Goal: Task Accomplishment & Management: Use online tool/utility

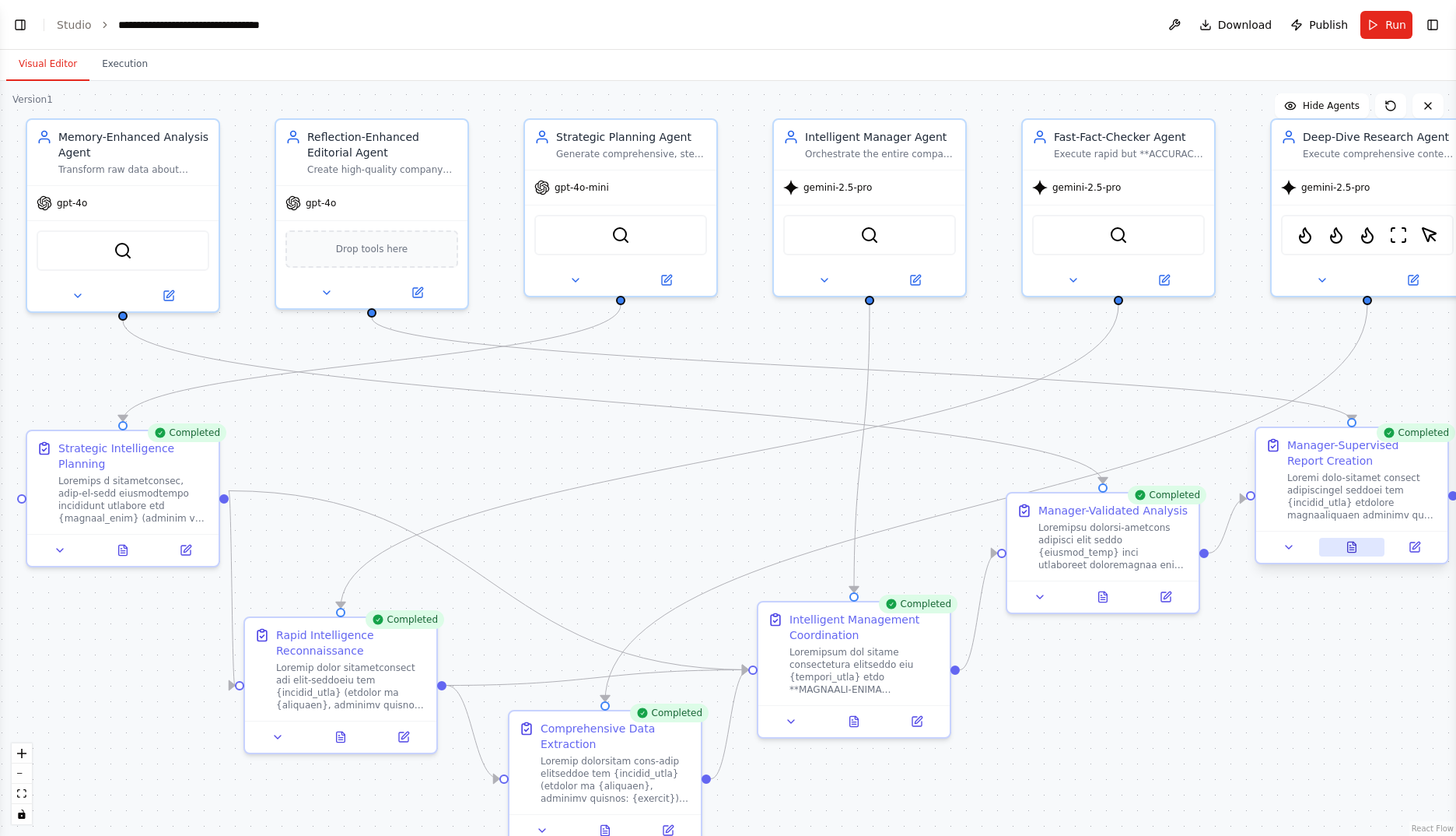
click at [1357, 548] on icon at bounding box center [1352, 546] width 12 height 12
click at [1355, 547] on icon at bounding box center [1353, 546] width 9 height 10
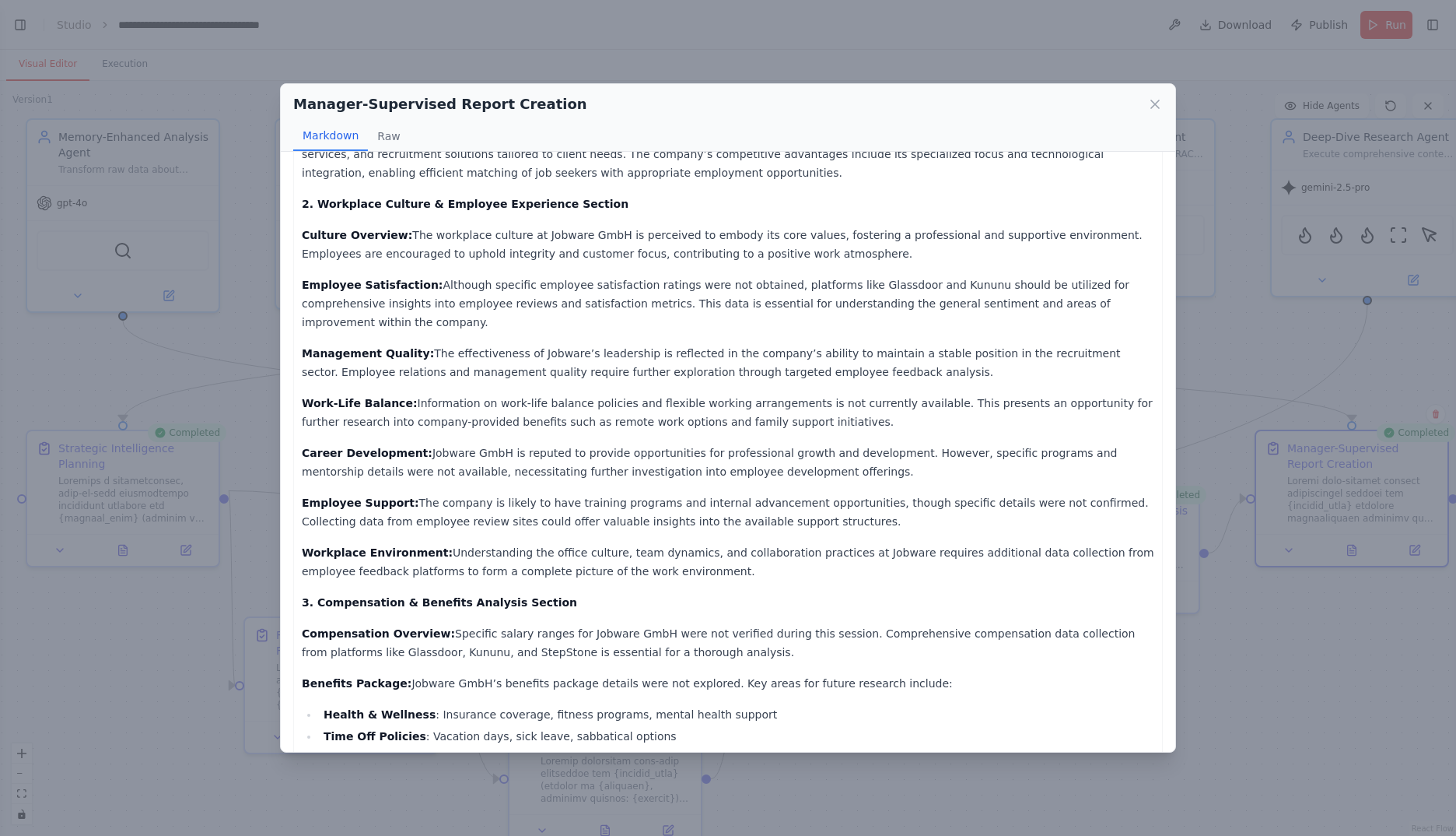
scroll to position [778, 0]
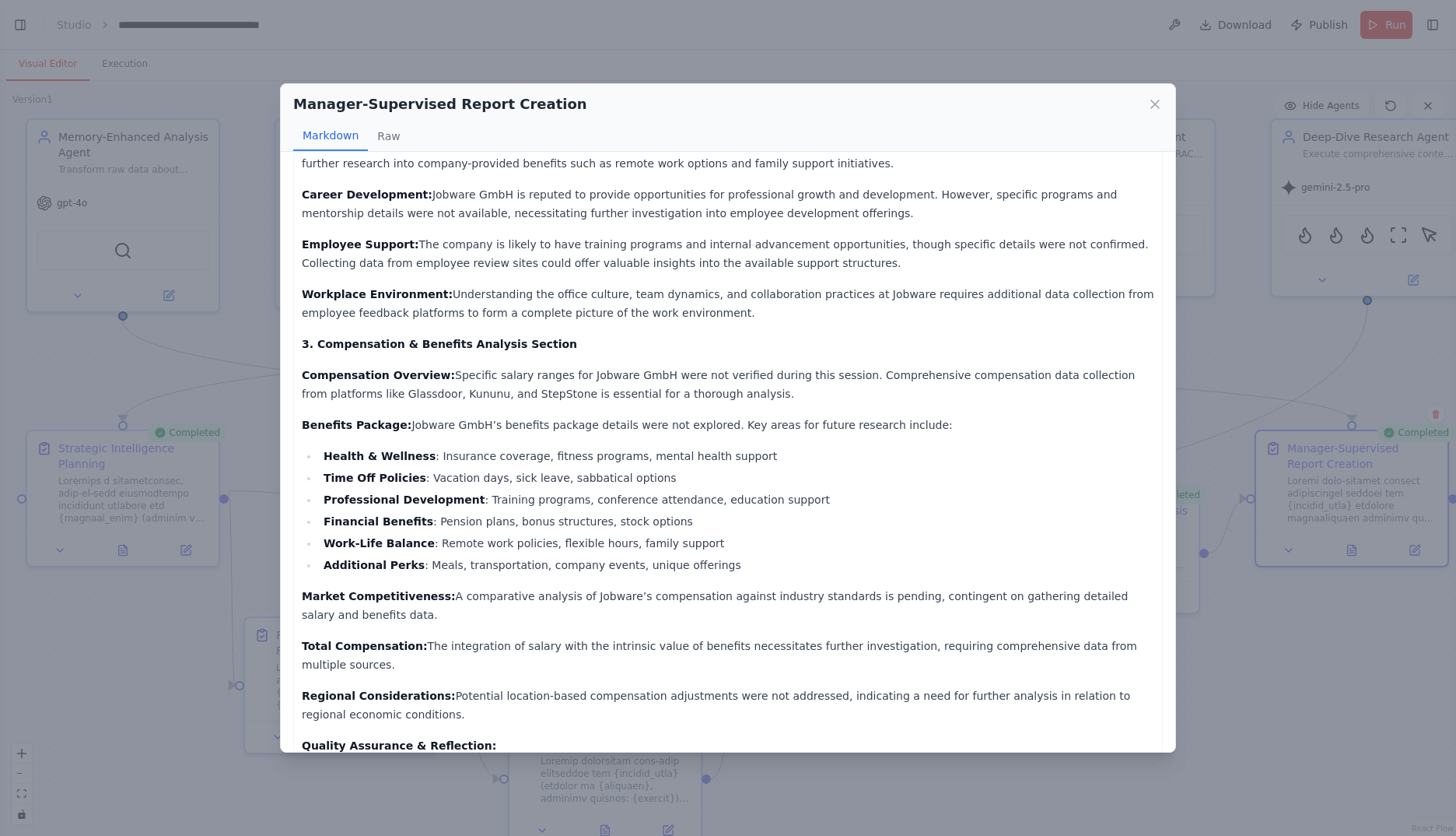
click at [1155, 97] on icon at bounding box center [1155, 104] width 16 height 16
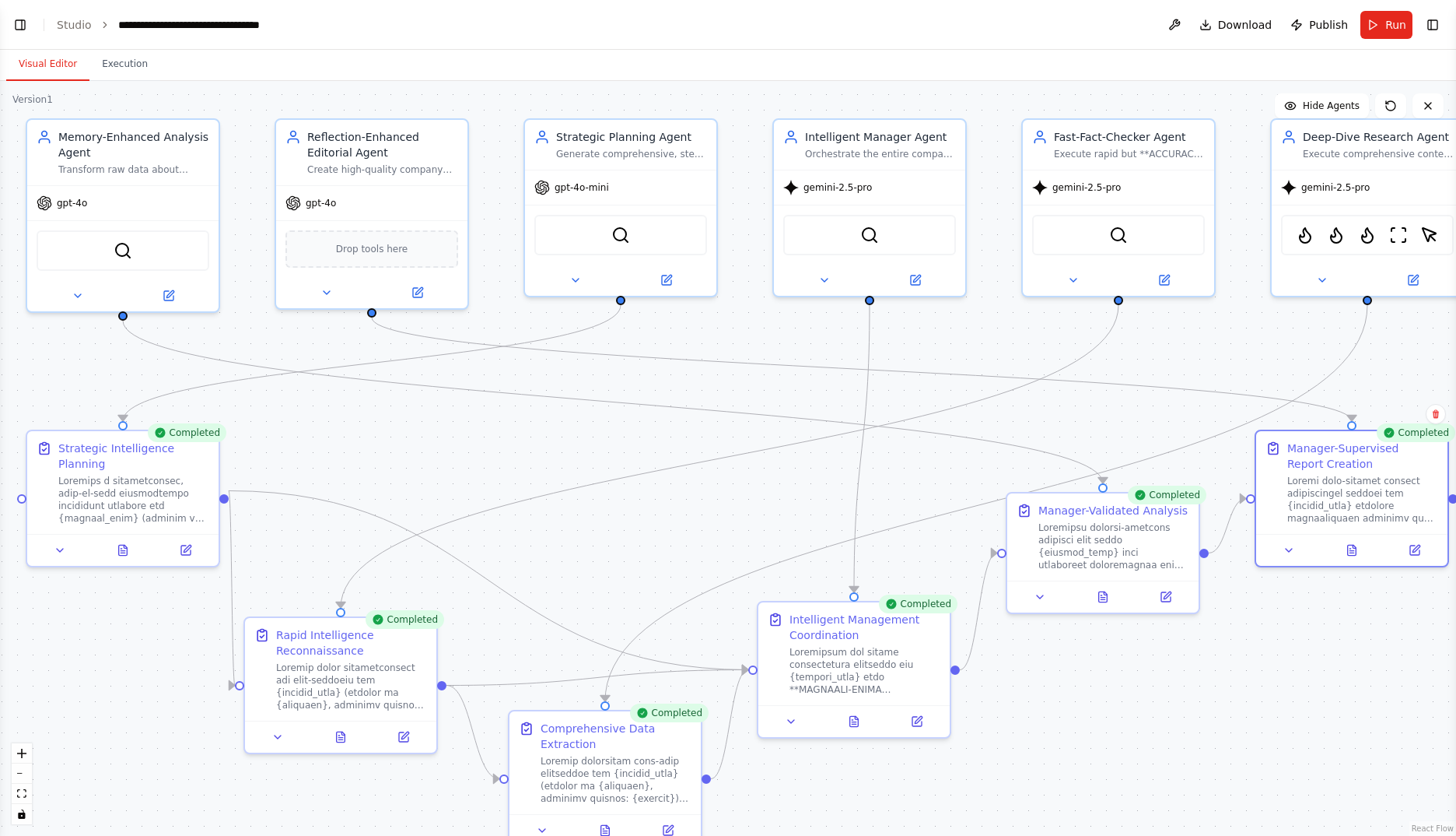
click at [1197, 702] on div ".deletable-edge-delete-btn { width: 20px; height: 20px; border: 0px solid #ffff…" at bounding box center [728, 459] width 1456 height 755
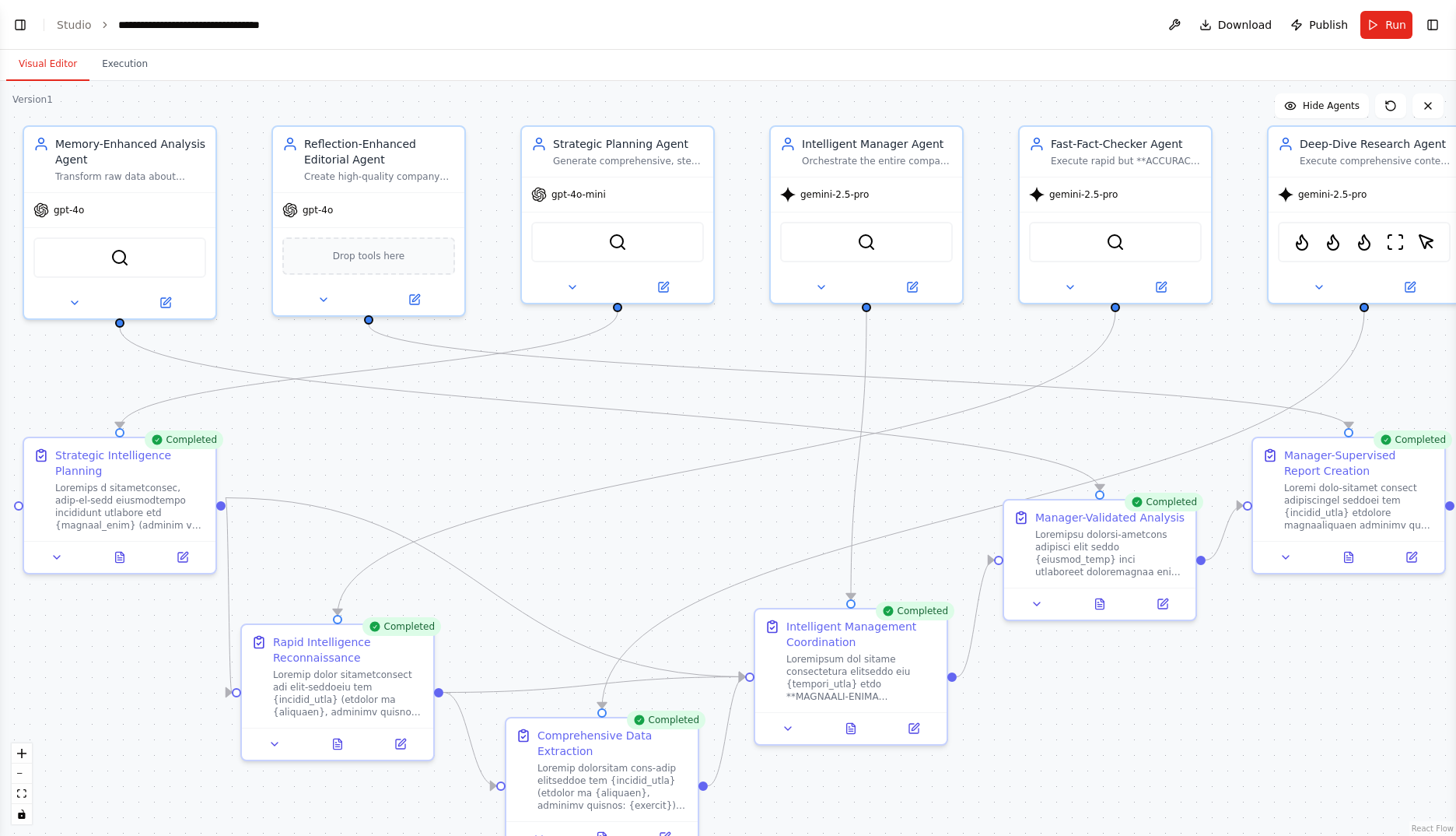
click at [1195, 708] on div ".deletable-edge-delete-btn { width: 20px; height: 20px; border: 0px solid #ffff…" at bounding box center [728, 459] width 1456 height 755
click at [1310, 99] on button "Hide Agents" at bounding box center [1322, 105] width 94 height 25
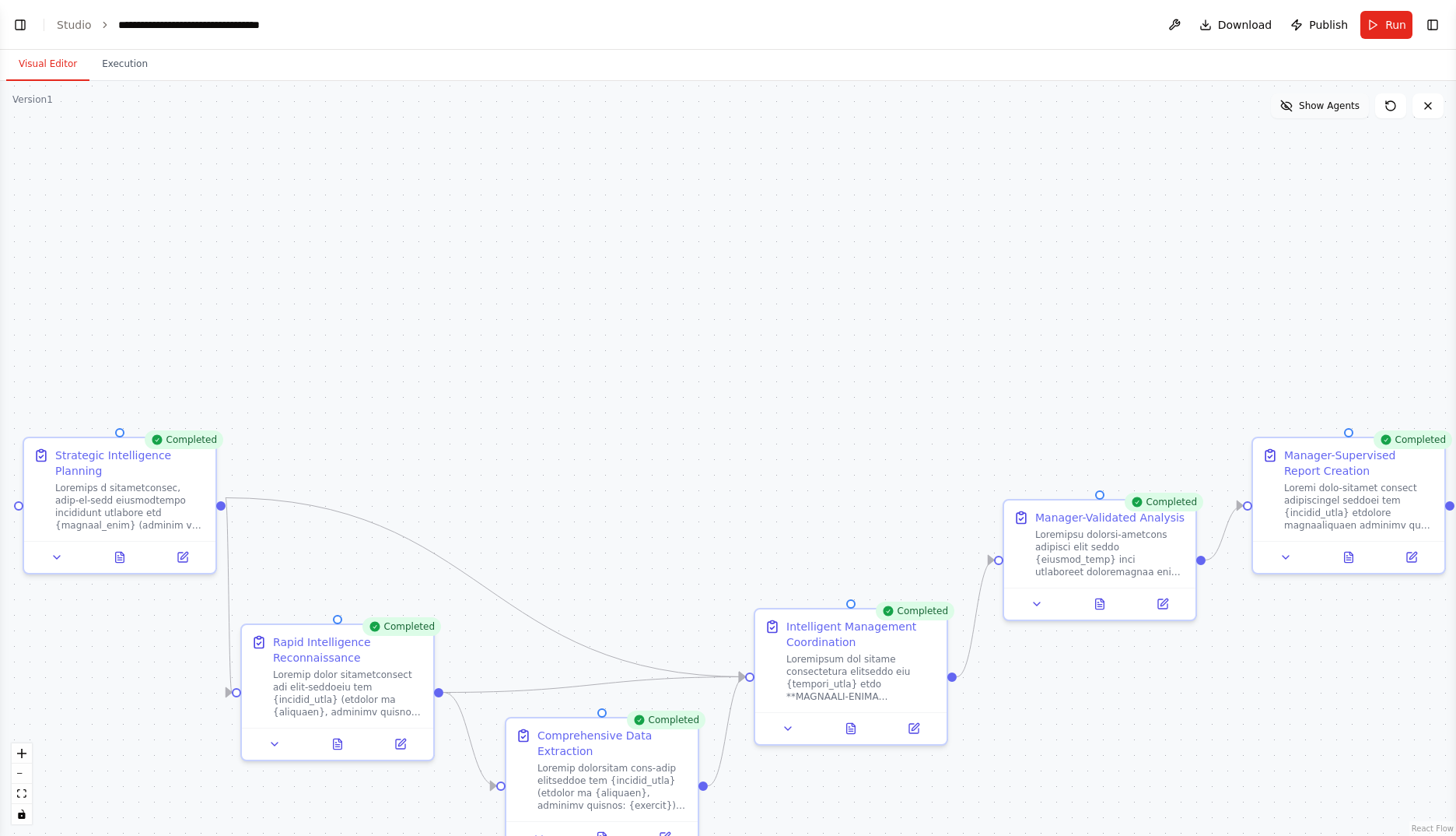
click at [1316, 101] on span "Show Agents" at bounding box center [1329, 106] width 60 height 12
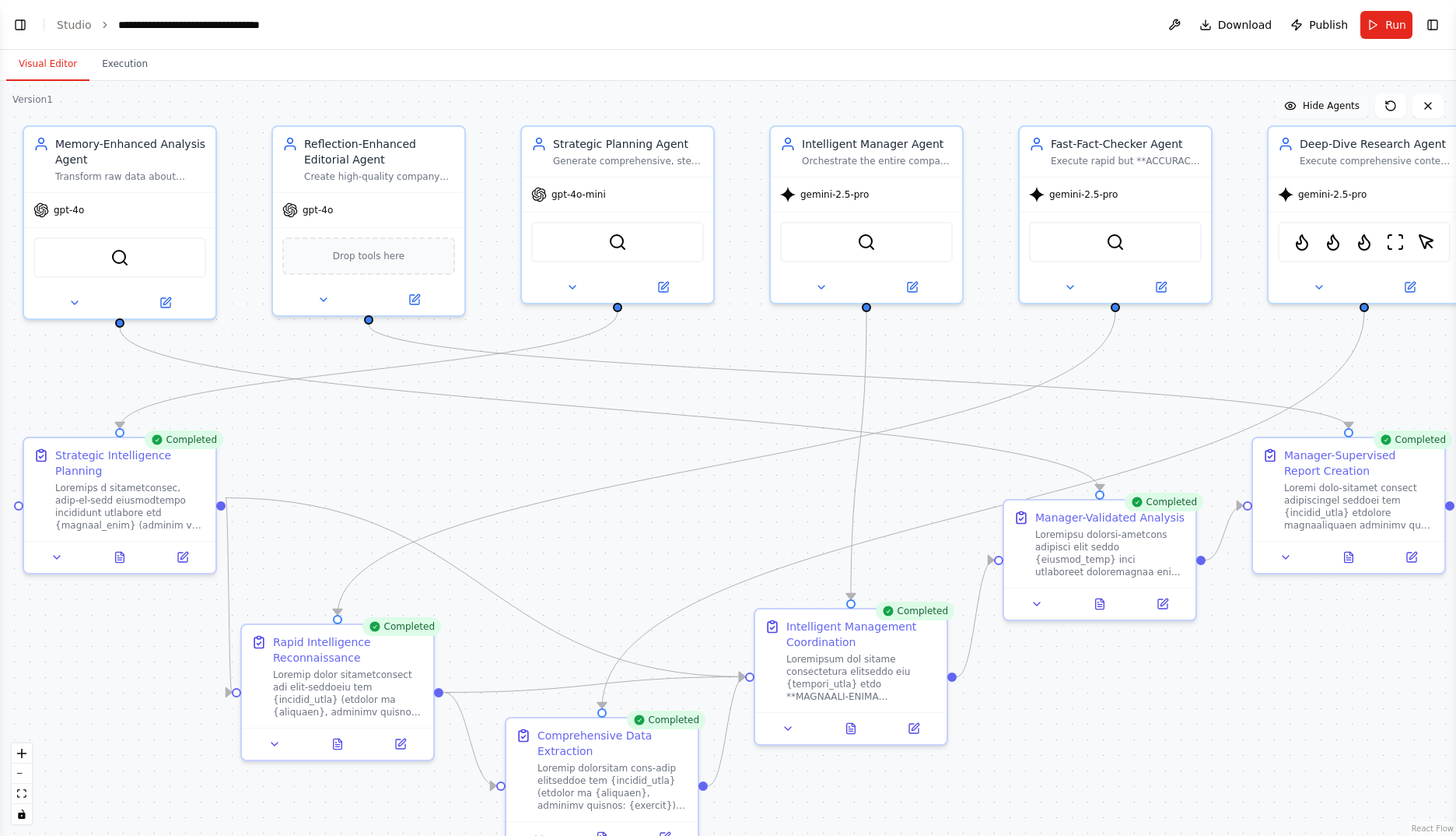
click at [1316, 101] on span "Hide Agents" at bounding box center [1331, 106] width 57 height 12
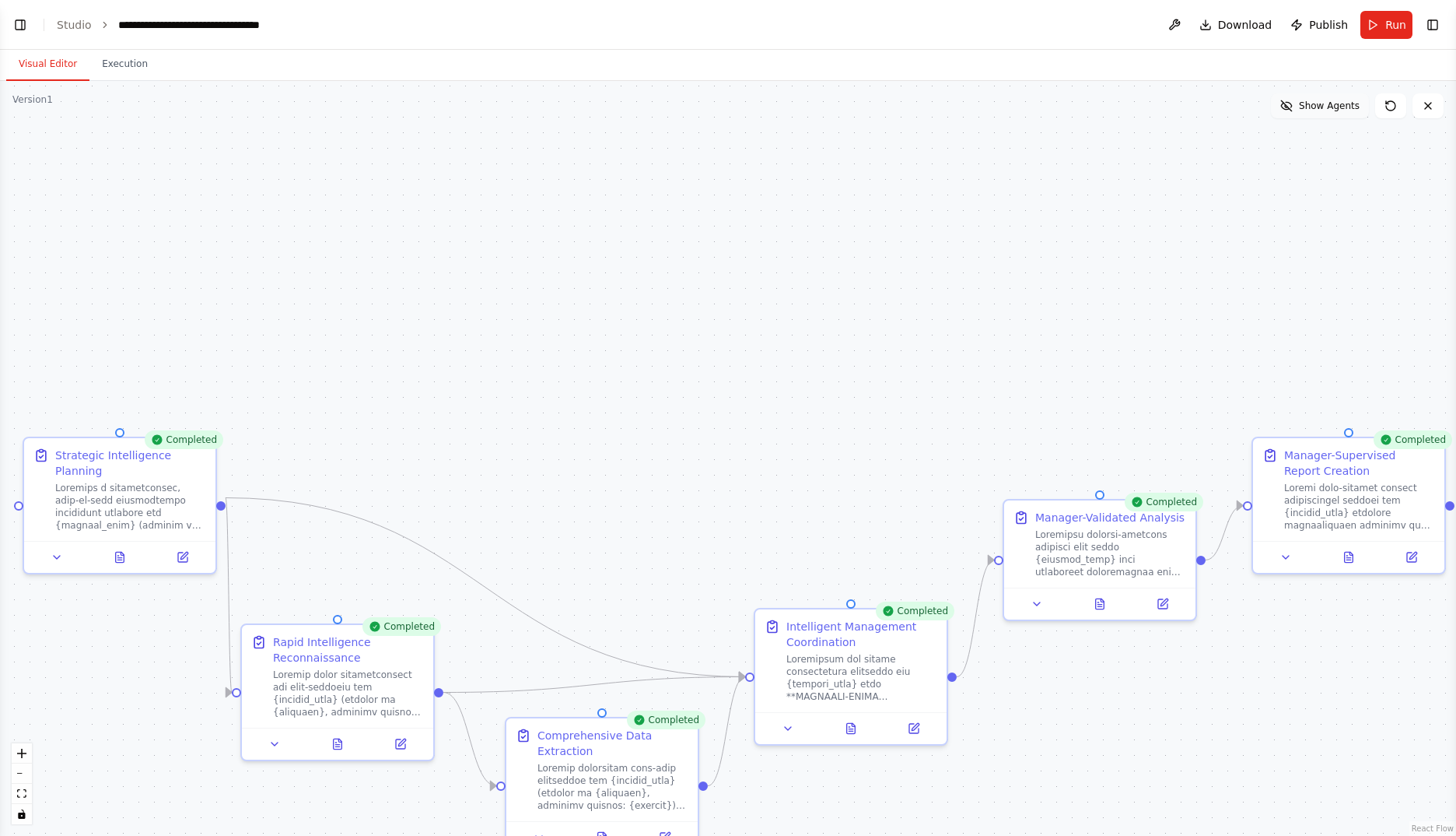
click at [1316, 101] on span "Show Agents" at bounding box center [1329, 106] width 60 height 12
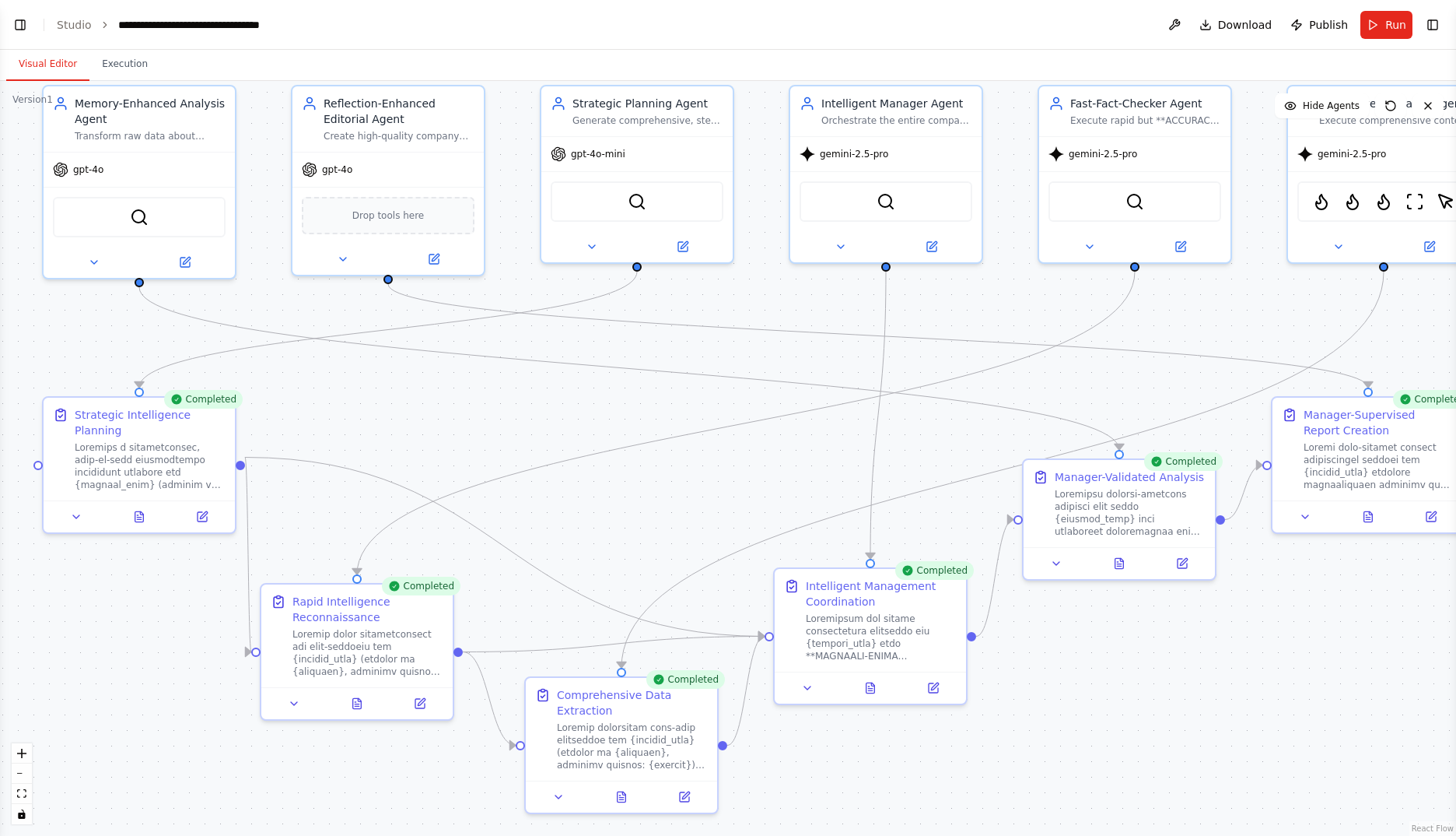
drag, startPoint x: 673, startPoint y: 520, endPoint x: 692, endPoint y: 479, distance: 45.2
click at [692, 479] on div ".deletable-edge-delete-btn { width: 20px; height: 20px; border: 0px solid #ffff…" at bounding box center [728, 459] width 1456 height 755
click at [1386, 24] on span "Run" at bounding box center [1396, 25] width 21 height 16
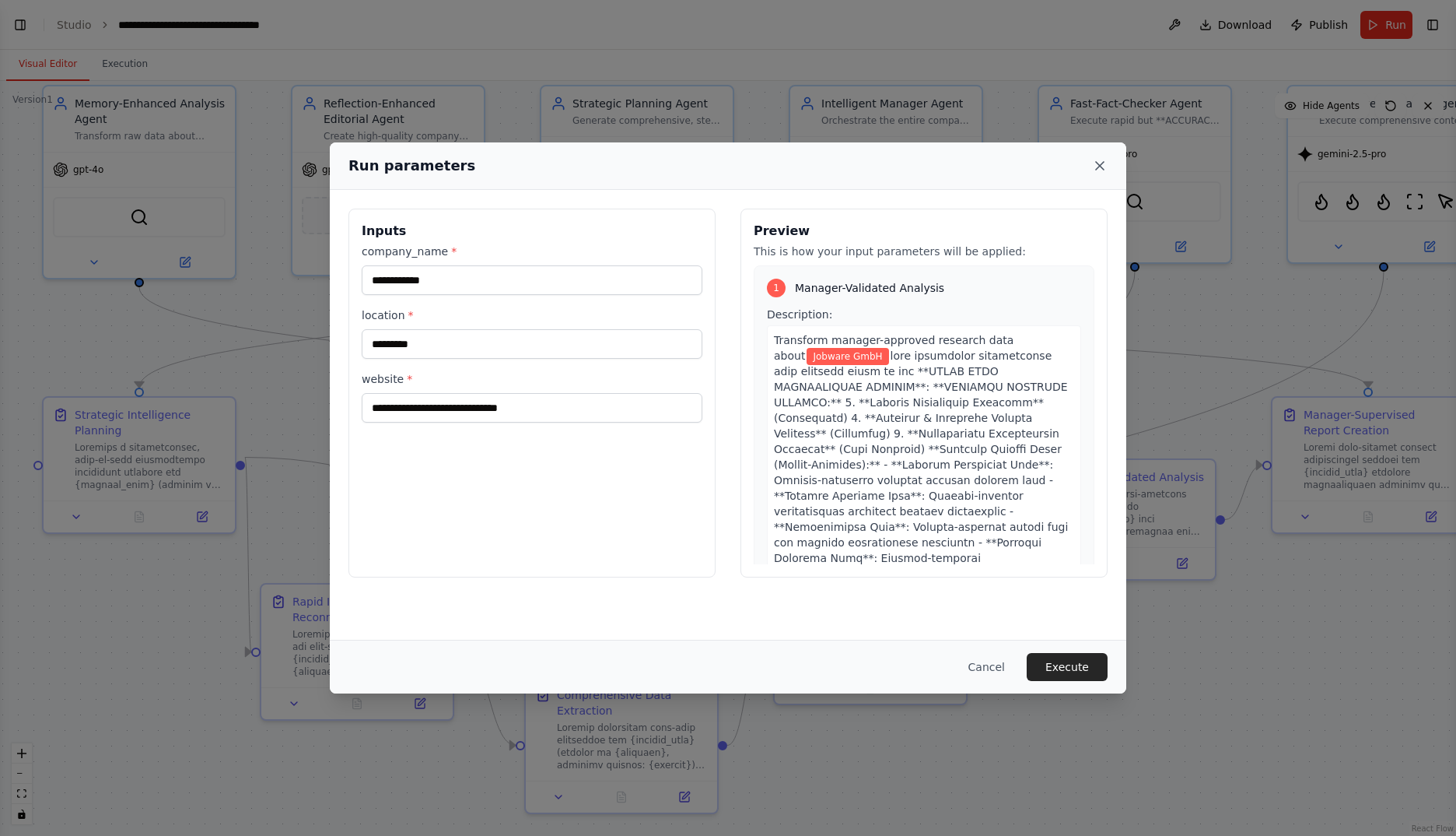
click at [1098, 172] on icon at bounding box center [1100, 165] width 16 height 16
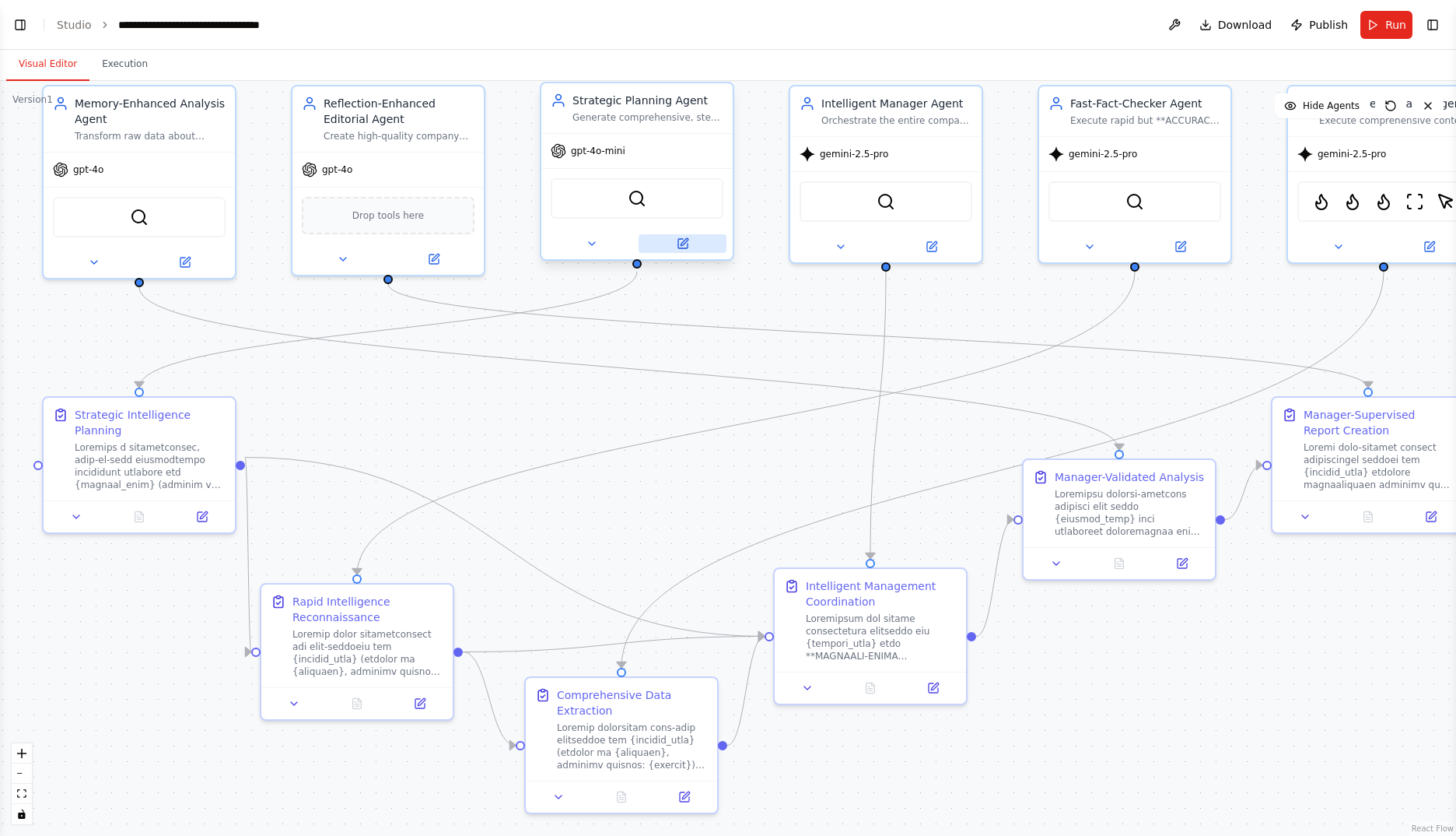
click at [684, 250] on button at bounding box center [682, 244] width 88 height 19
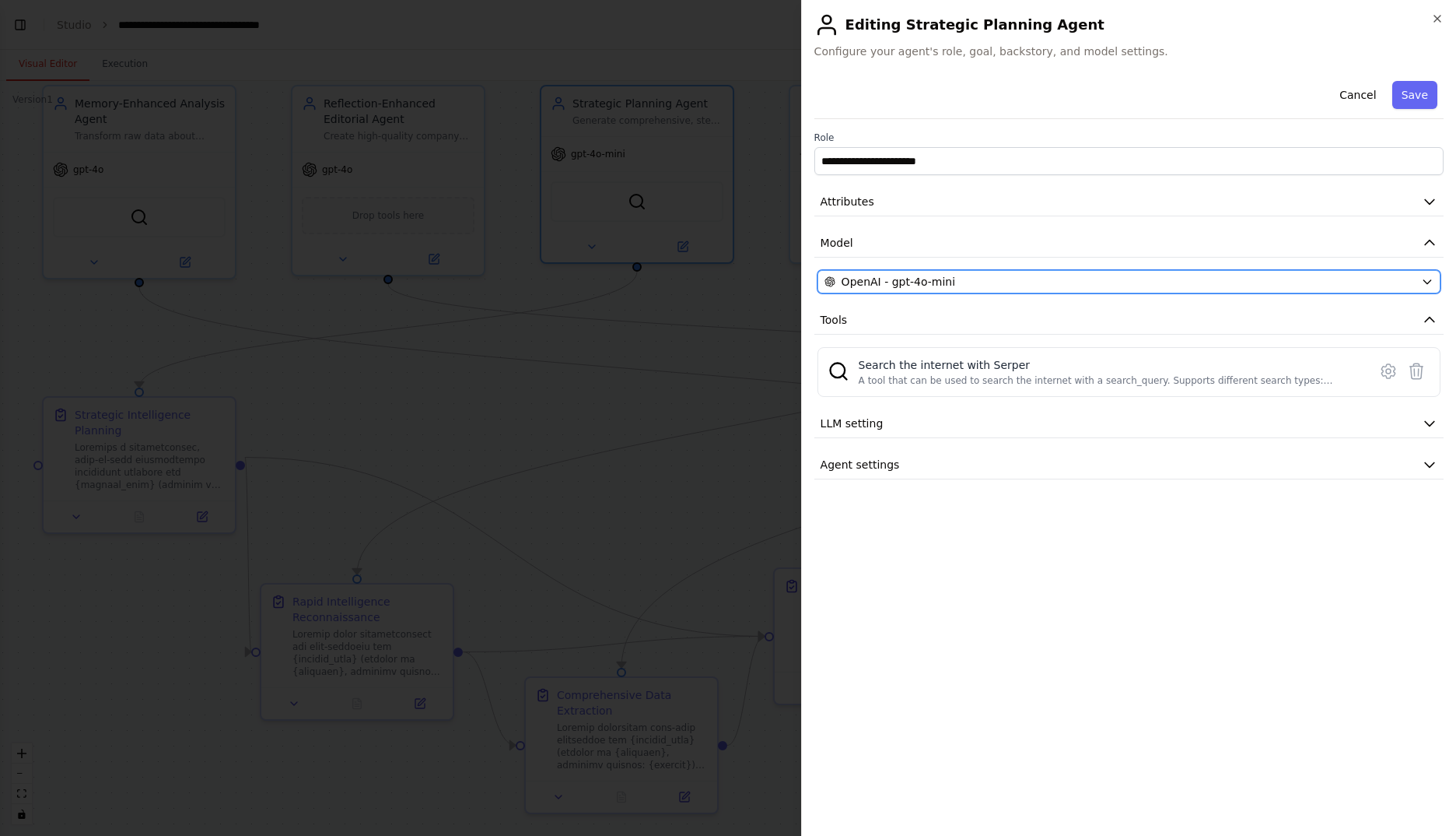
click at [998, 288] on div "OpenAI - gpt-4o-mini" at bounding box center [1119, 282] width 590 height 16
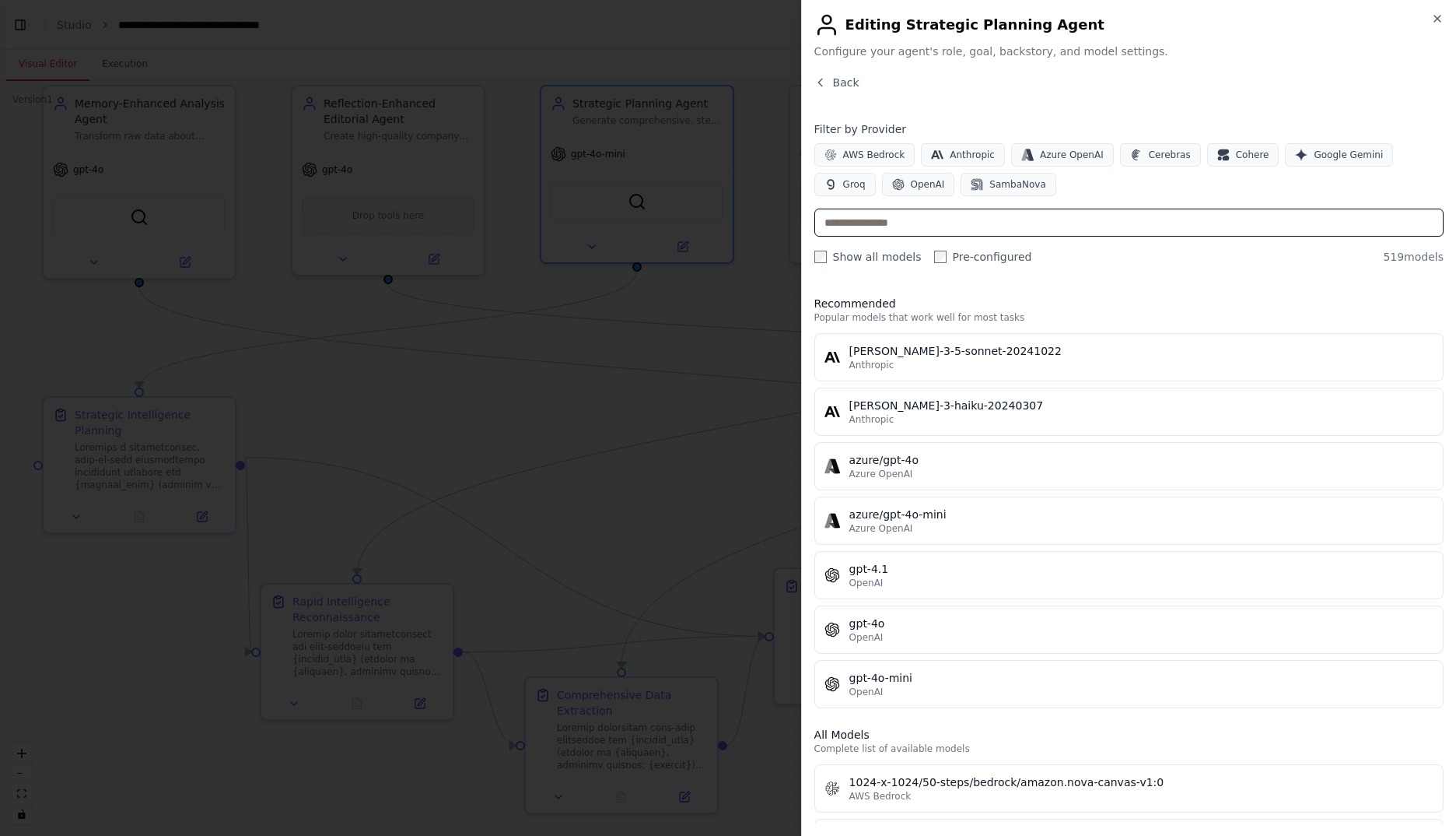
click at [1036, 230] on input "text" at bounding box center [1129, 222] width 629 height 28
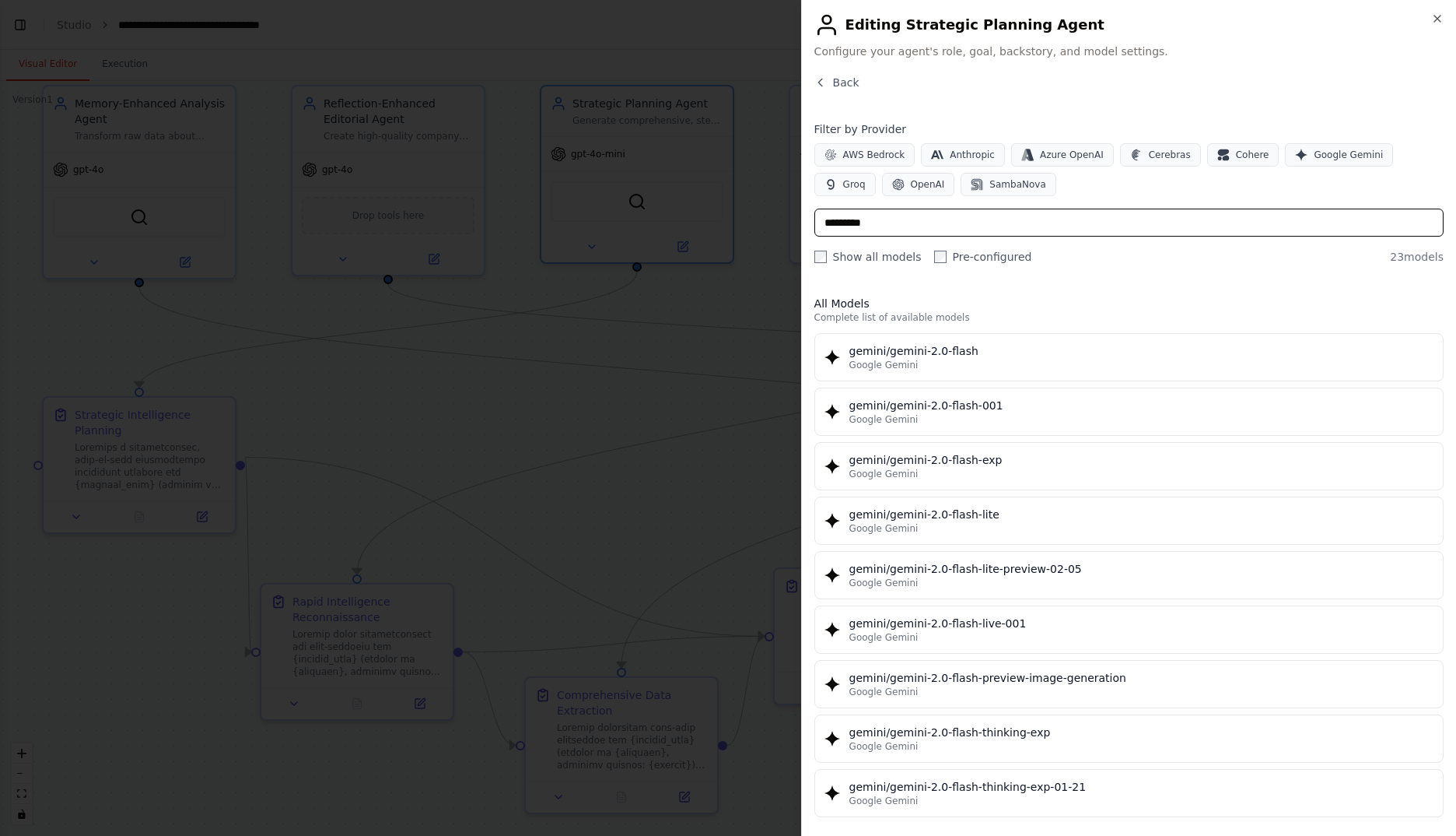
type input "**********"
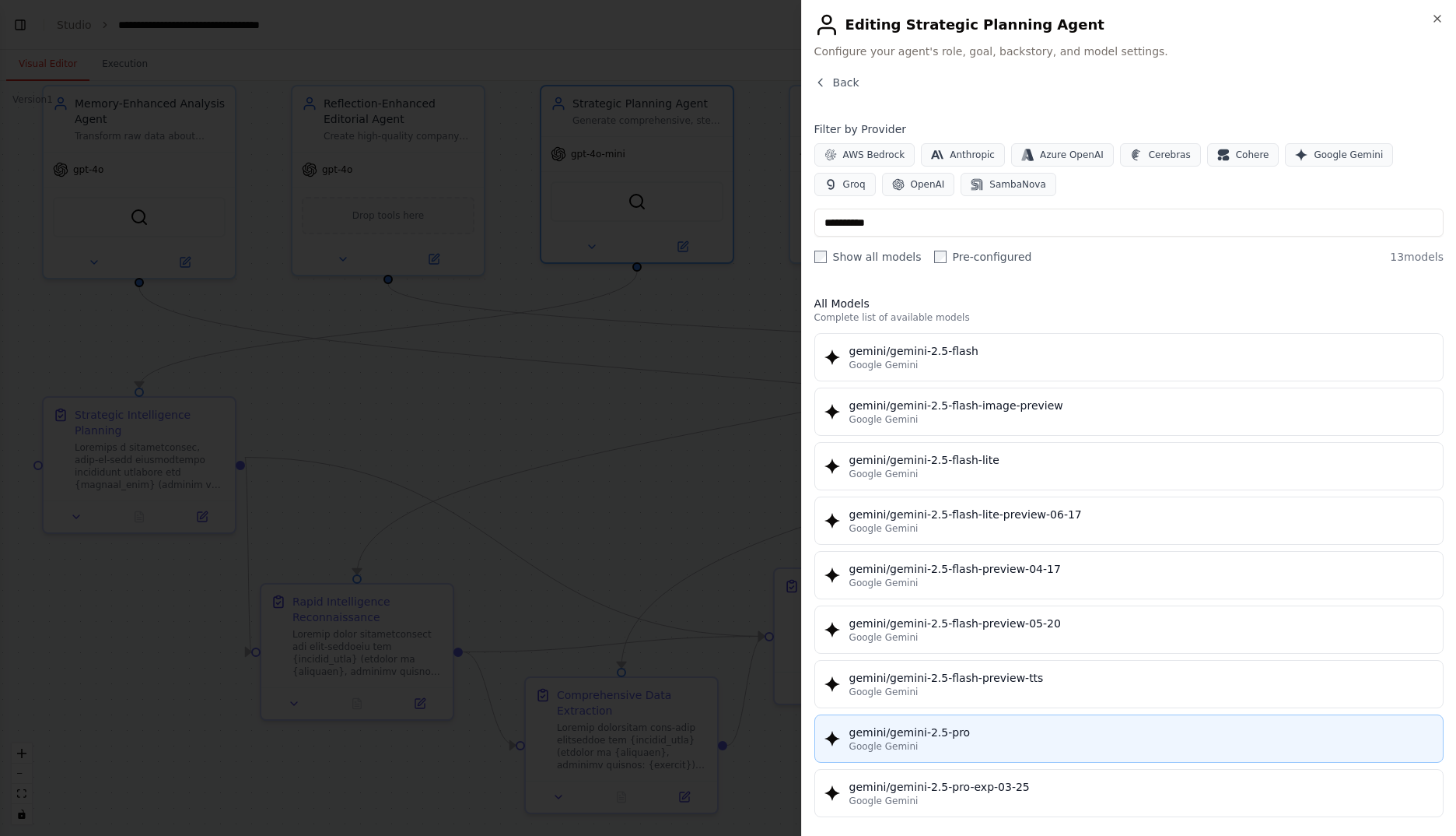
click at [992, 730] on div "gemini/gemini-2.5-pro" at bounding box center [1142, 733] width 584 height 16
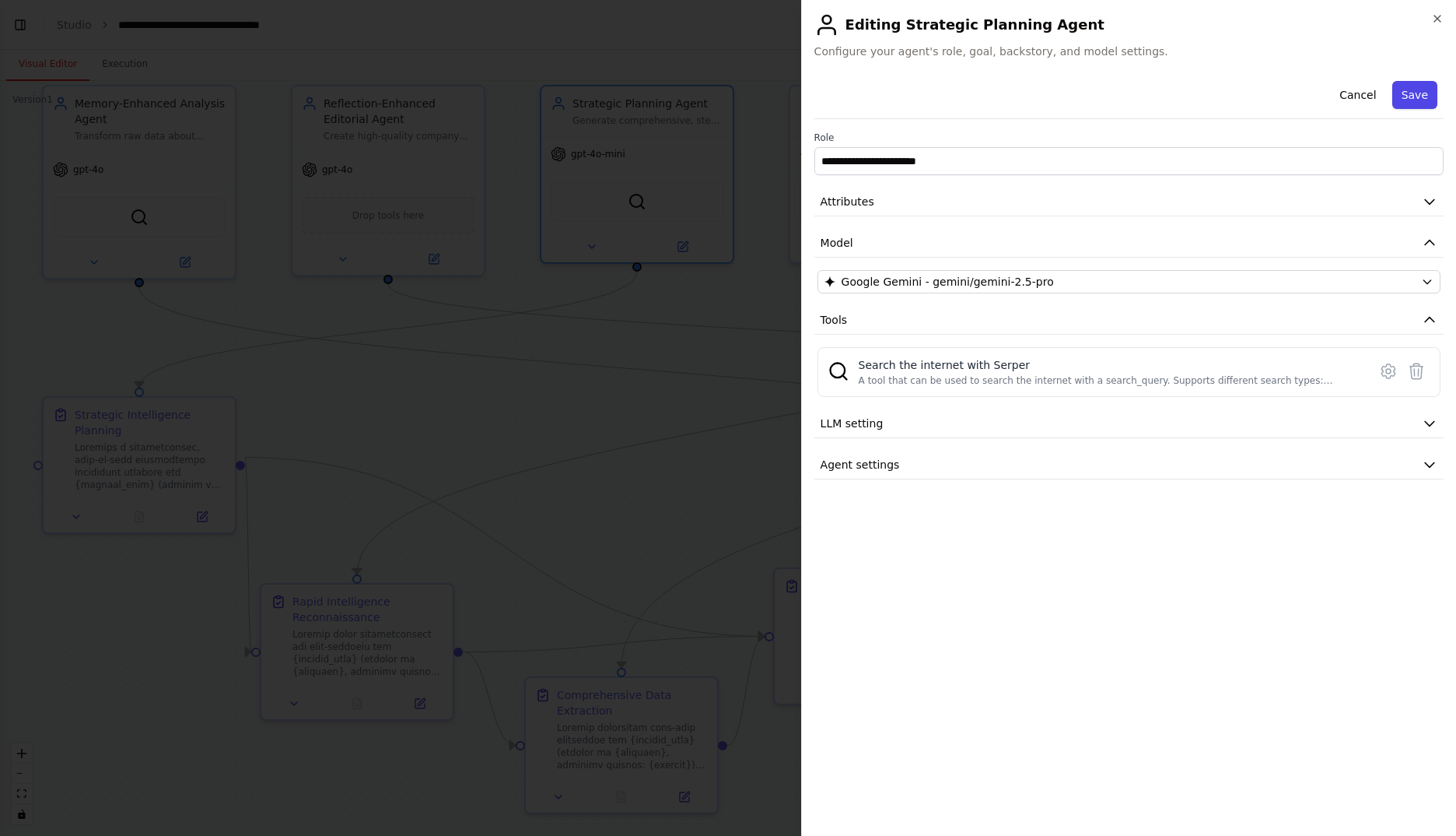
click at [1422, 92] on button "Save" at bounding box center [1415, 95] width 45 height 28
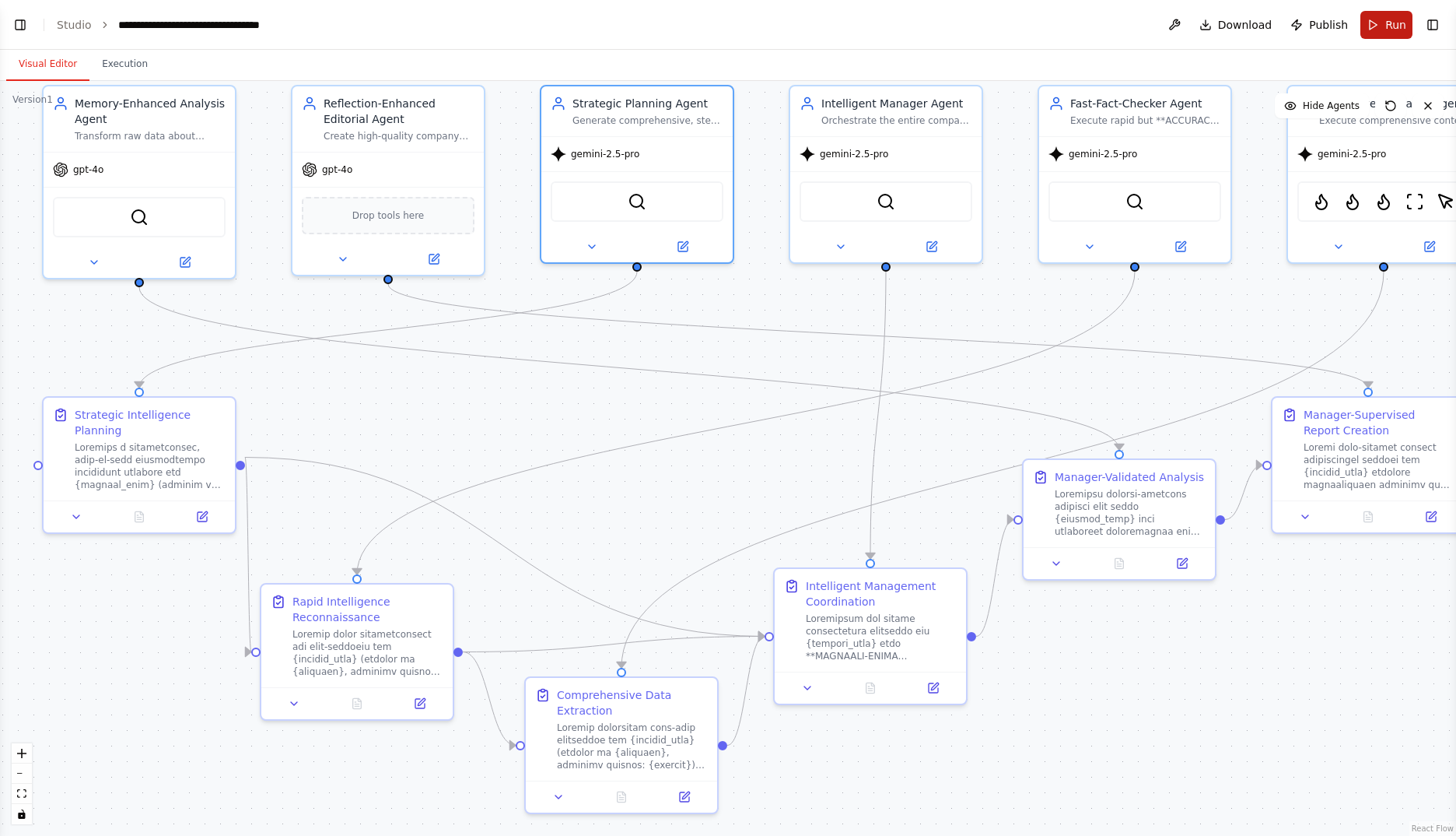
click at [1402, 29] on span "Run" at bounding box center [1396, 25] width 21 height 16
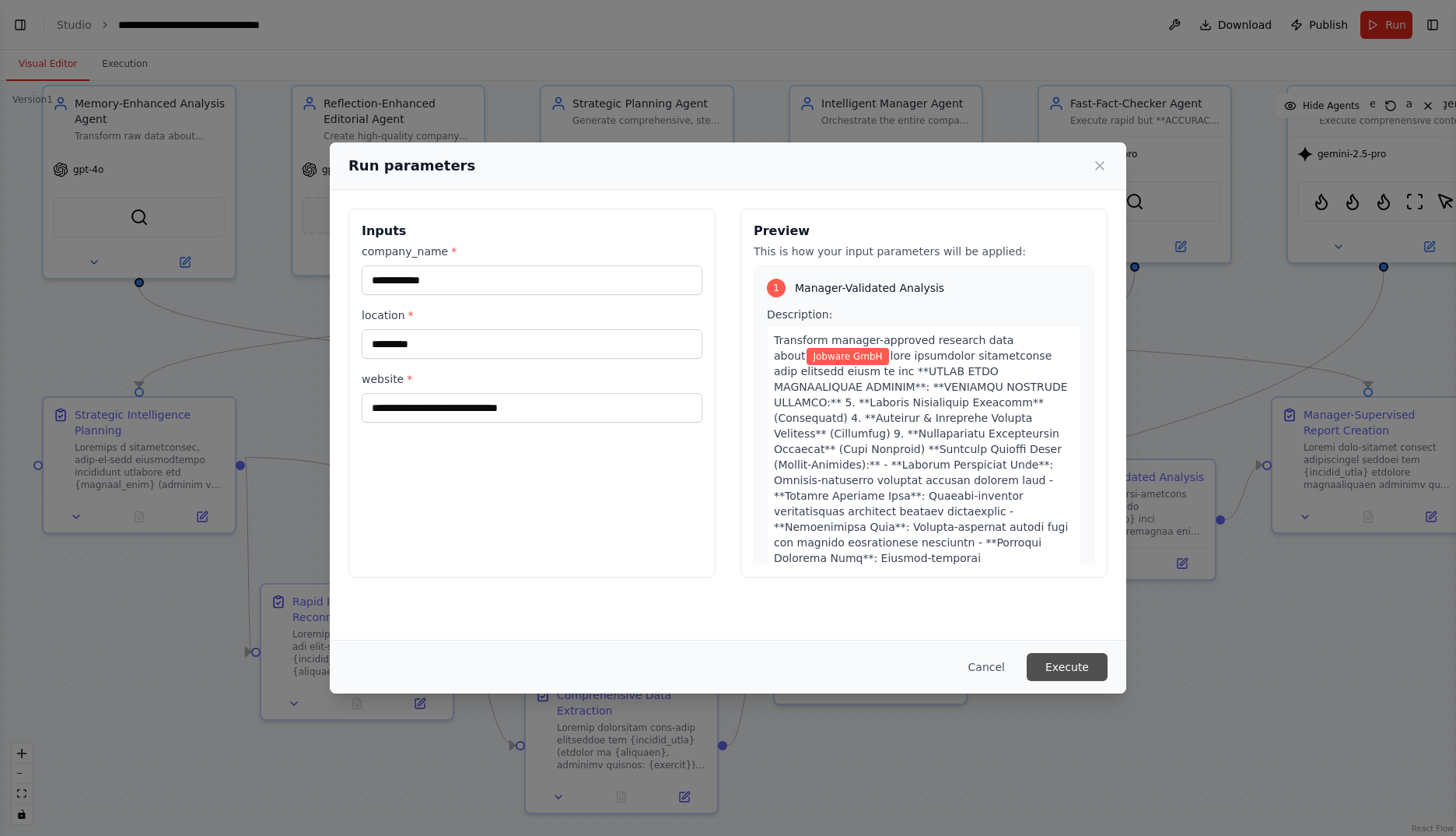
click at [1074, 667] on button "Execute" at bounding box center [1067, 666] width 81 height 28
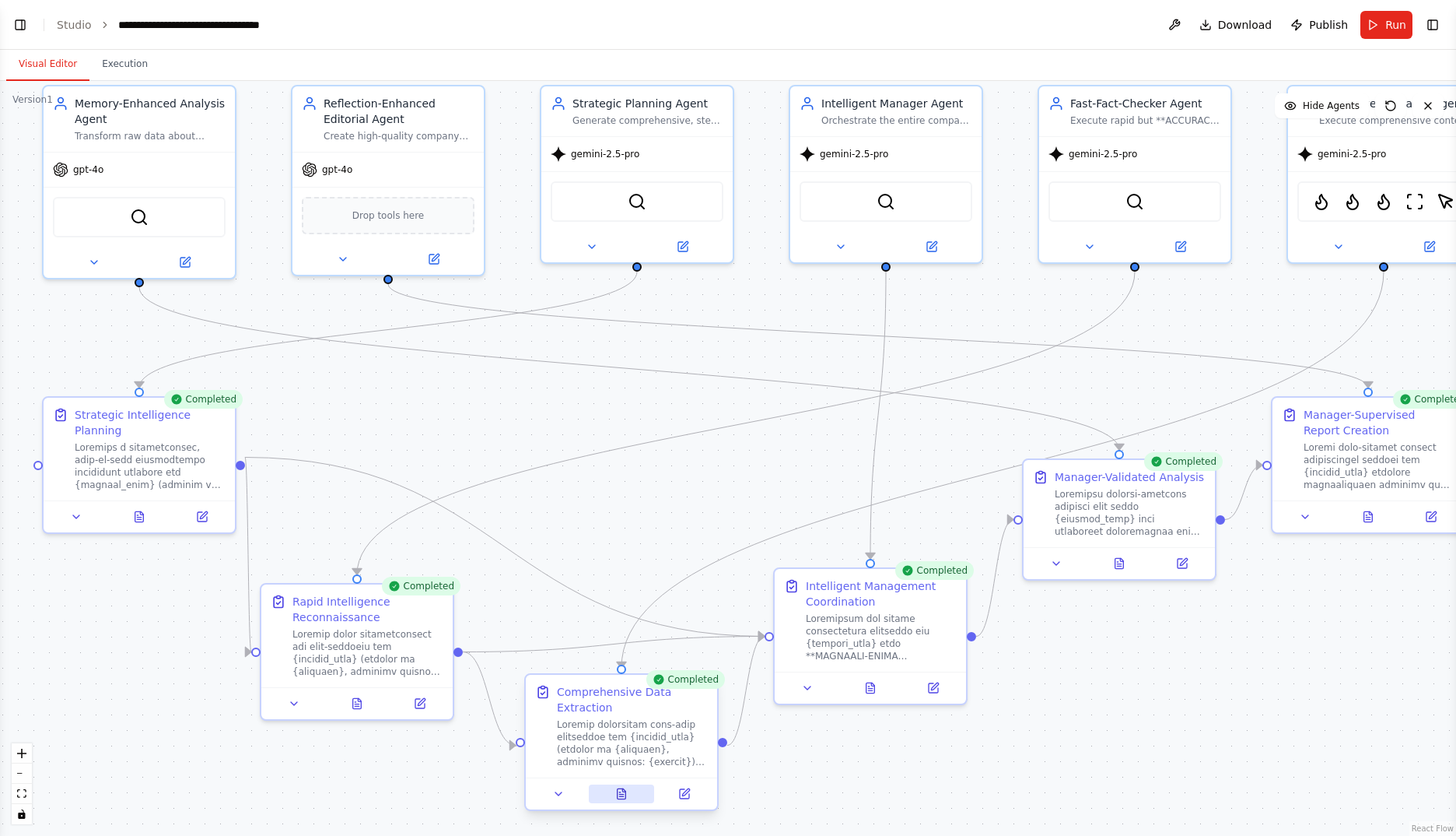
click at [632, 795] on button at bounding box center [621, 794] width 66 height 19
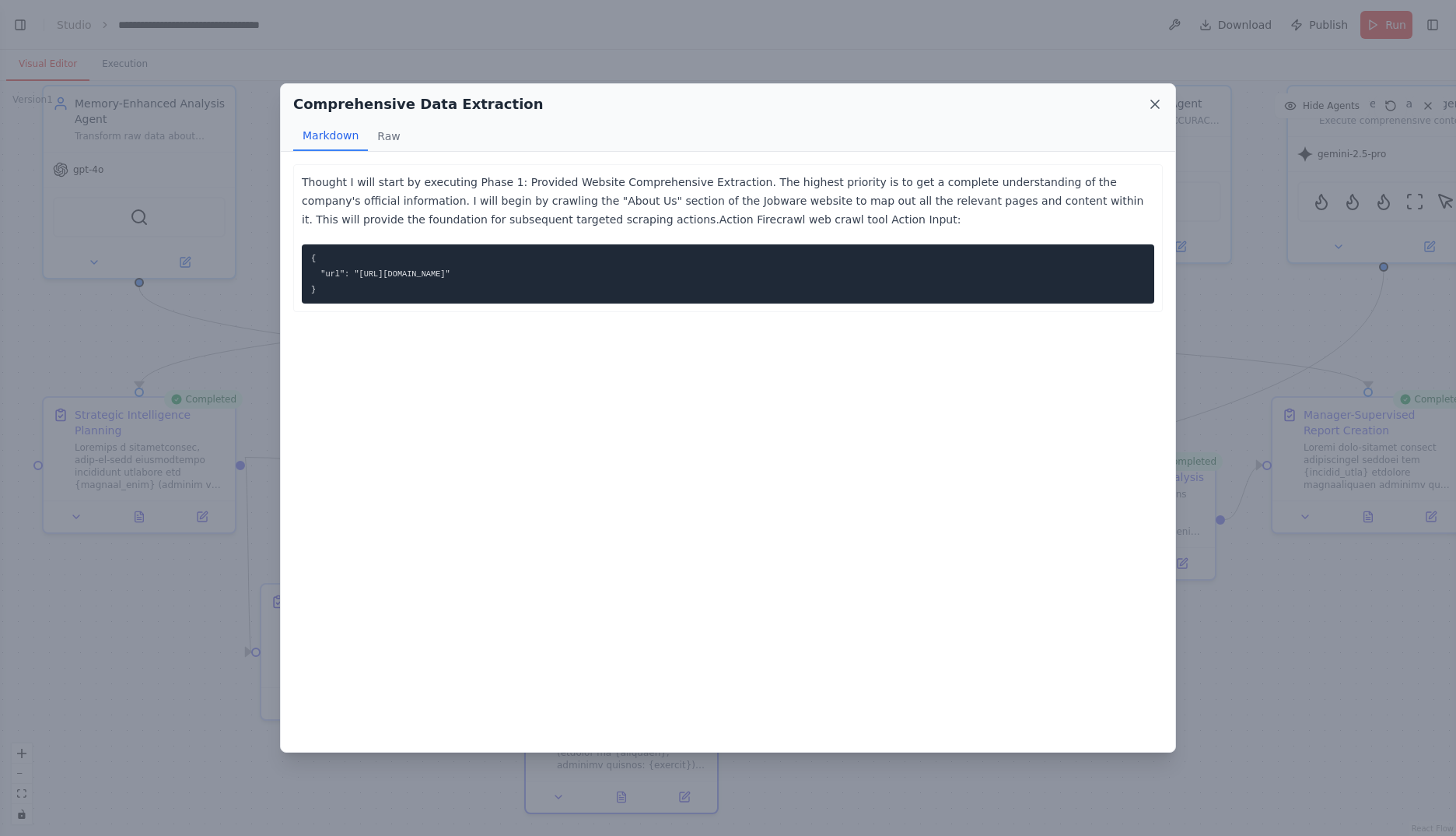
click at [1148, 103] on icon at bounding box center [1155, 104] width 16 height 16
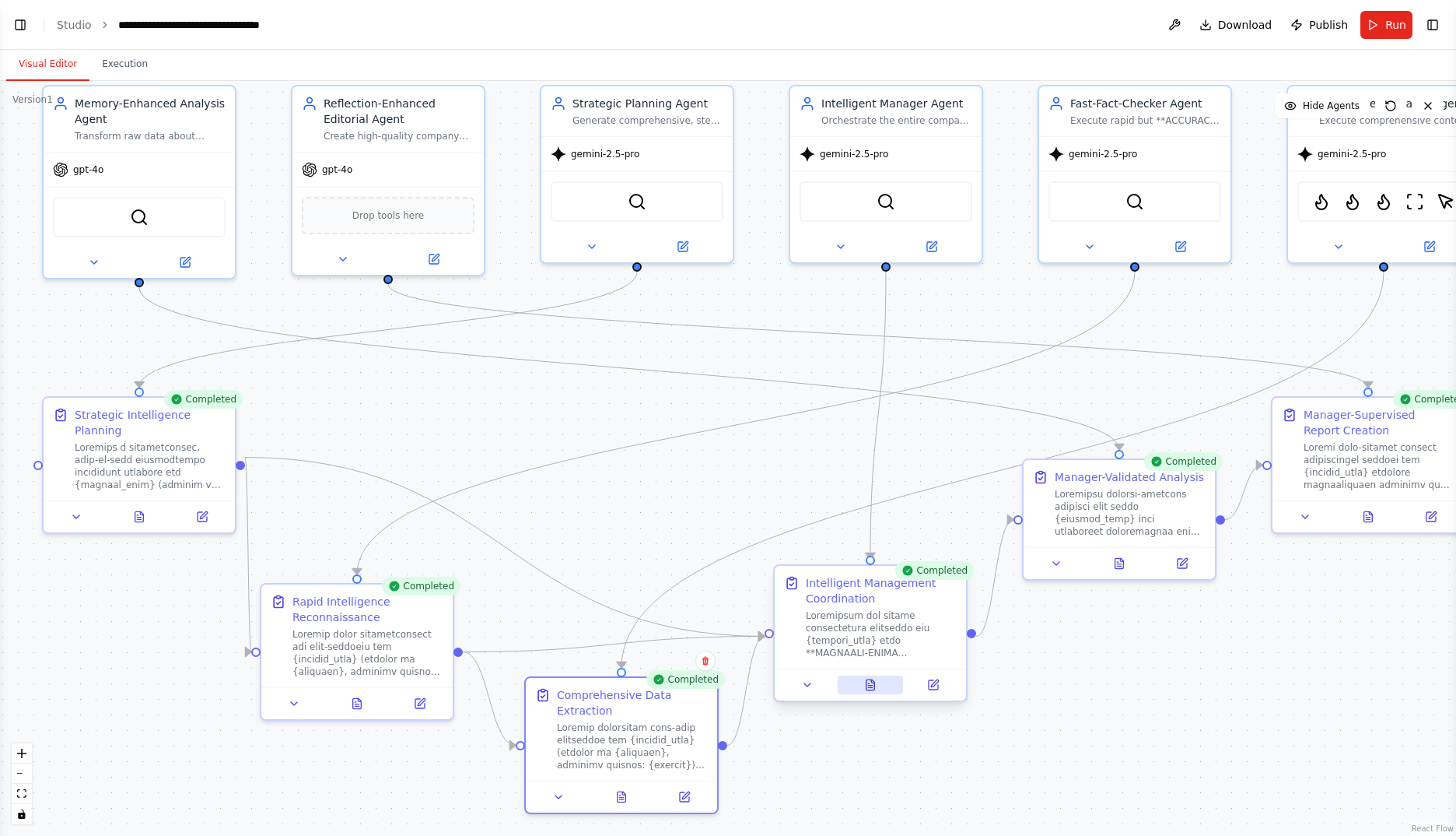
click at [868, 685] on icon at bounding box center [870, 685] width 4 height 0
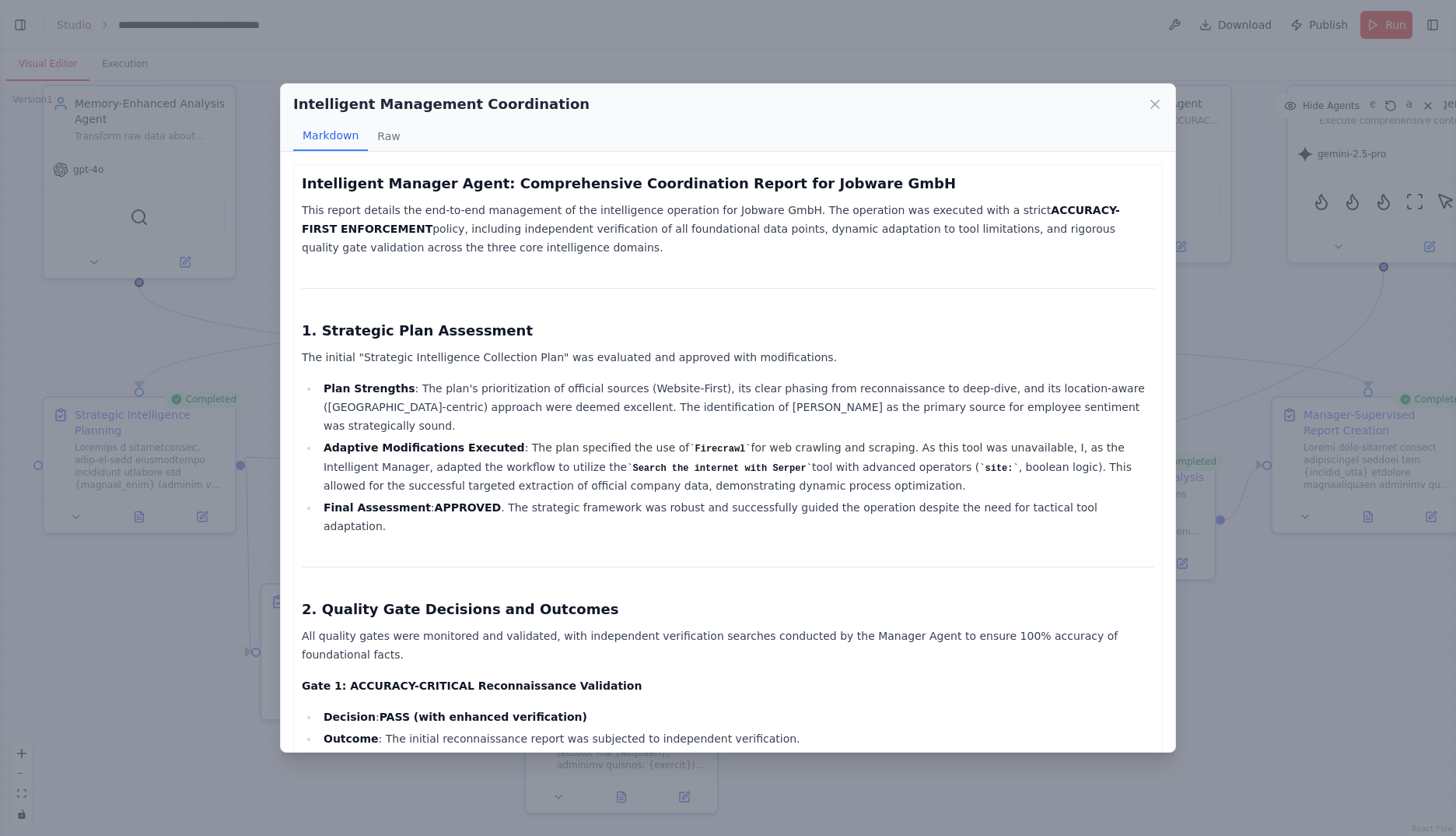
click at [1163, 103] on div "Intelligent Management Coordination Markdown Raw" at bounding box center [728, 118] width 894 height 68
click at [1159, 103] on icon at bounding box center [1155, 104] width 16 height 16
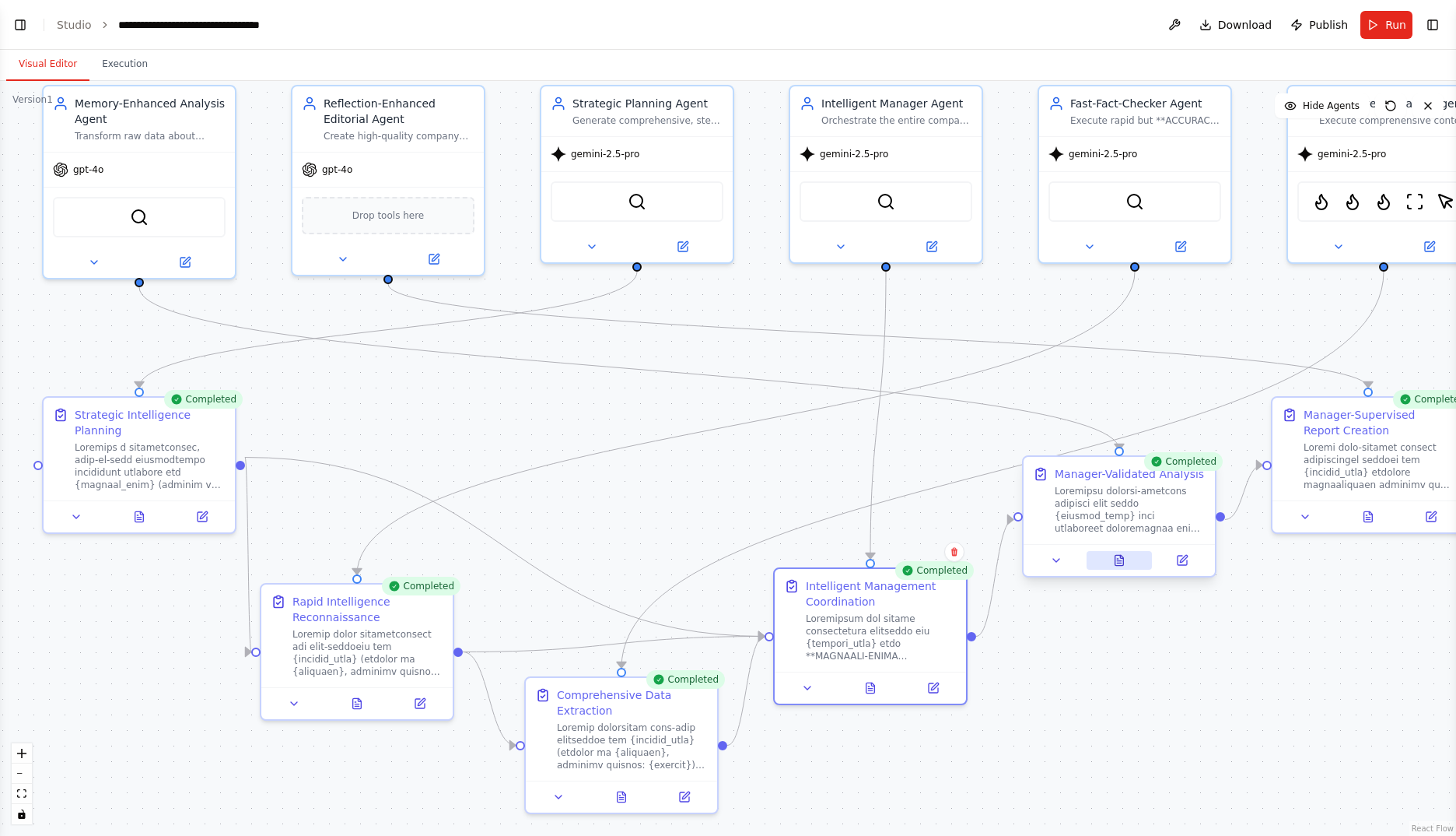
click at [1119, 565] on icon at bounding box center [1120, 560] width 9 height 10
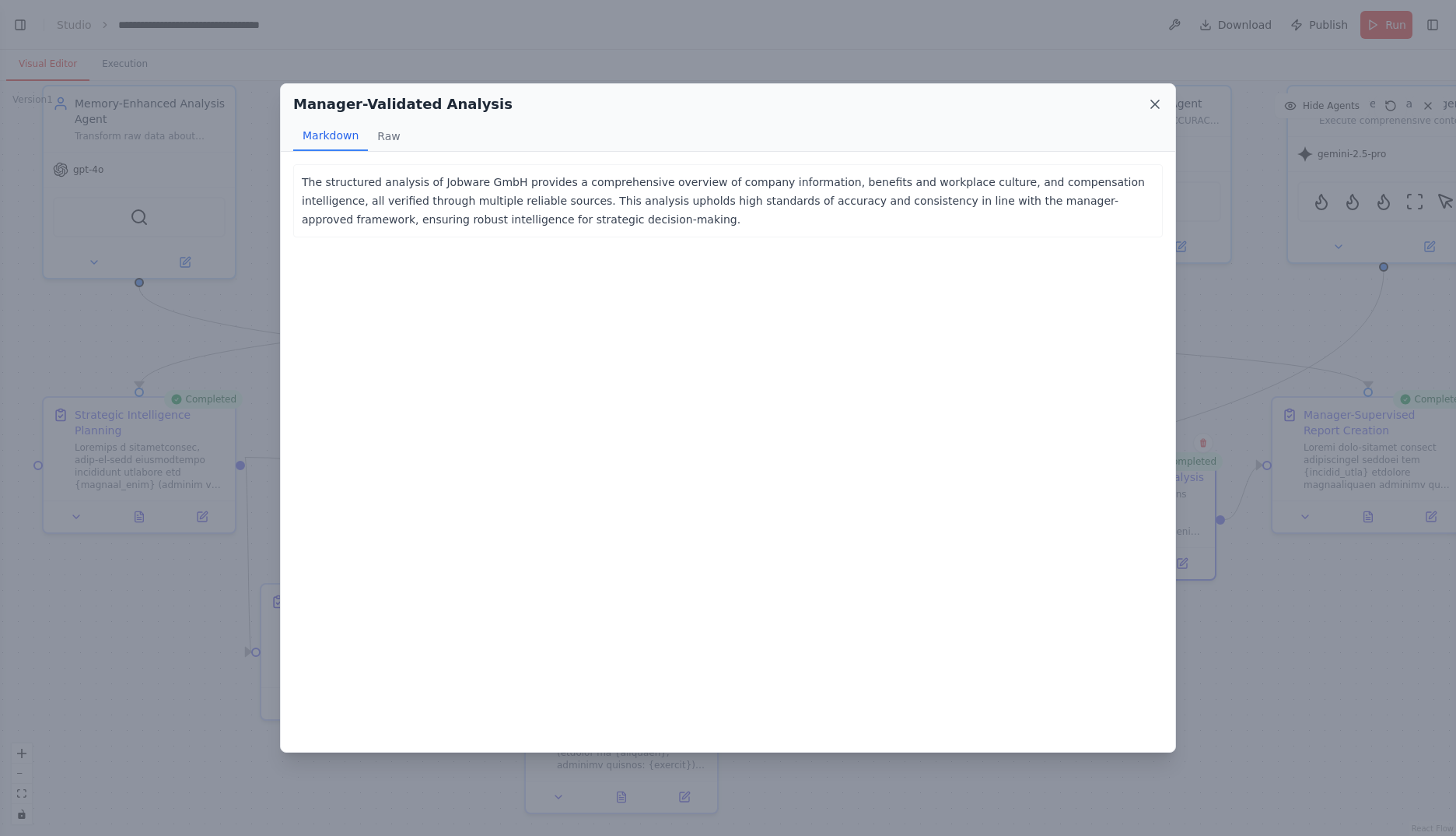
click at [1158, 104] on icon at bounding box center [1155, 104] width 16 height 16
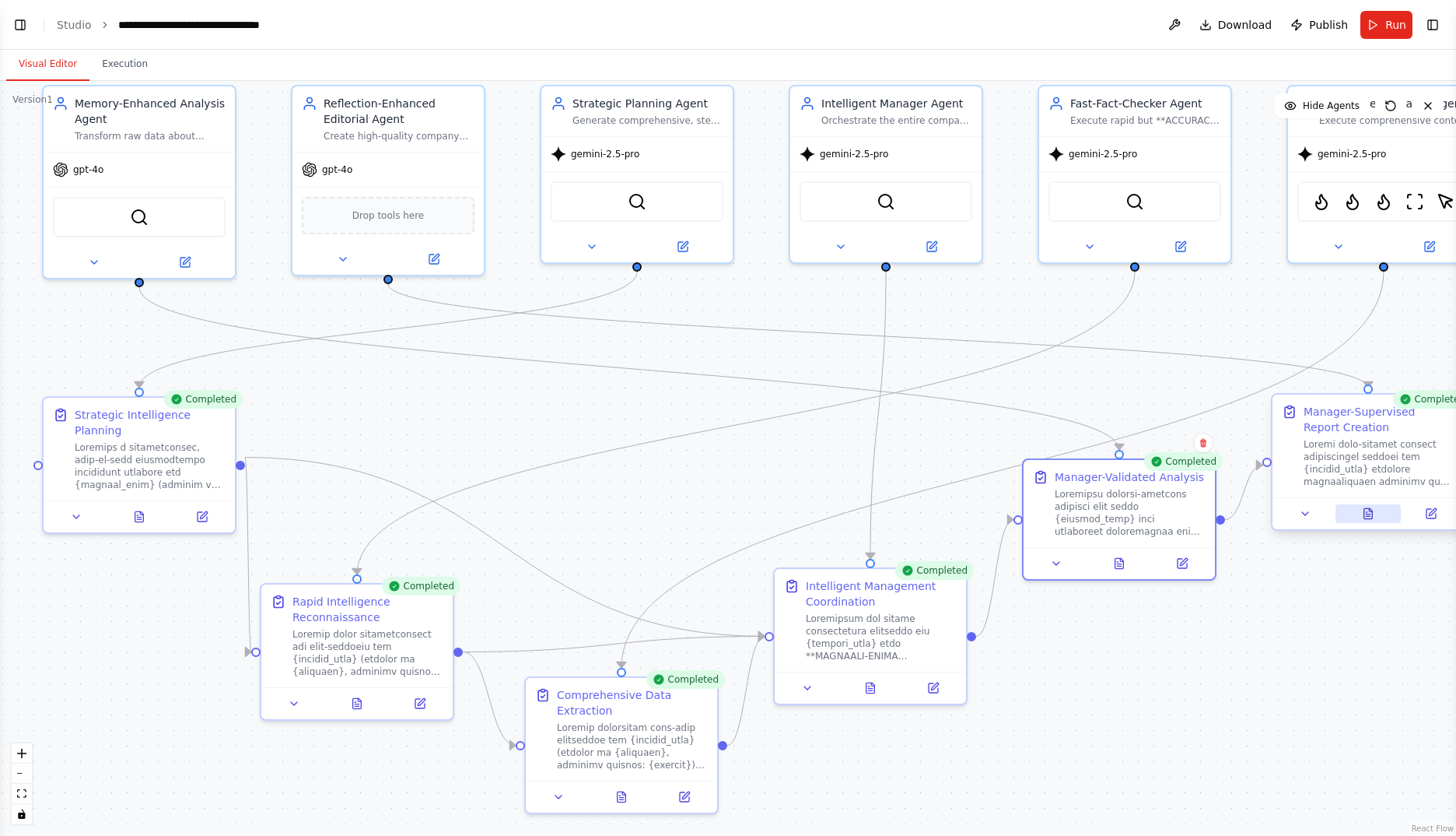
click at [1363, 516] on icon at bounding box center [1368, 514] width 12 height 12
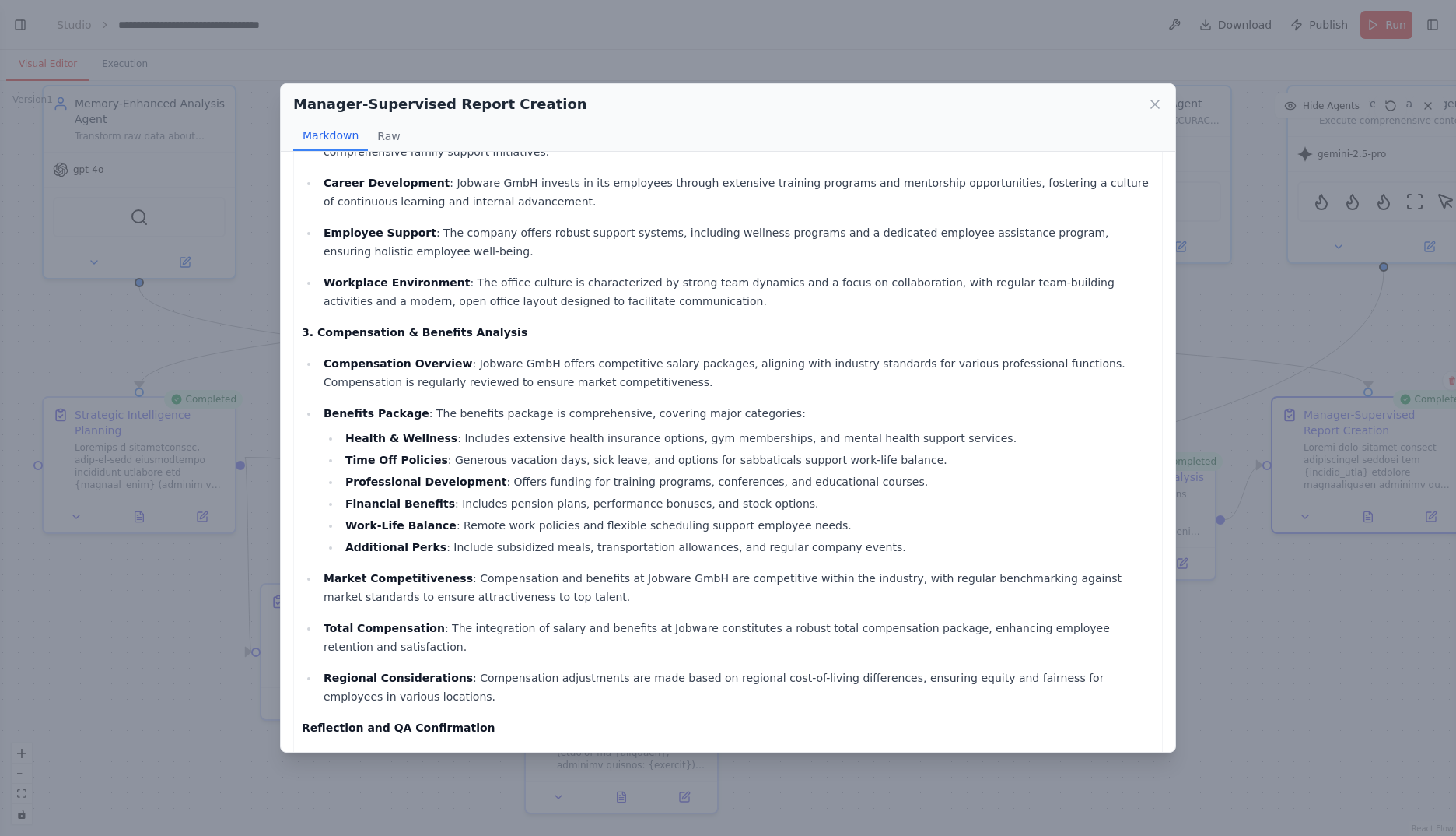
scroll to position [808, 0]
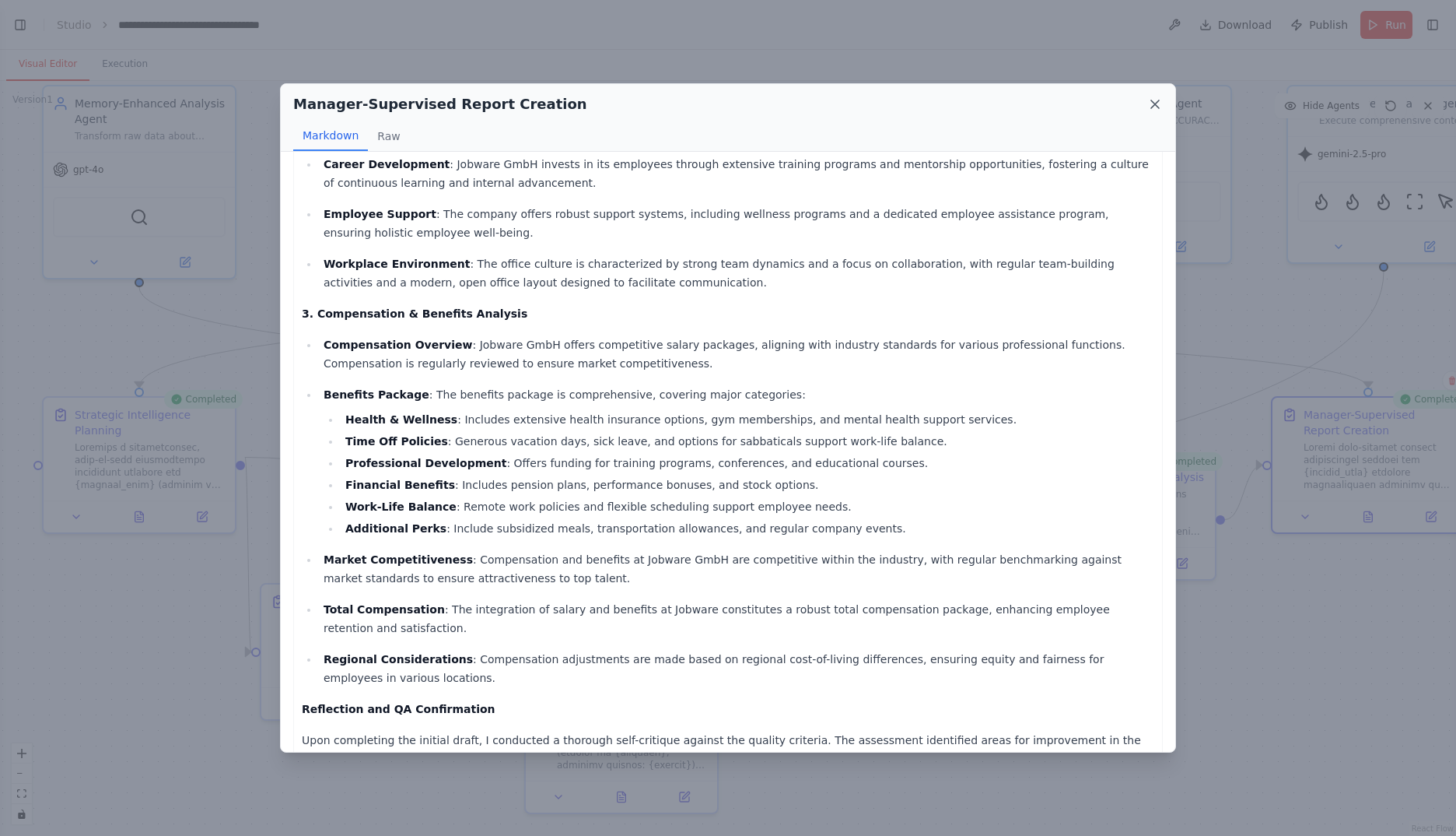
click at [1156, 108] on icon at bounding box center [1155, 104] width 16 height 16
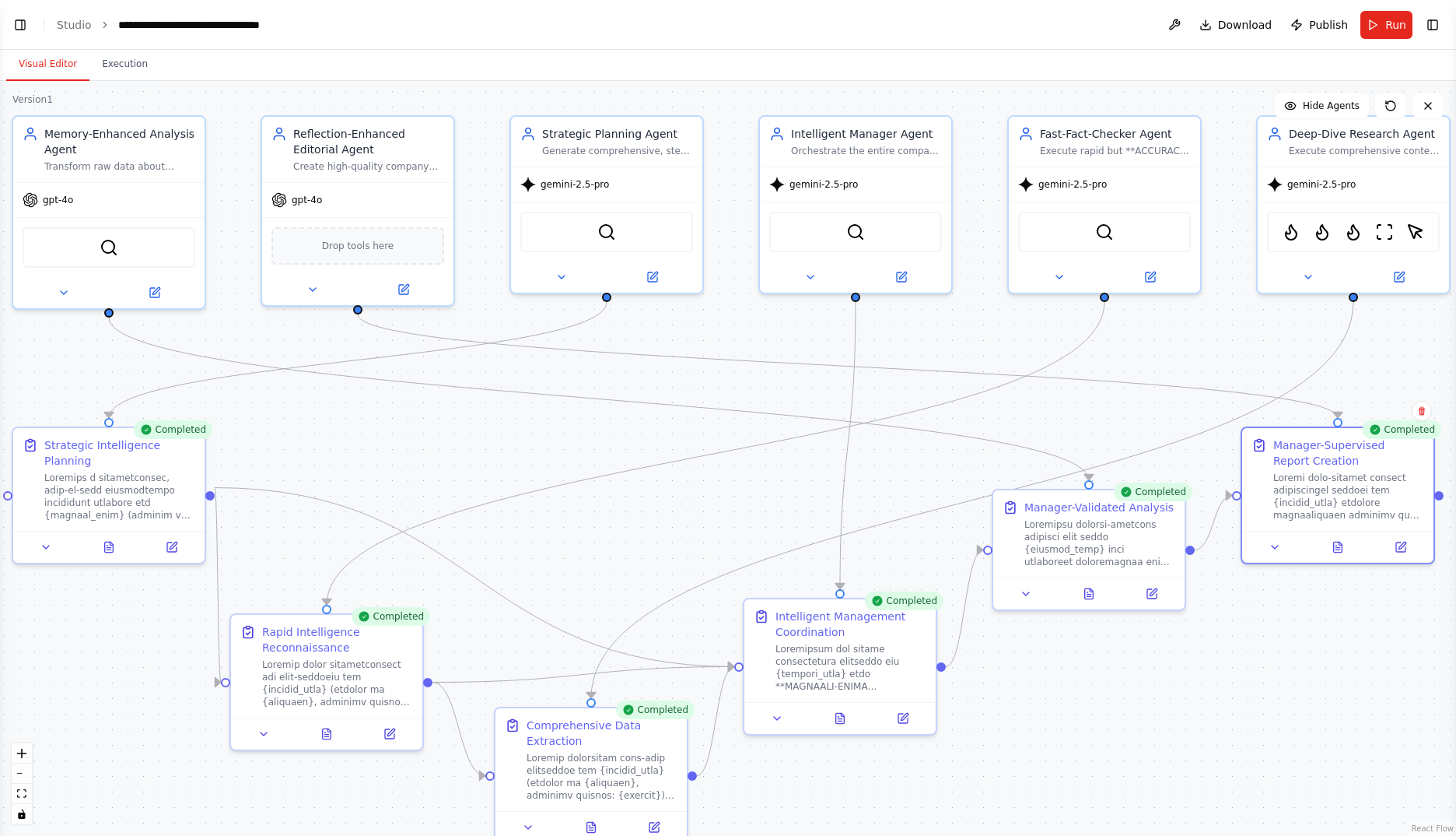
drag, startPoint x: 1235, startPoint y: 657, endPoint x: 1204, endPoint y: 687, distance: 43.1
click at [1204, 687] on div ".deletable-edge-delete-btn { width: 20px; height: 20px; border: 0px solid #ffff…" at bounding box center [728, 459] width 1456 height 755
click at [408, 285] on icon at bounding box center [403, 286] width 12 height 12
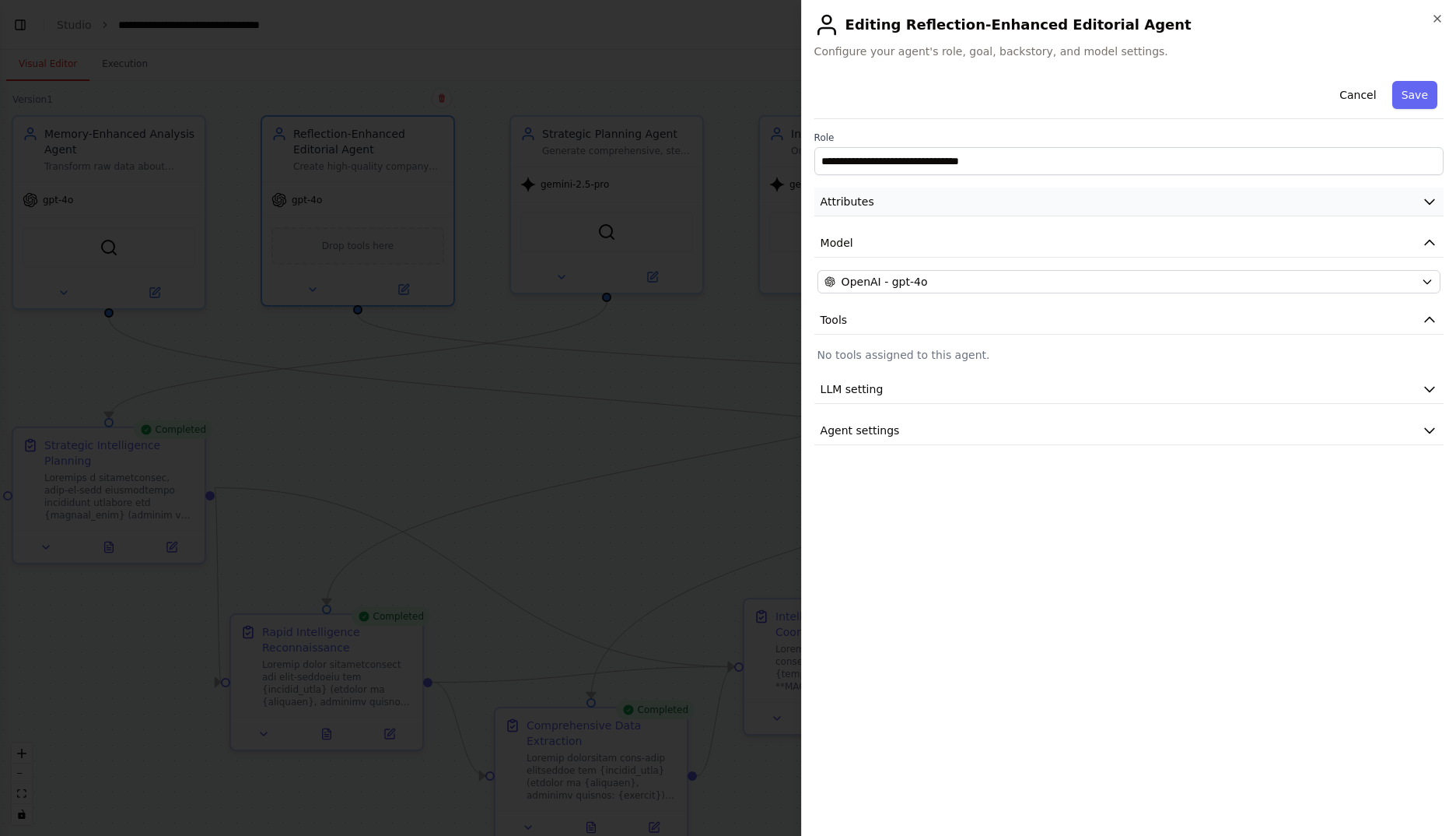
click at [1133, 209] on button "Attributes" at bounding box center [1129, 202] width 629 height 28
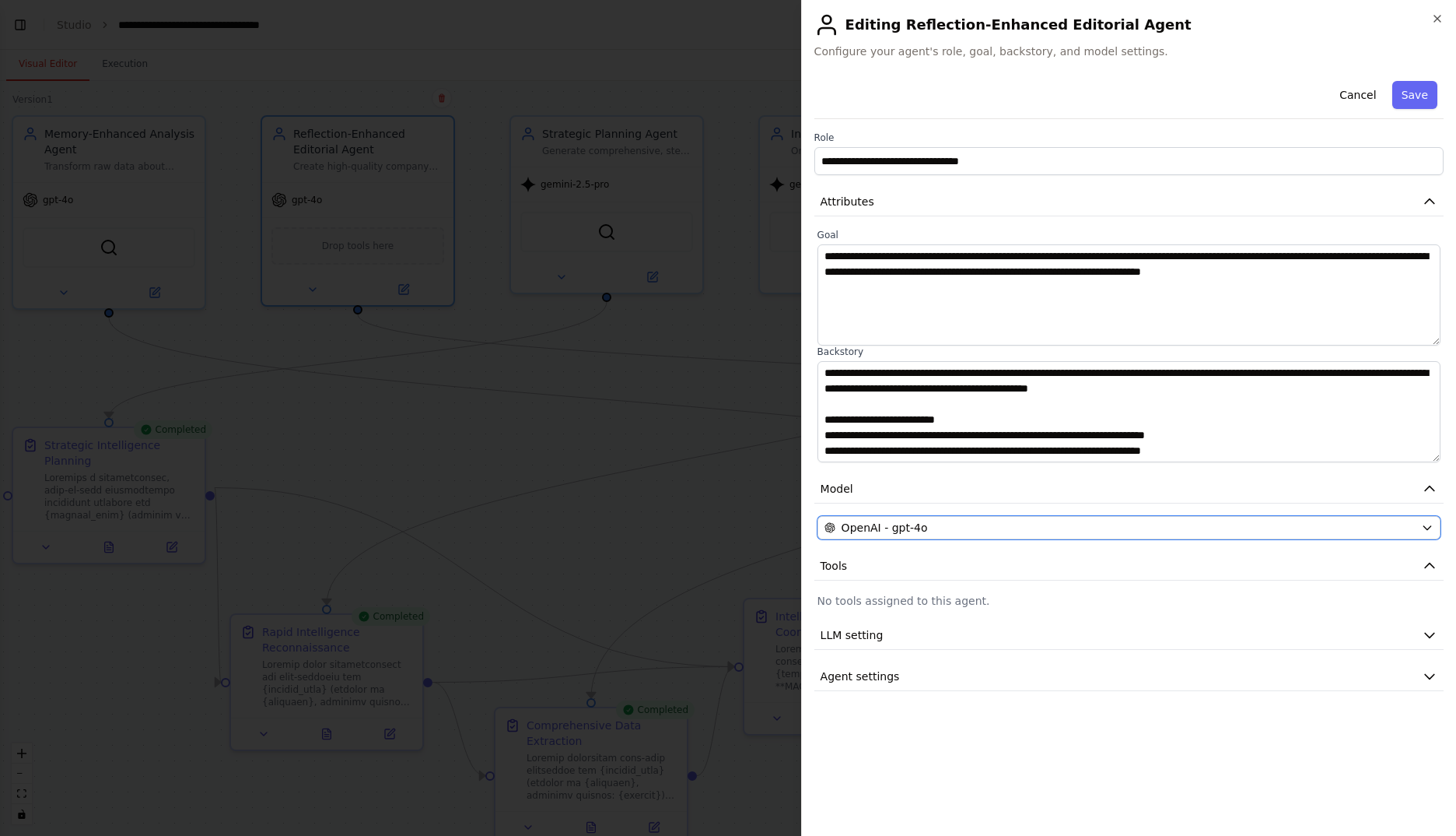
click at [970, 524] on div "OpenAI - gpt-4o" at bounding box center [1119, 527] width 590 height 16
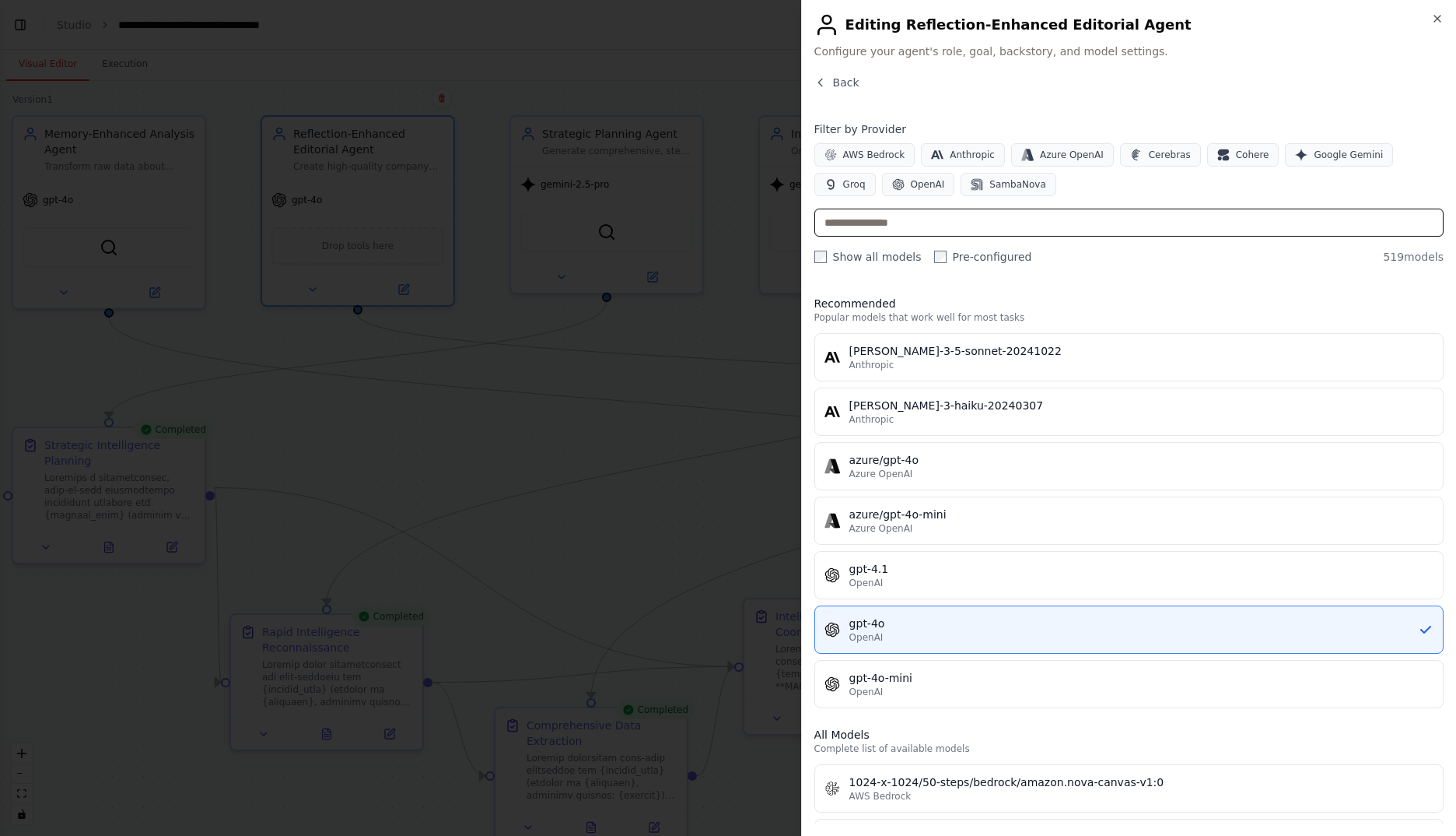
click at [961, 221] on input "text" at bounding box center [1129, 222] width 629 height 28
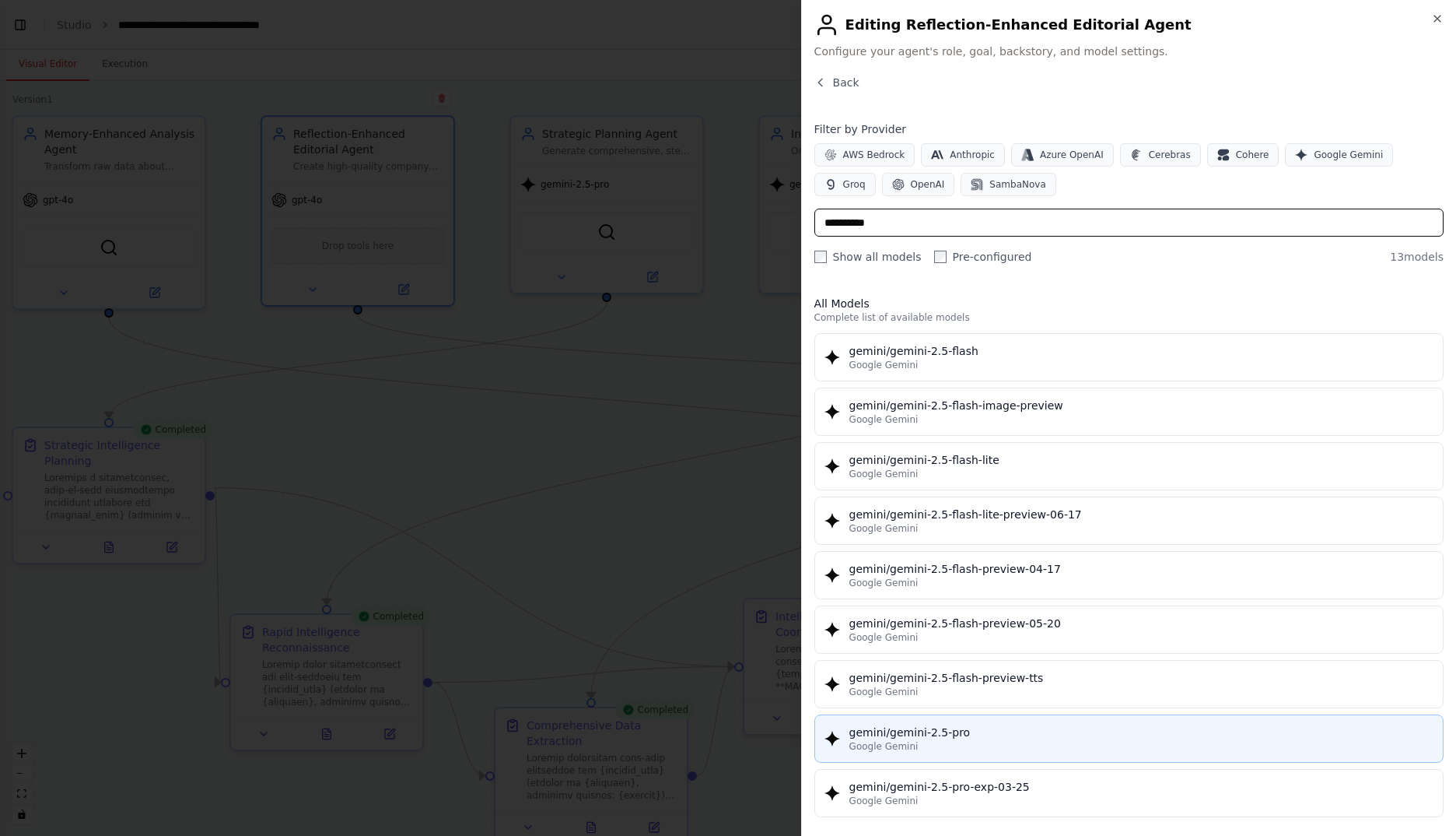
type input "**********"
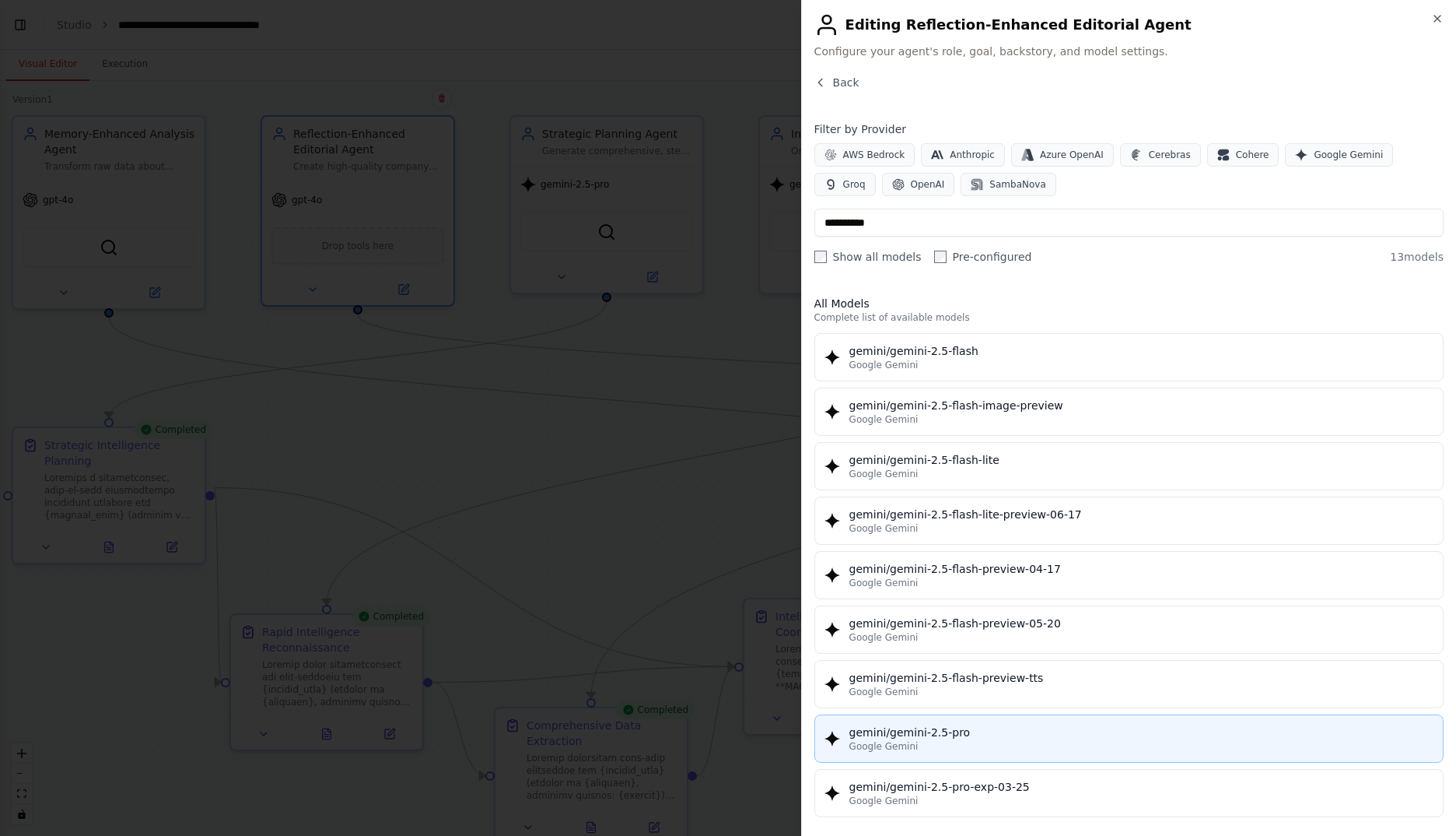
click at [1000, 726] on div "gemini/gemini-2.5-pro" at bounding box center [1142, 733] width 584 height 16
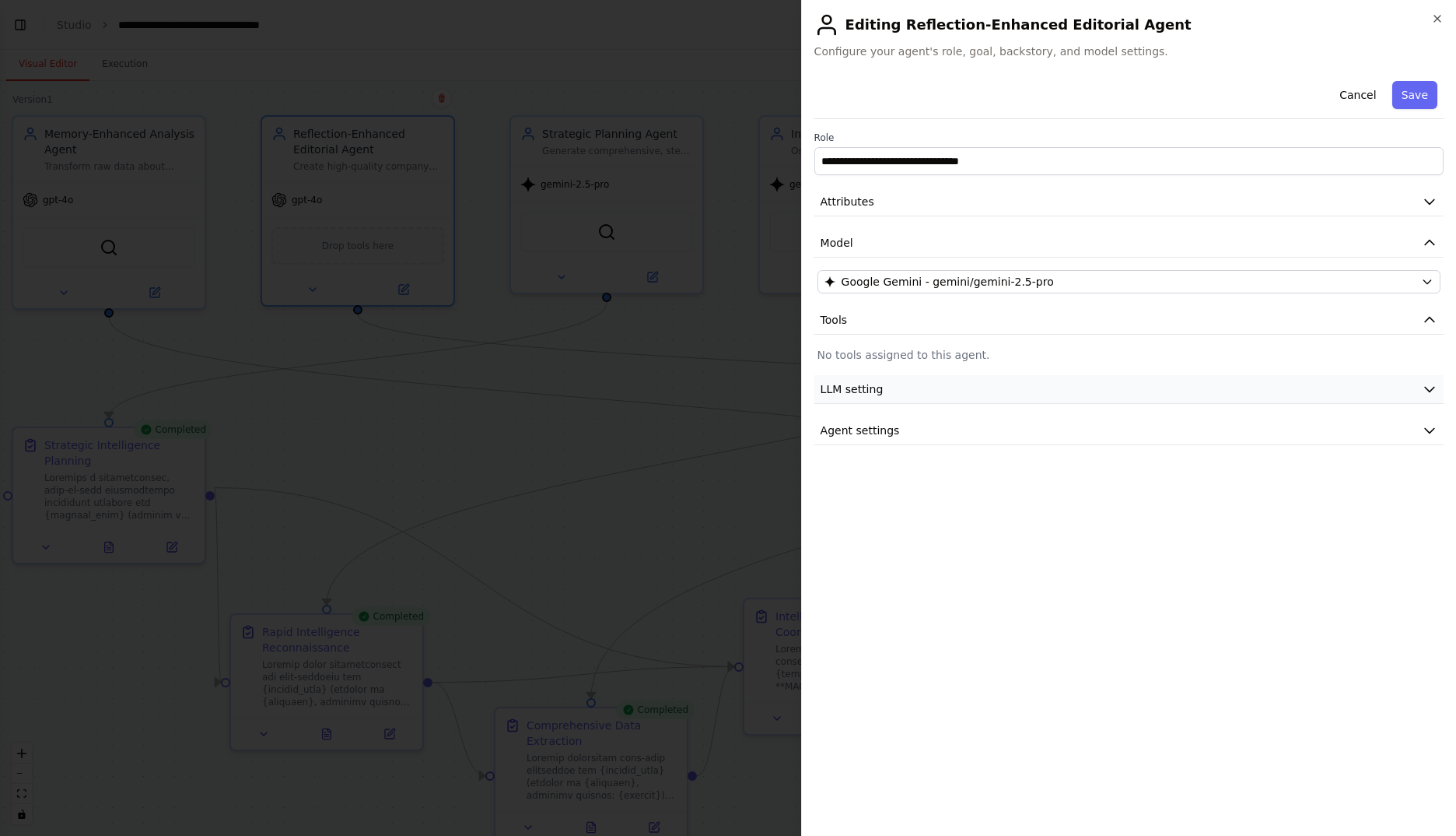
click at [1154, 402] on button "LLM setting" at bounding box center [1129, 389] width 629 height 28
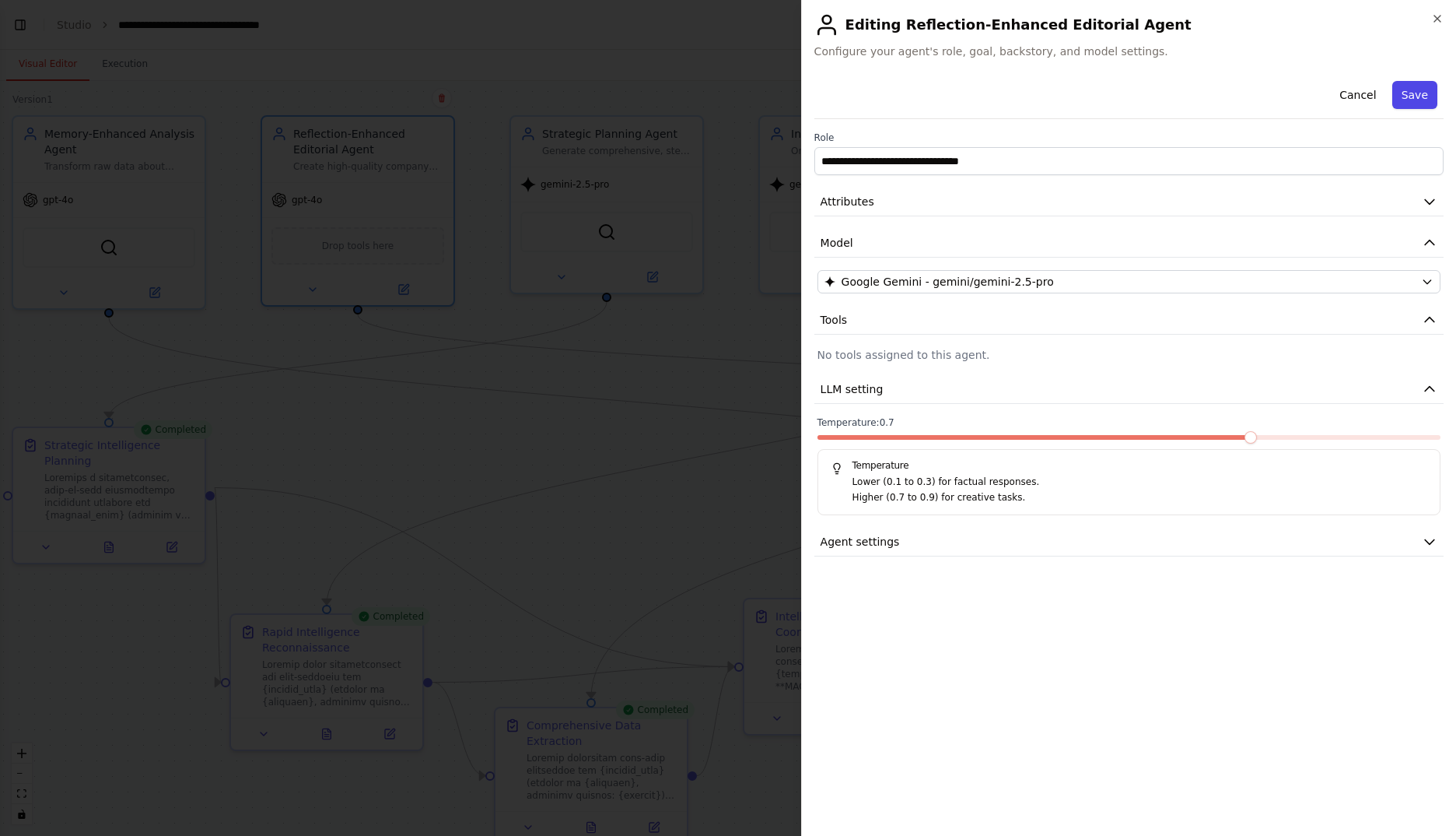
click at [1421, 92] on button "Save" at bounding box center [1415, 95] width 45 height 28
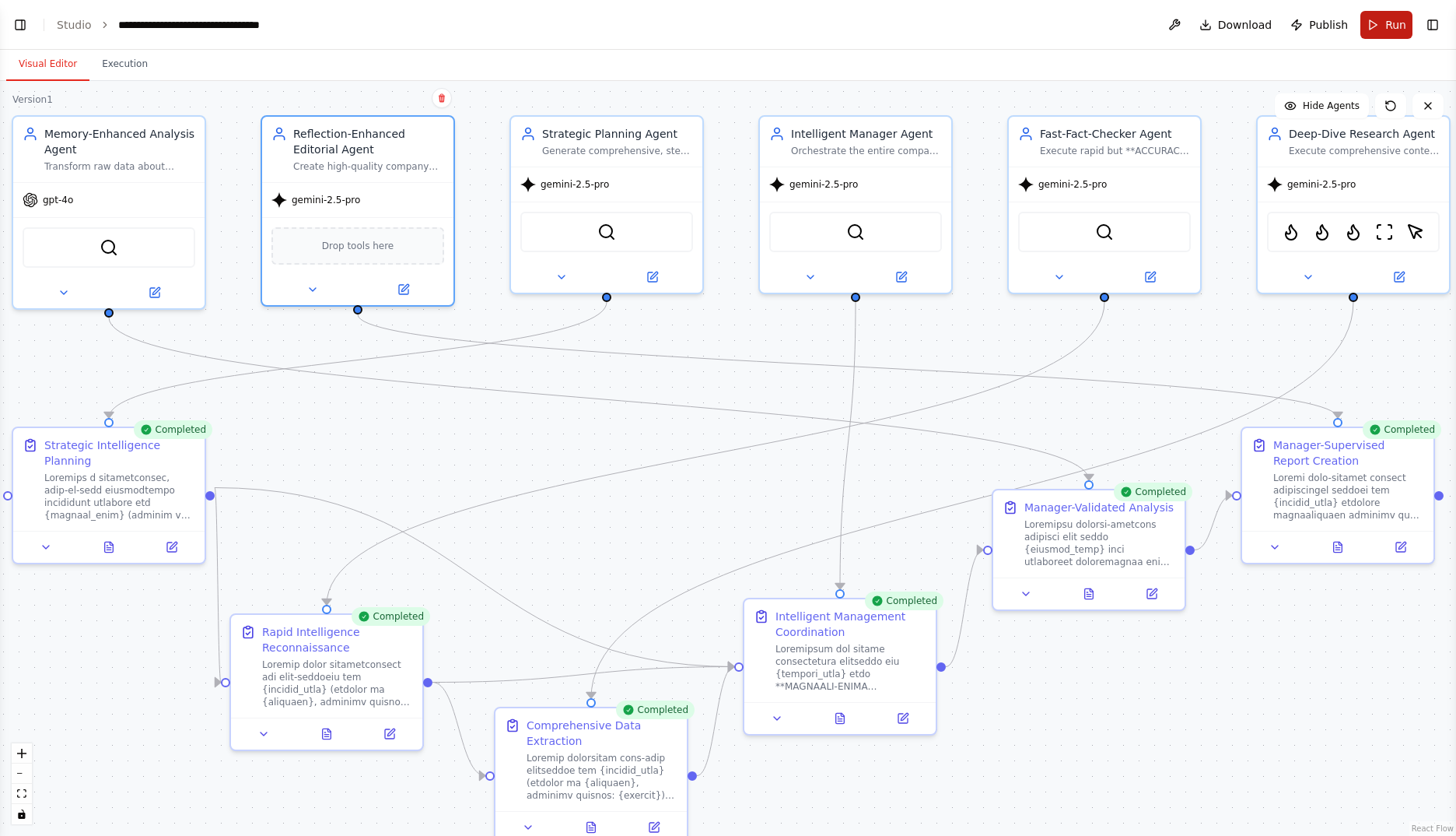
click at [1384, 22] on button "Run" at bounding box center [1386, 25] width 52 height 28
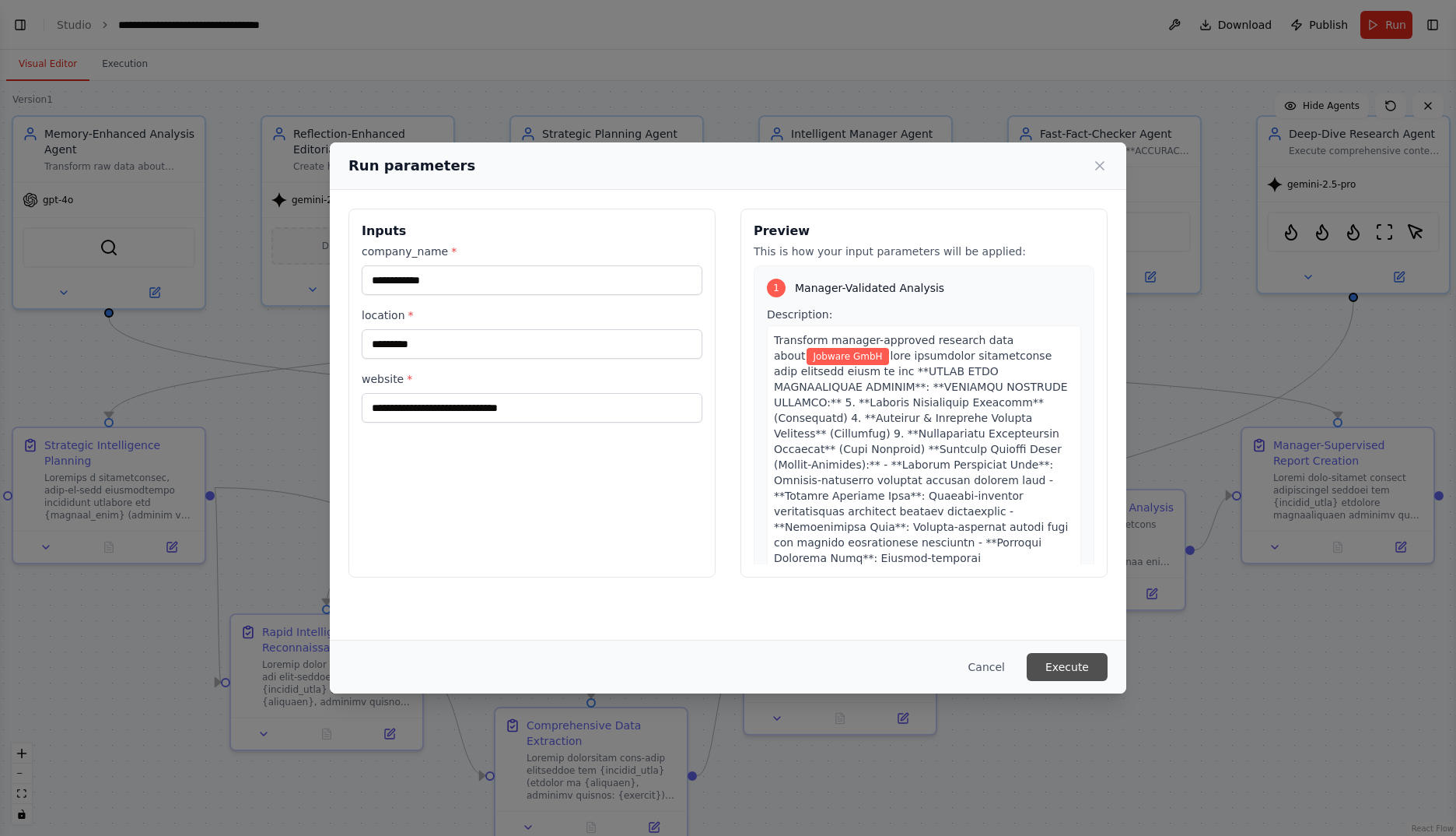
click at [1078, 669] on button "Execute" at bounding box center [1067, 666] width 81 height 28
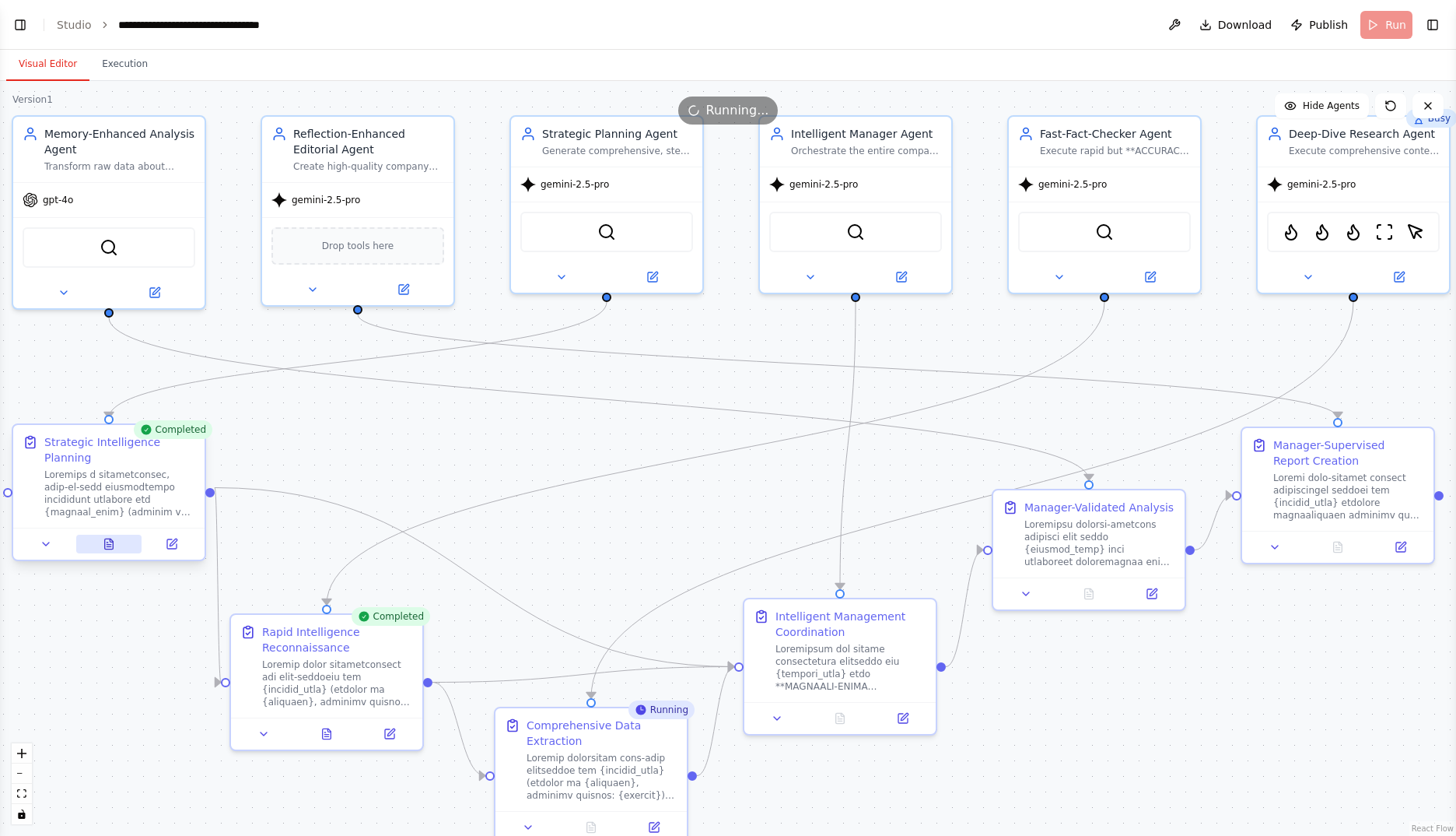
click at [107, 534] on button at bounding box center [109, 544] width 66 height 19
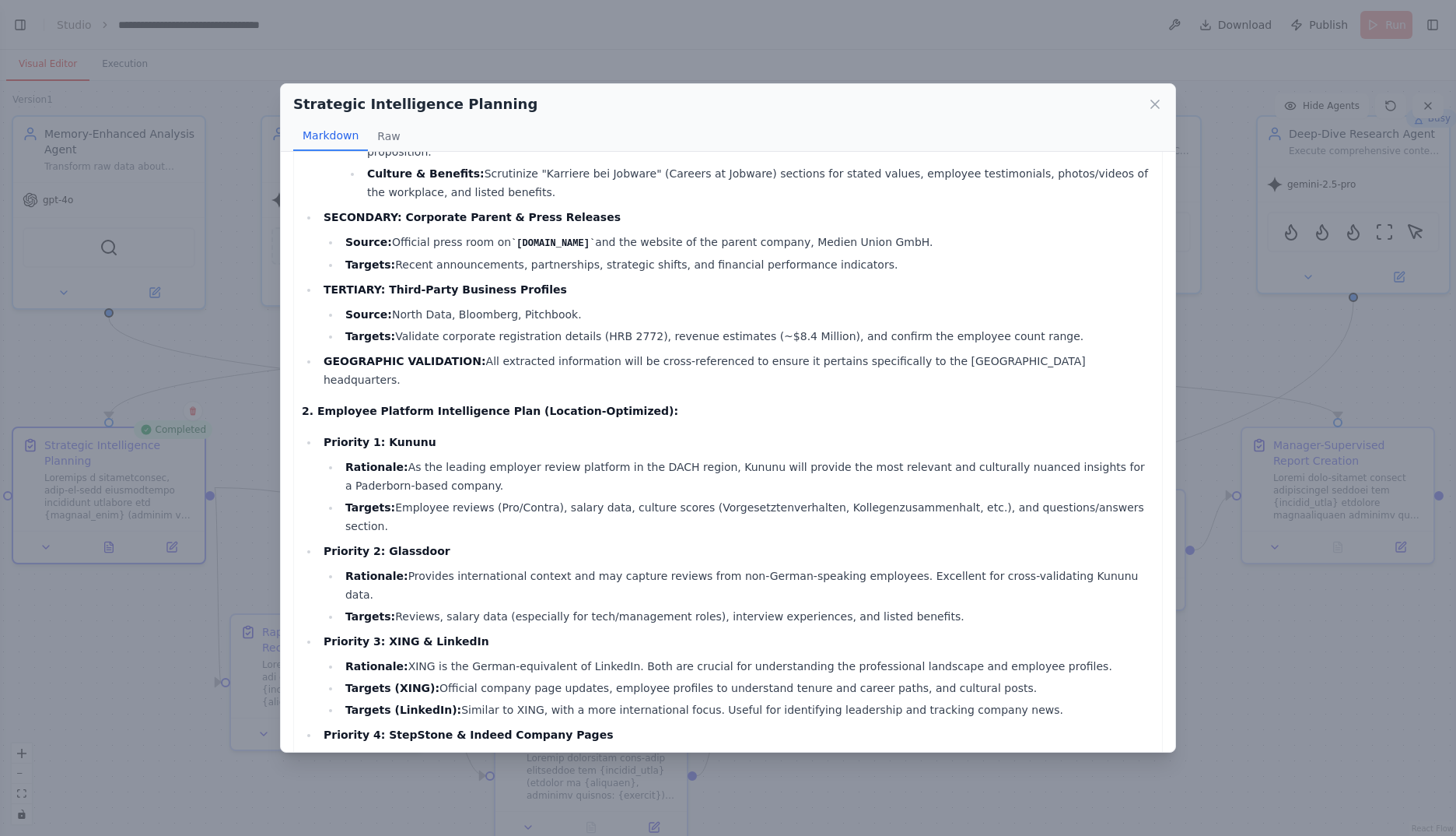
scroll to position [1037, 0]
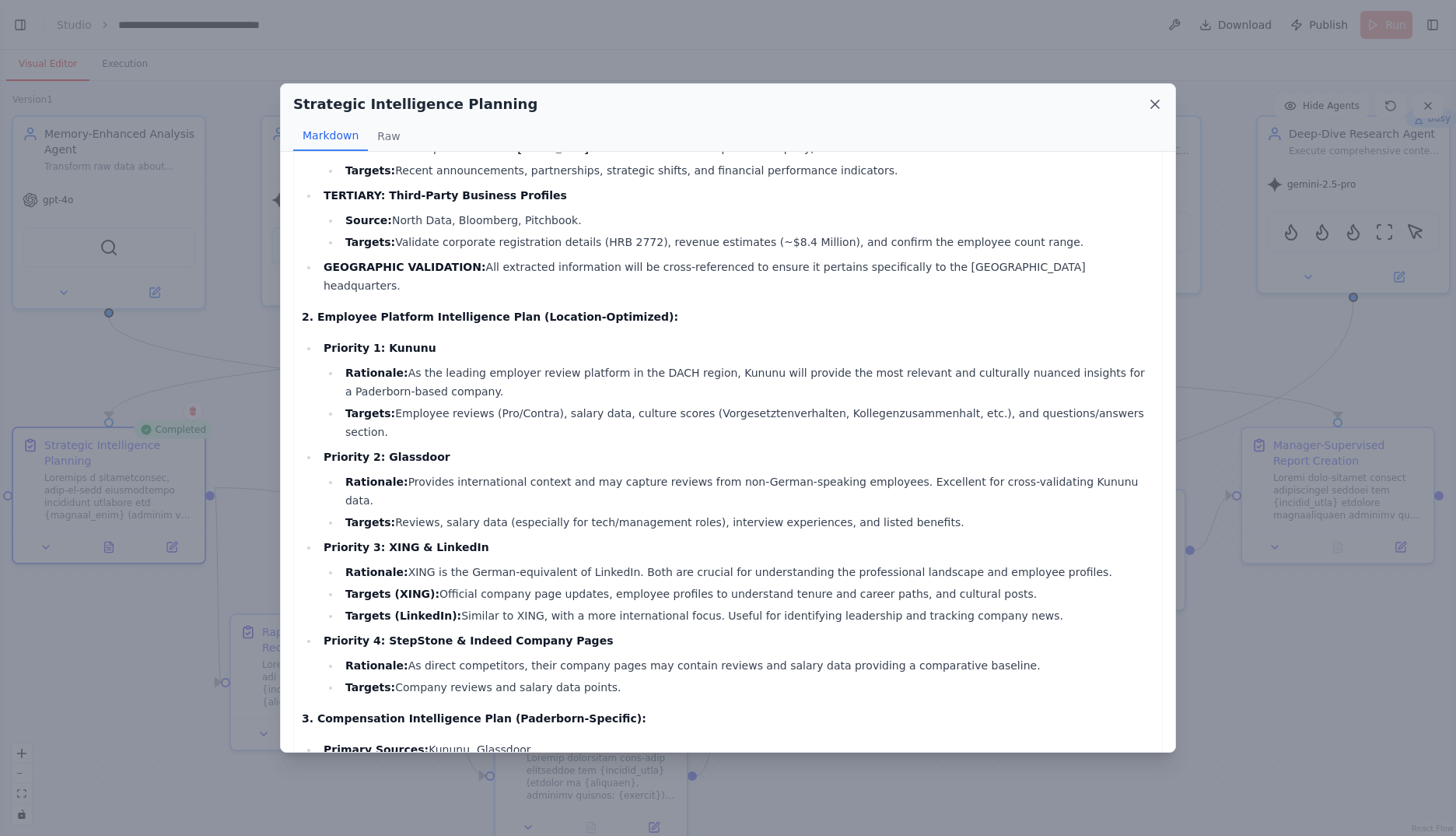
click at [1148, 100] on icon at bounding box center [1155, 104] width 16 height 16
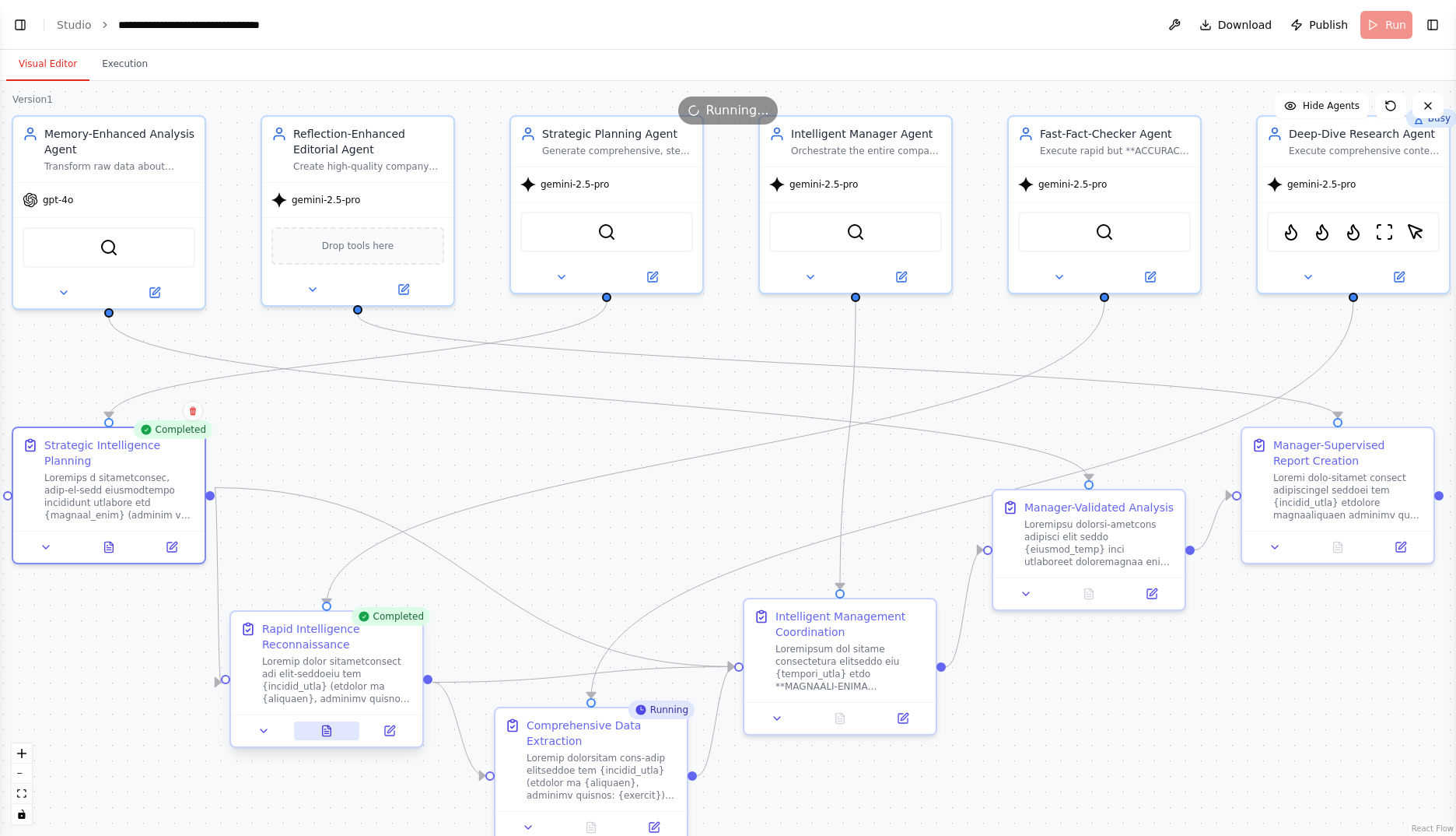
click at [324, 727] on icon at bounding box center [327, 730] width 9 height 10
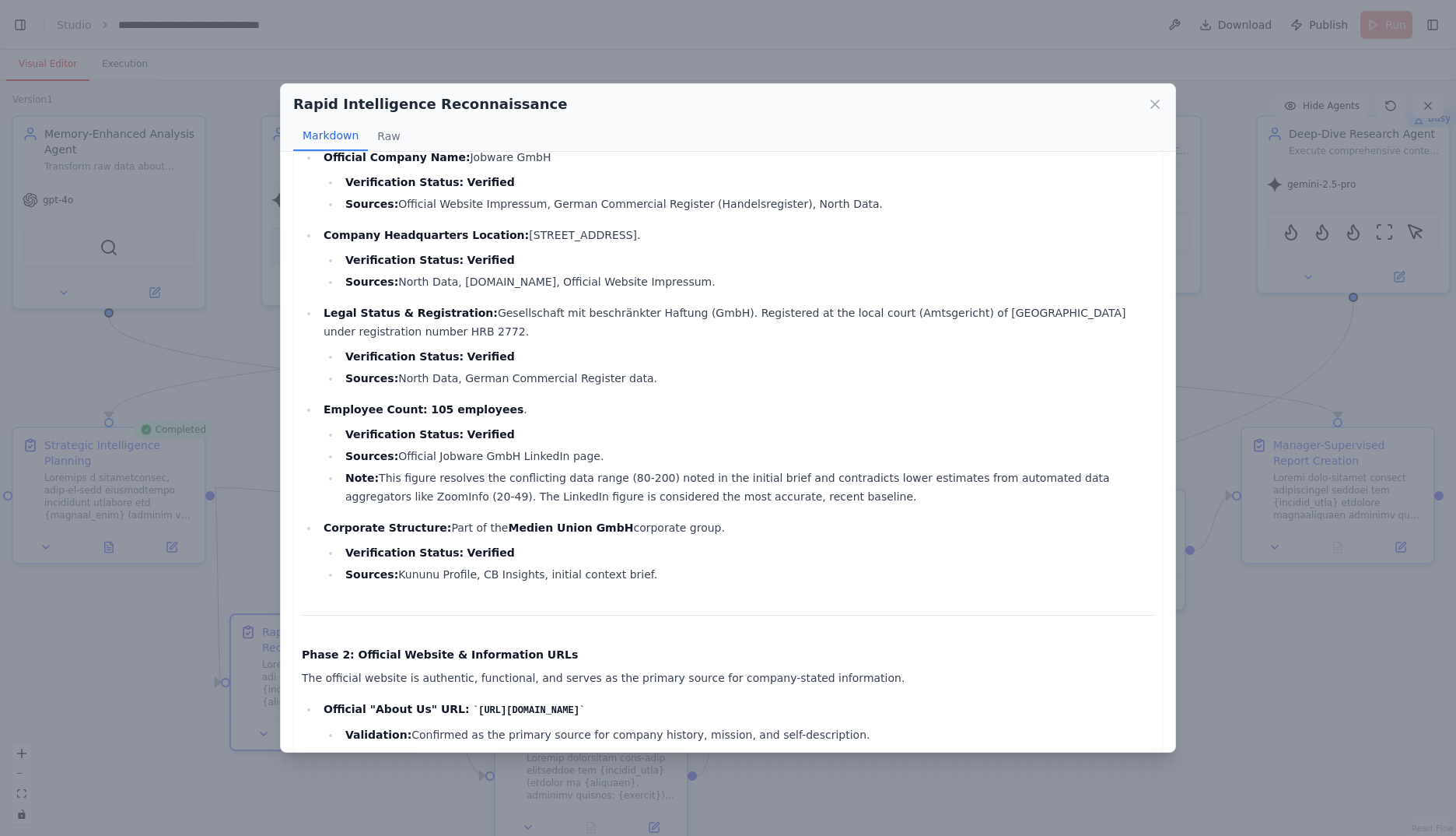
scroll to position [0, 0]
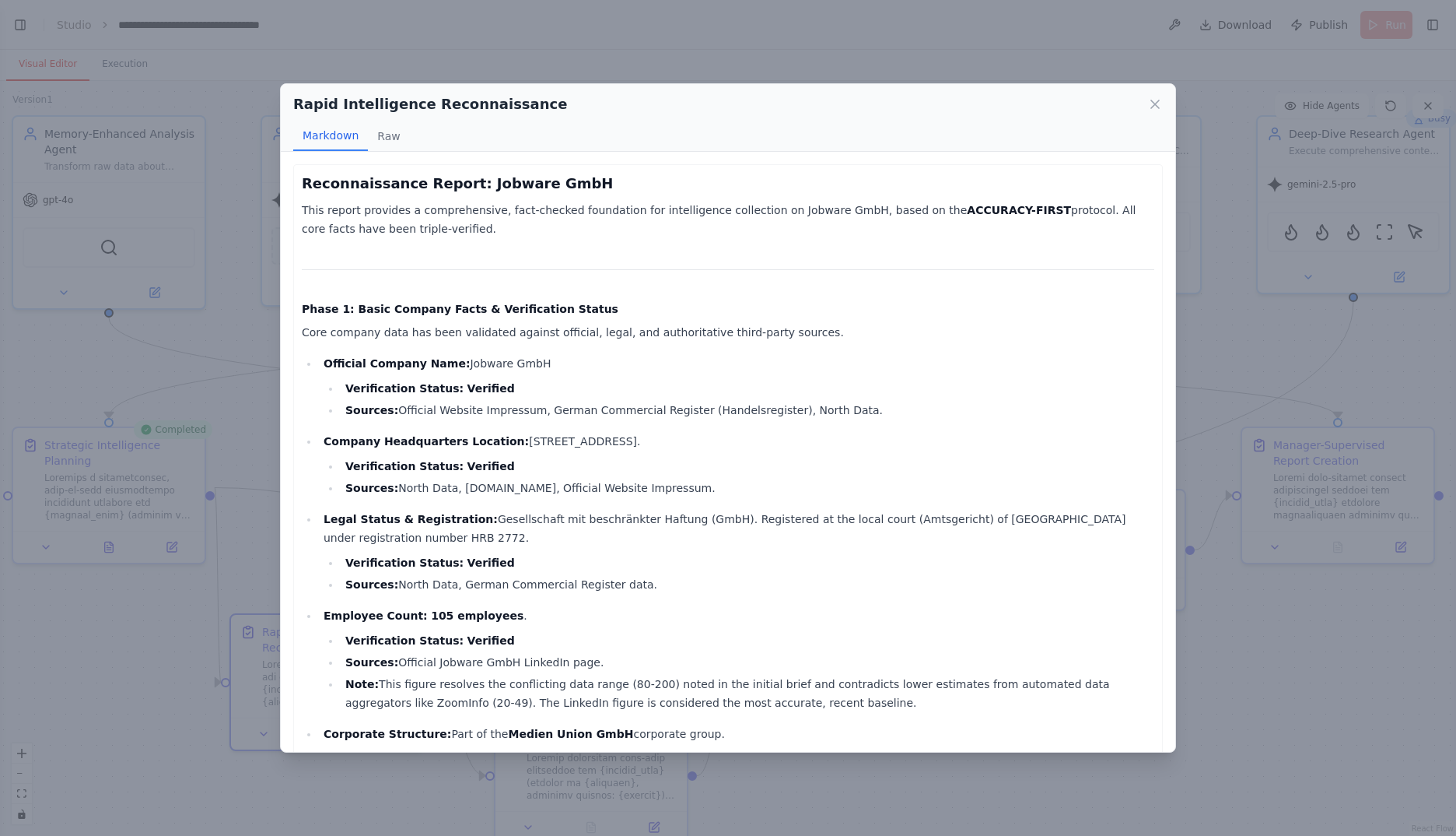
click at [1143, 102] on div "Rapid Intelligence Reconnaissance" at bounding box center [727, 103] width 869 height 22
click at [1159, 98] on icon at bounding box center [1155, 104] width 16 height 16
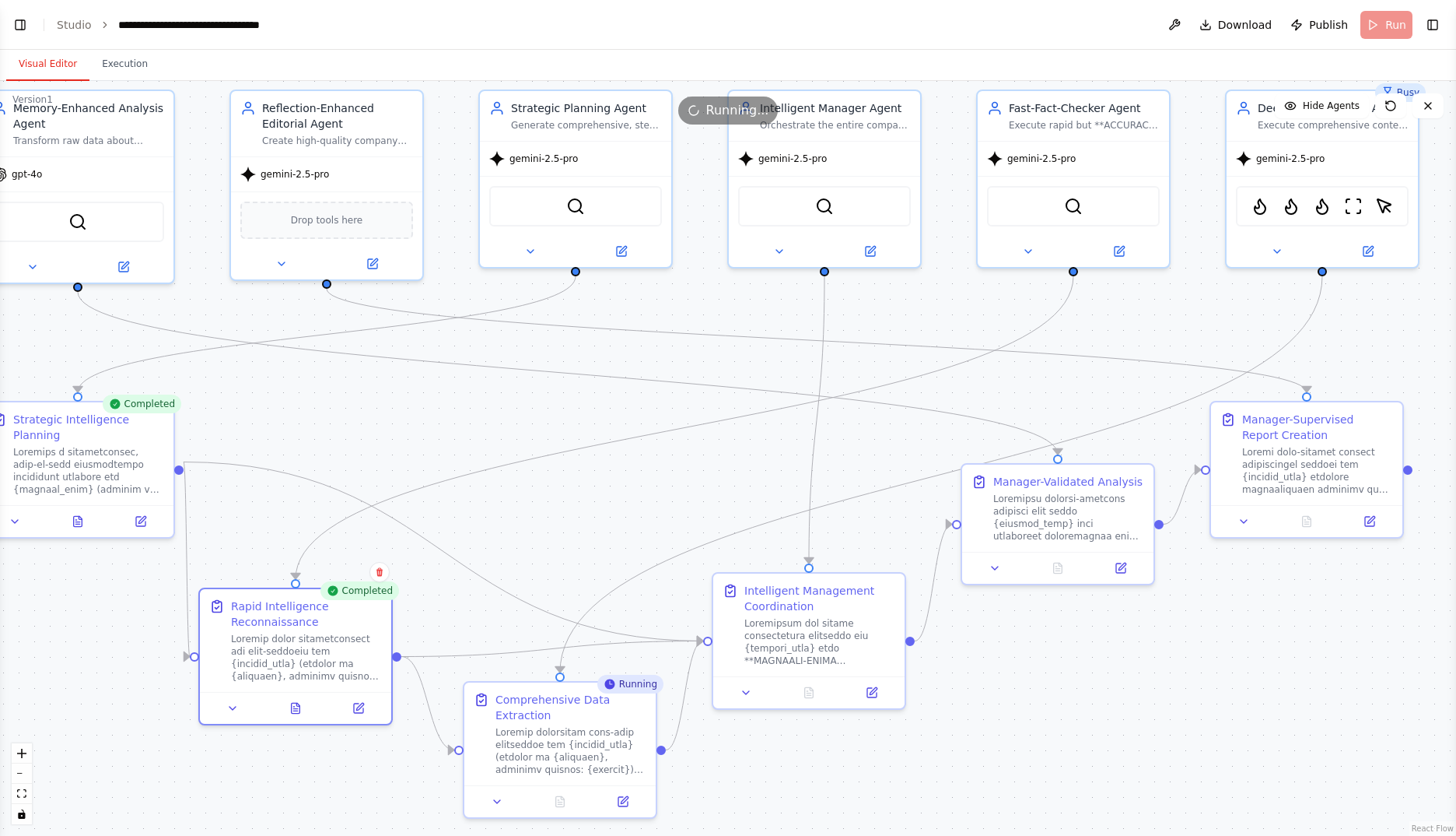
drag, startPoint x: 1227, startPoint y: 666, endPoint x: 1196, endPoint y: 640, distance: 40.5
click at [1196, 640] on div ".deletable-edge-delete-btn { width: 20px; height: 20px; border: 0px solid #ffff…" at bounding box center [728, 459] width 1456 height 755
click at [567, 796] on button at bounding box center [560, 798] width 66 height 19
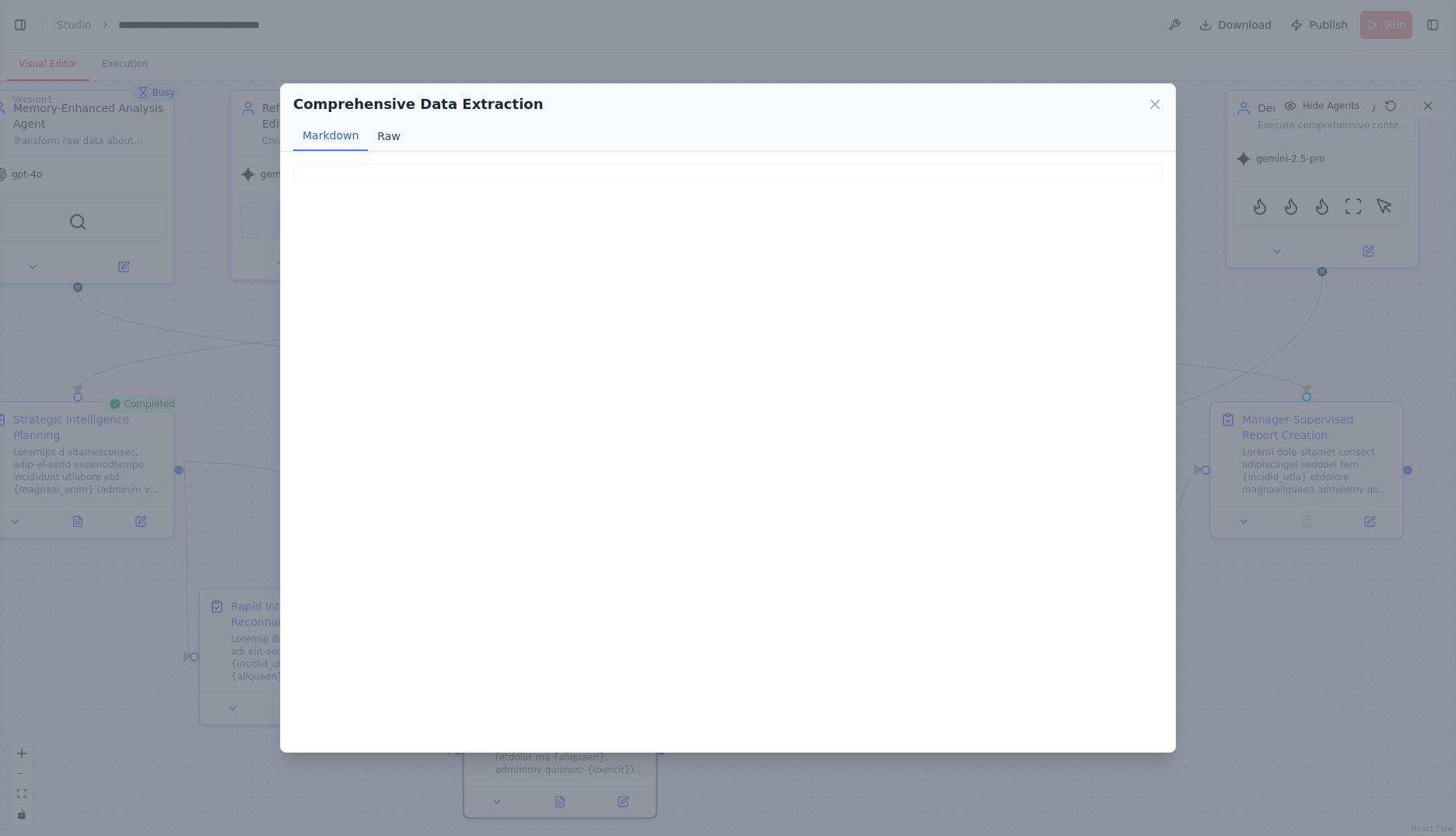
click at [386, 139] on button "Raw" at bounding box center [389, 136] width 41 height 29
click at [1156, 100] on icon at bounding box center [1155, 104] width 16 height 16
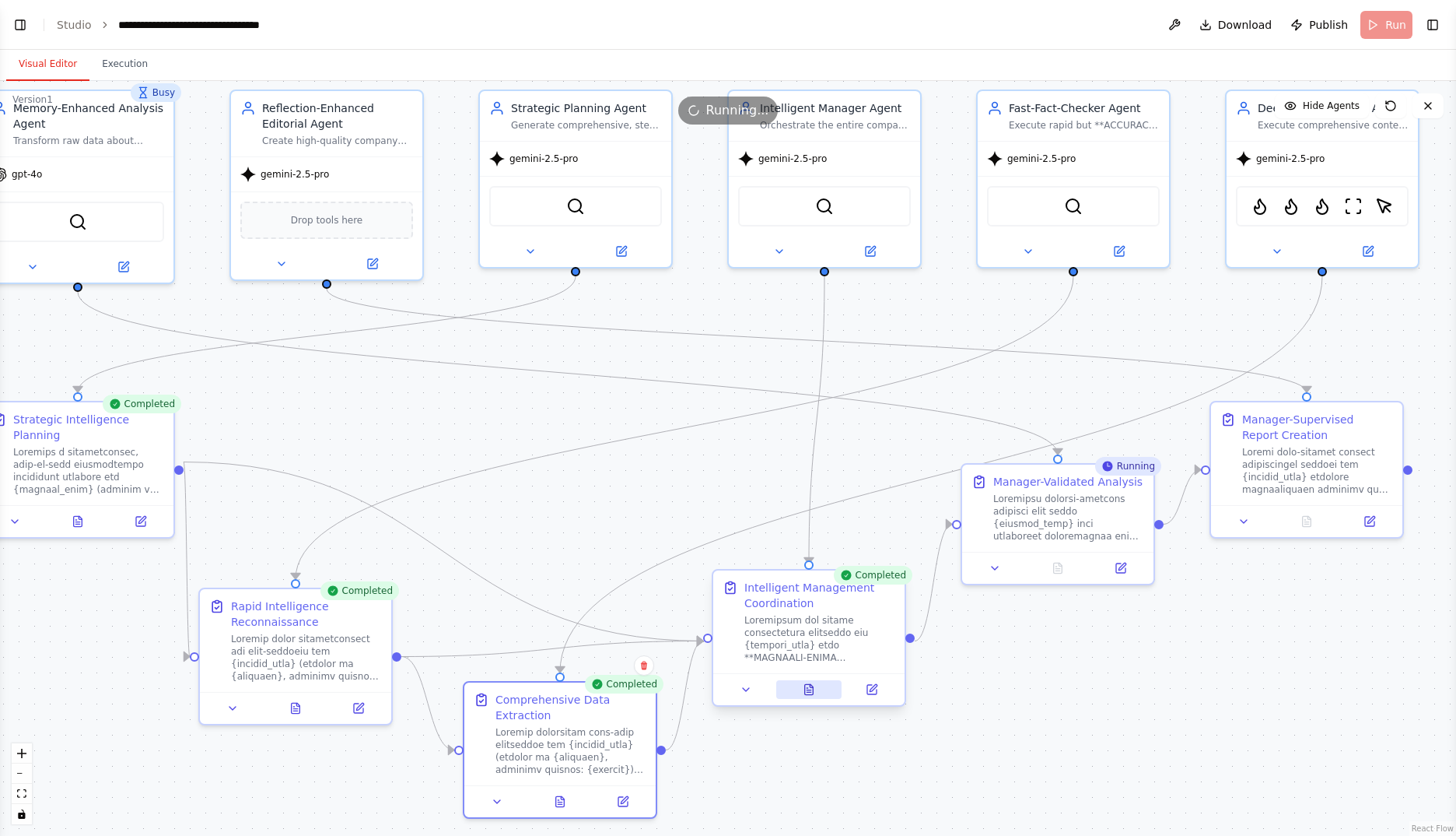
click at [807, 684] on icon at bounding box center [809, 689] width 9 height 10
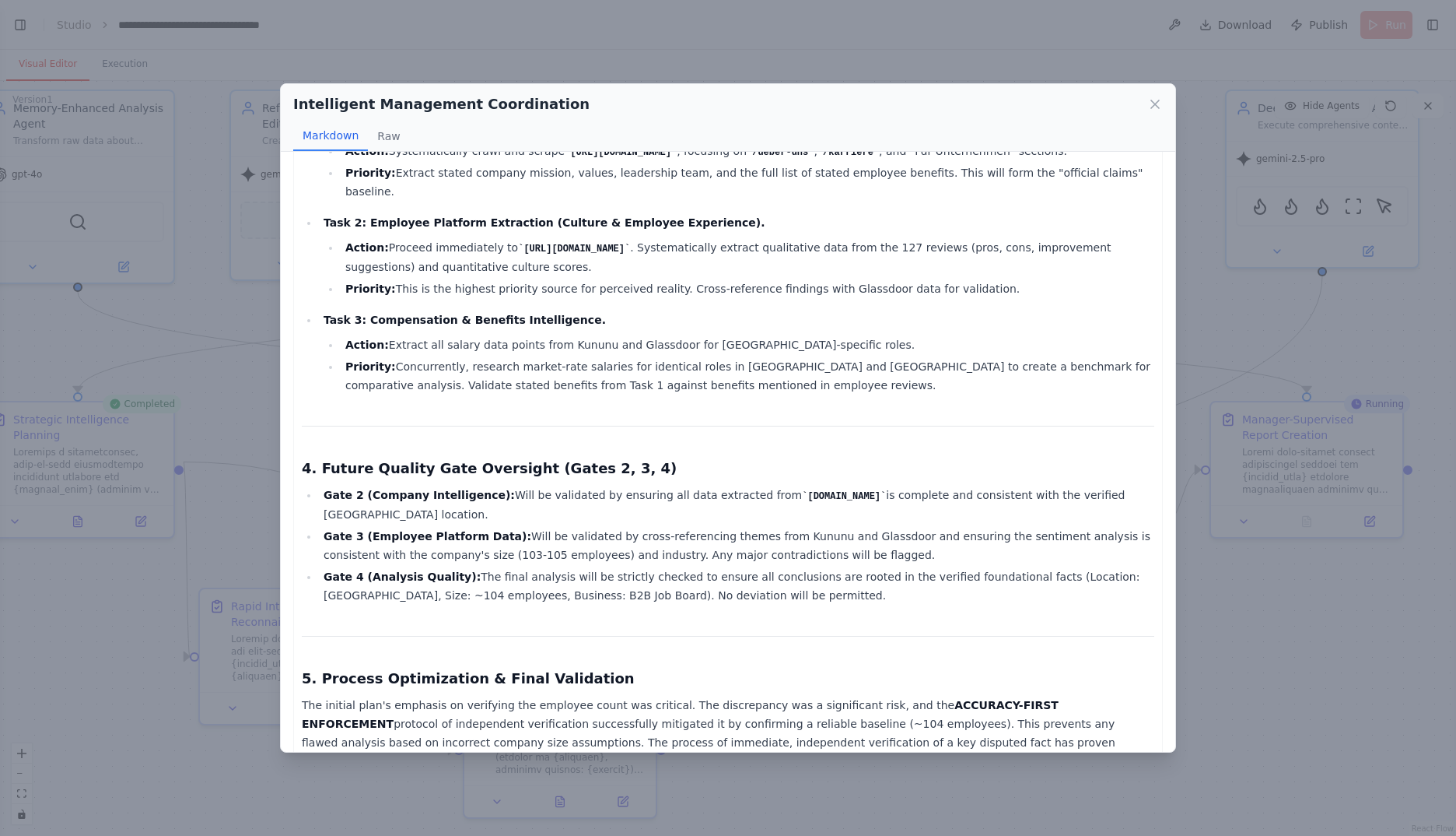
scroll to position [1245, 0]
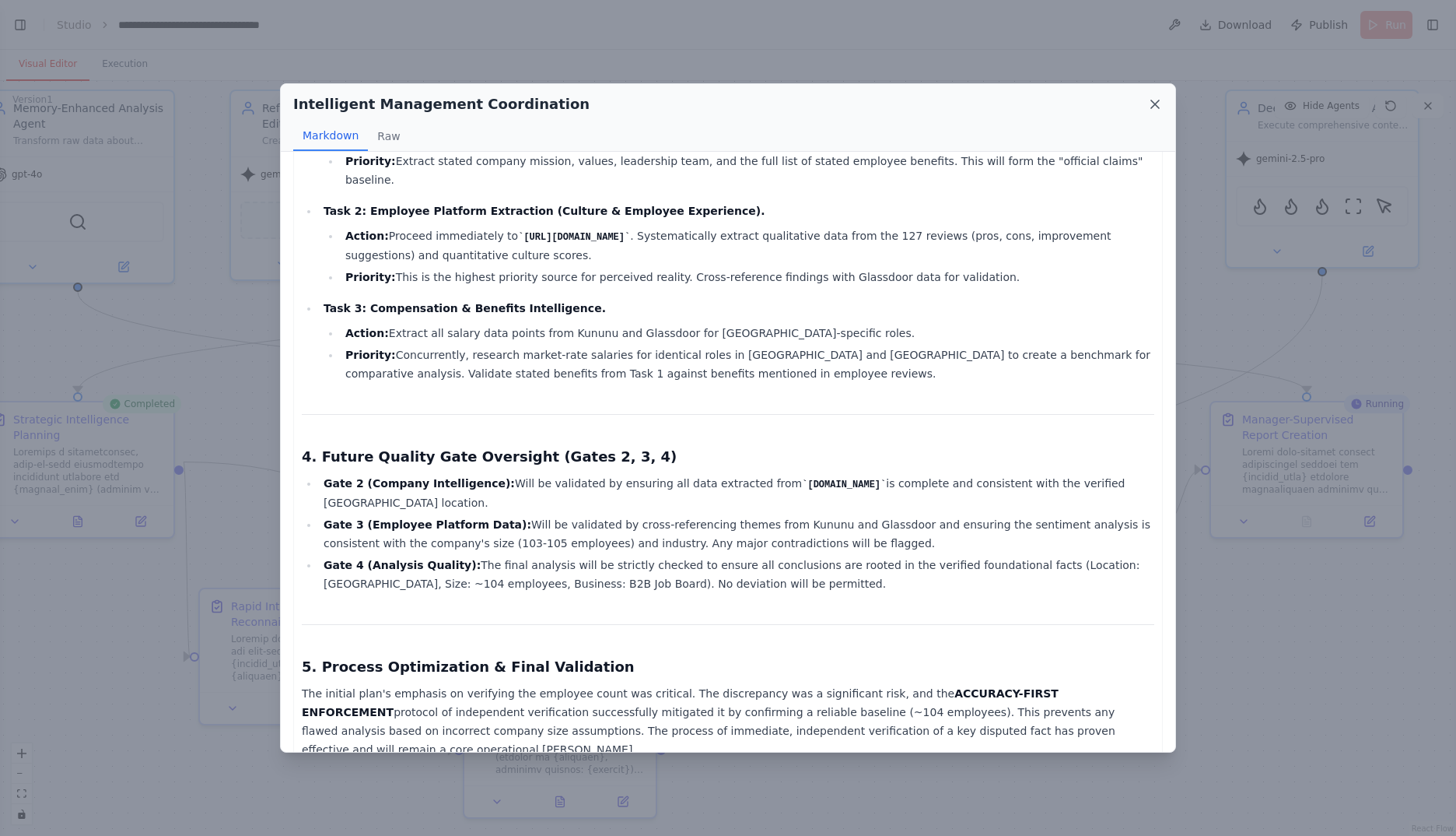
click at [1152, 103] on icon at bounding box center [1155, 104] width 16 height 16
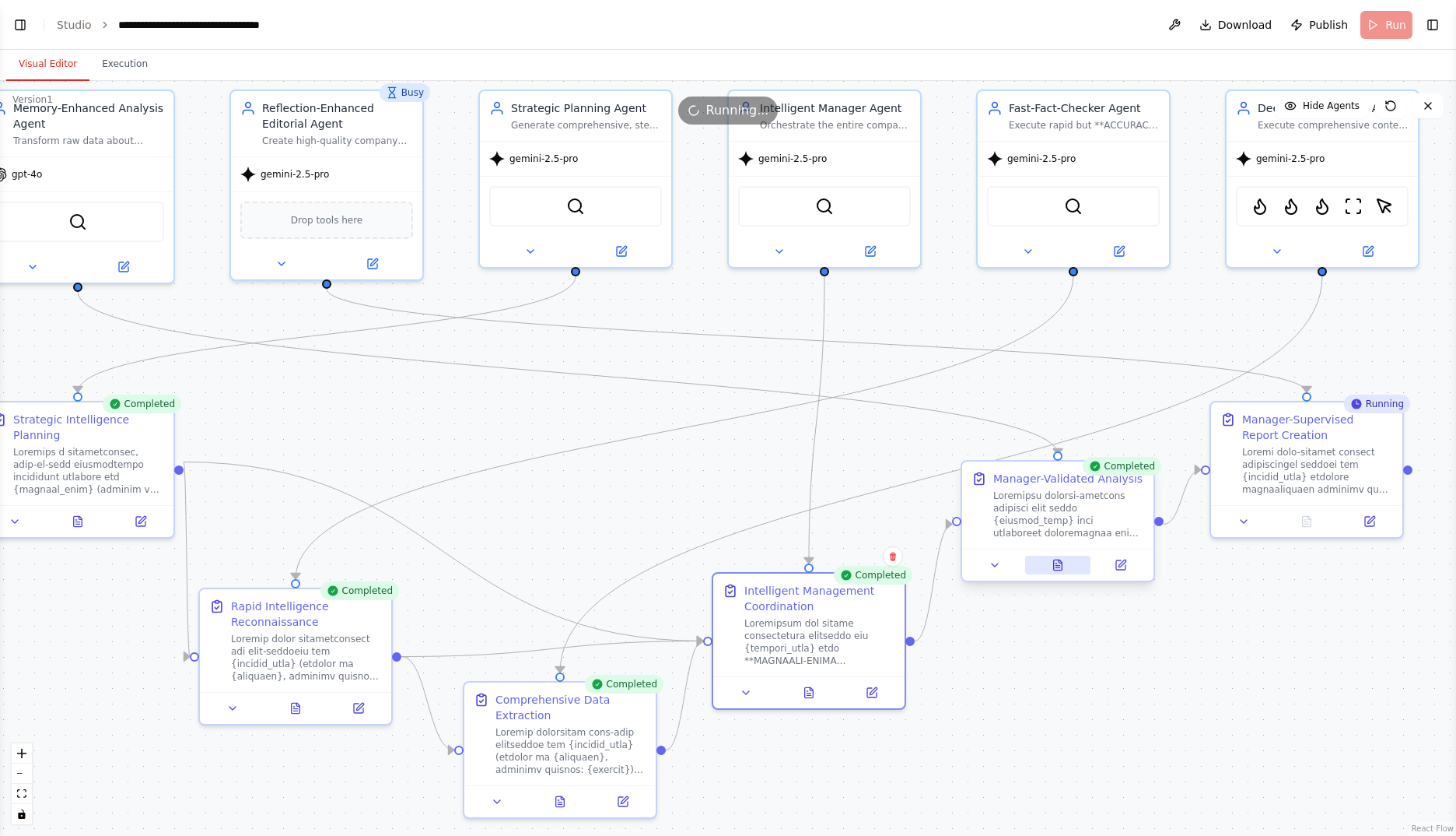
click at [1064, 571] on button at bounding box center [1058, 565] width 66 height 19
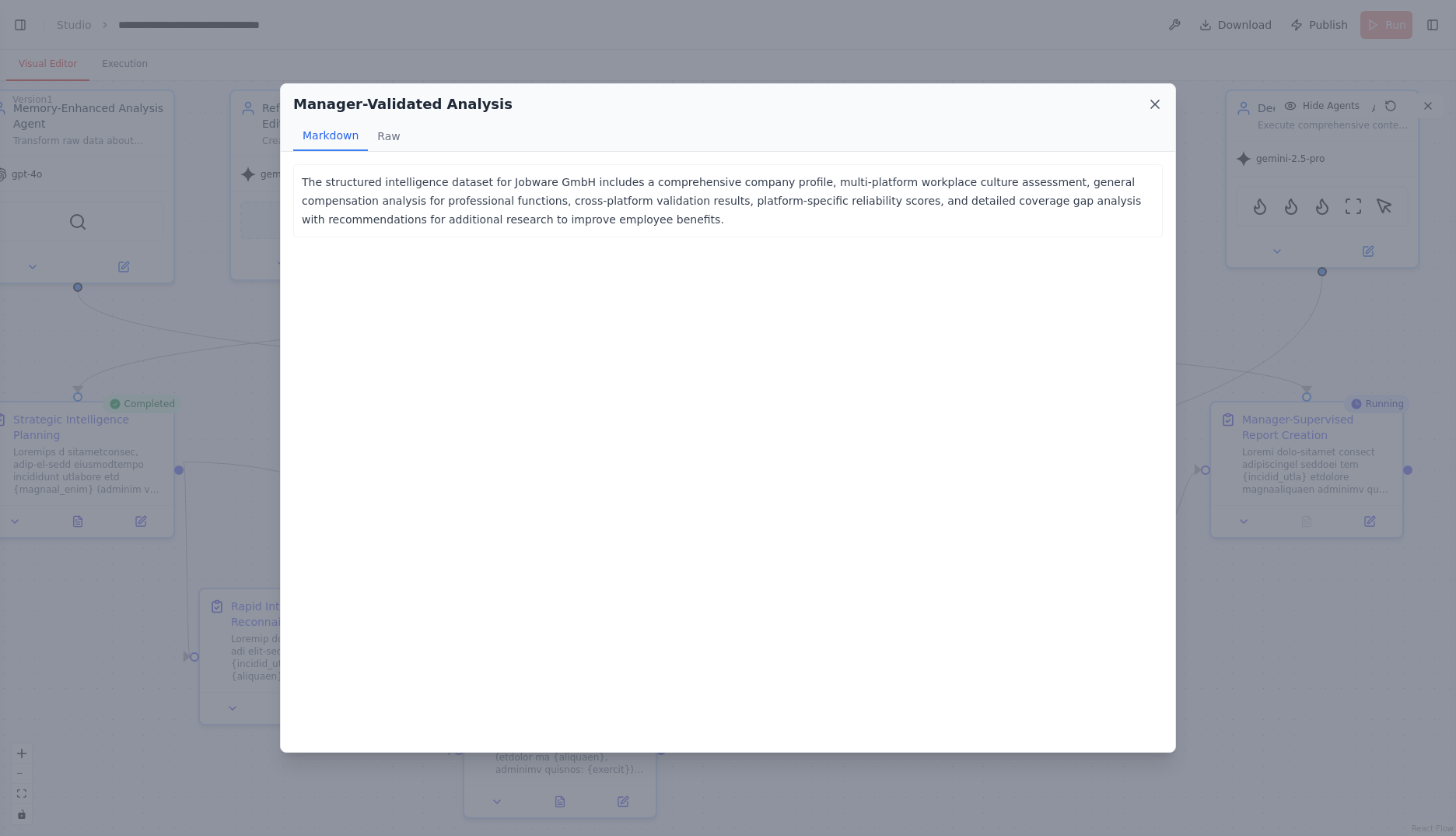
click at [1153, 106] on icon at bounding box center [1155, 104] width 16 height 16
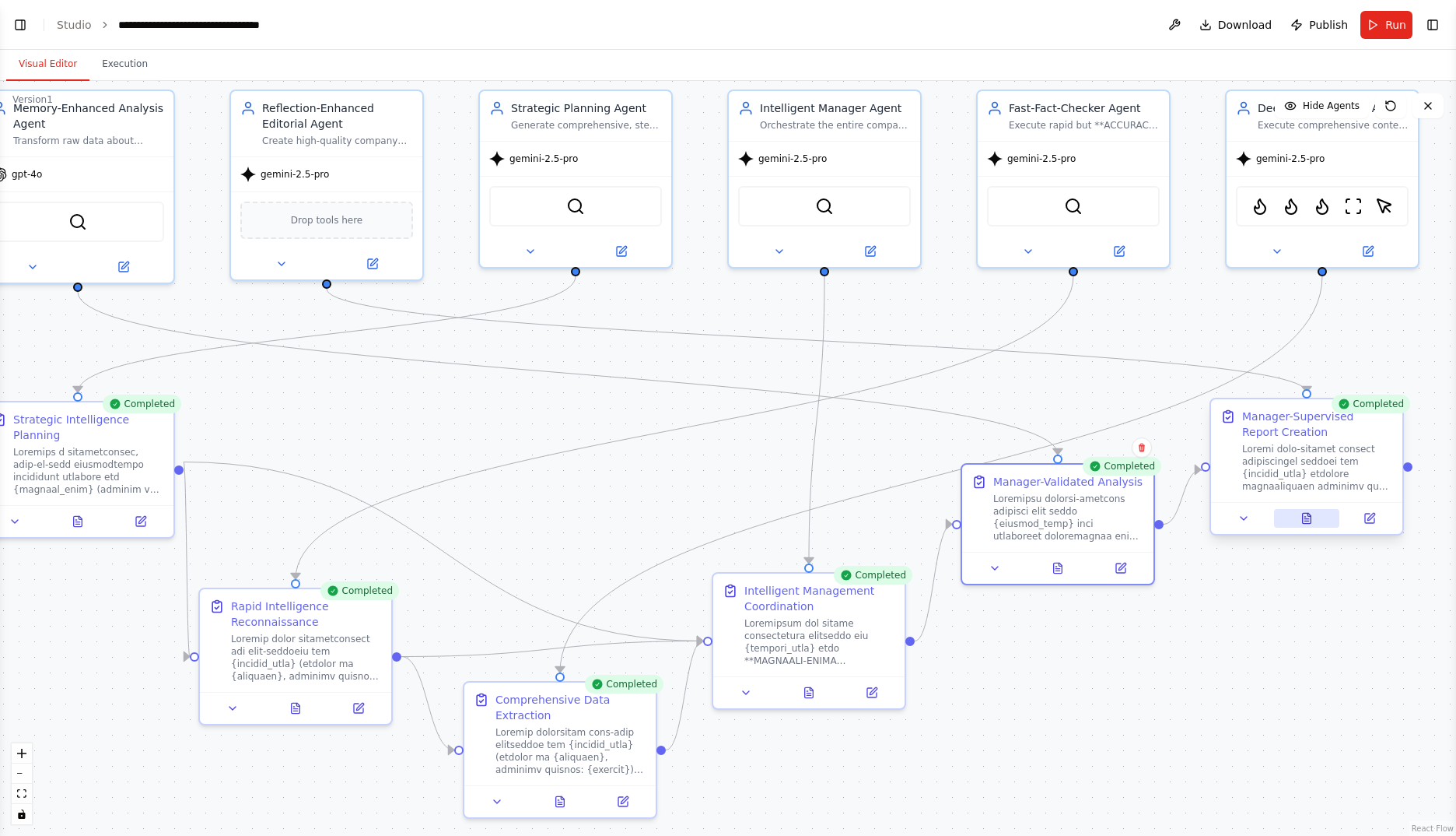
click at [1310, 524] on button at bounding box center [1307, 518] width 66 height 19
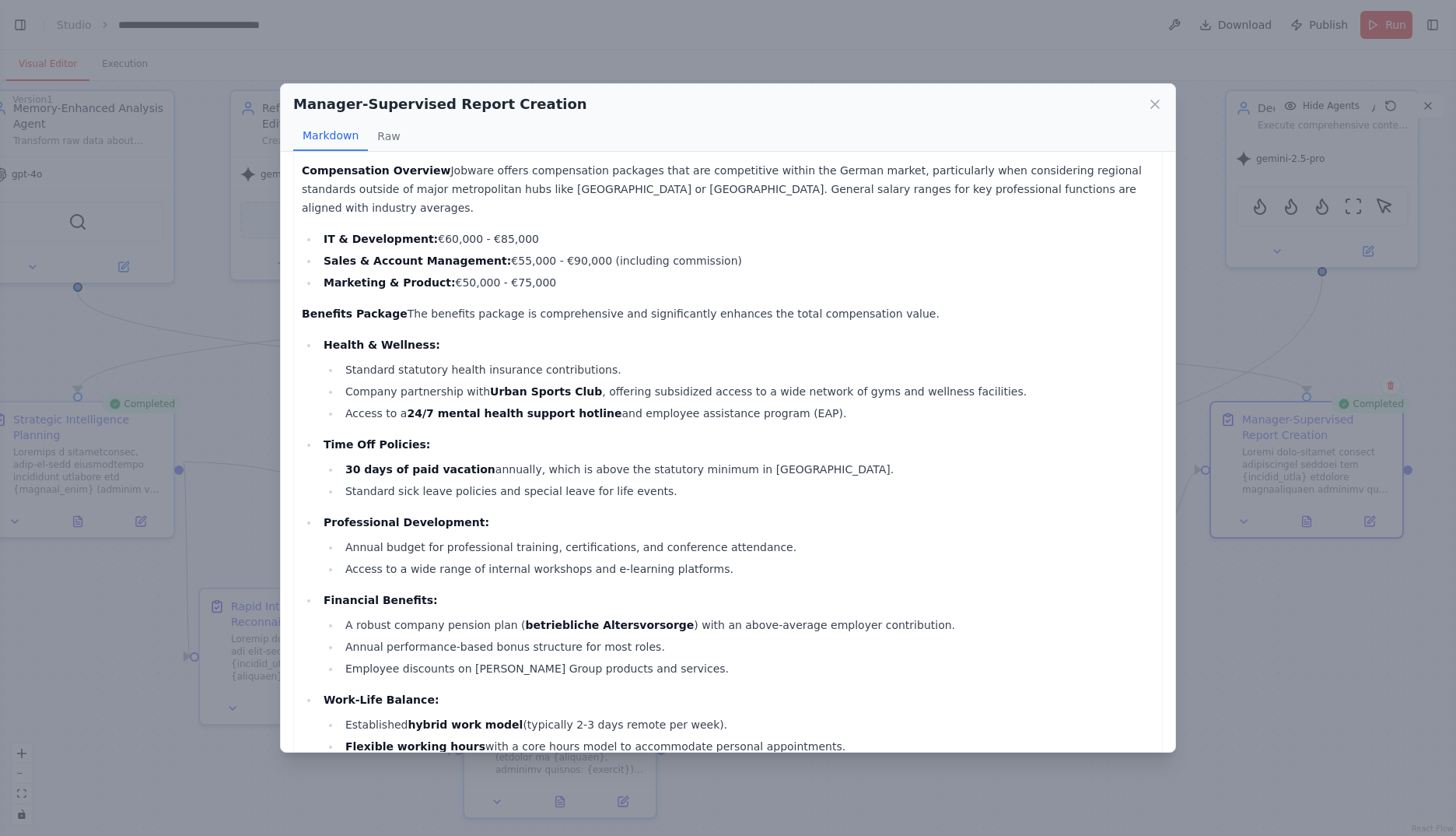
scroll to position [2659, 0]
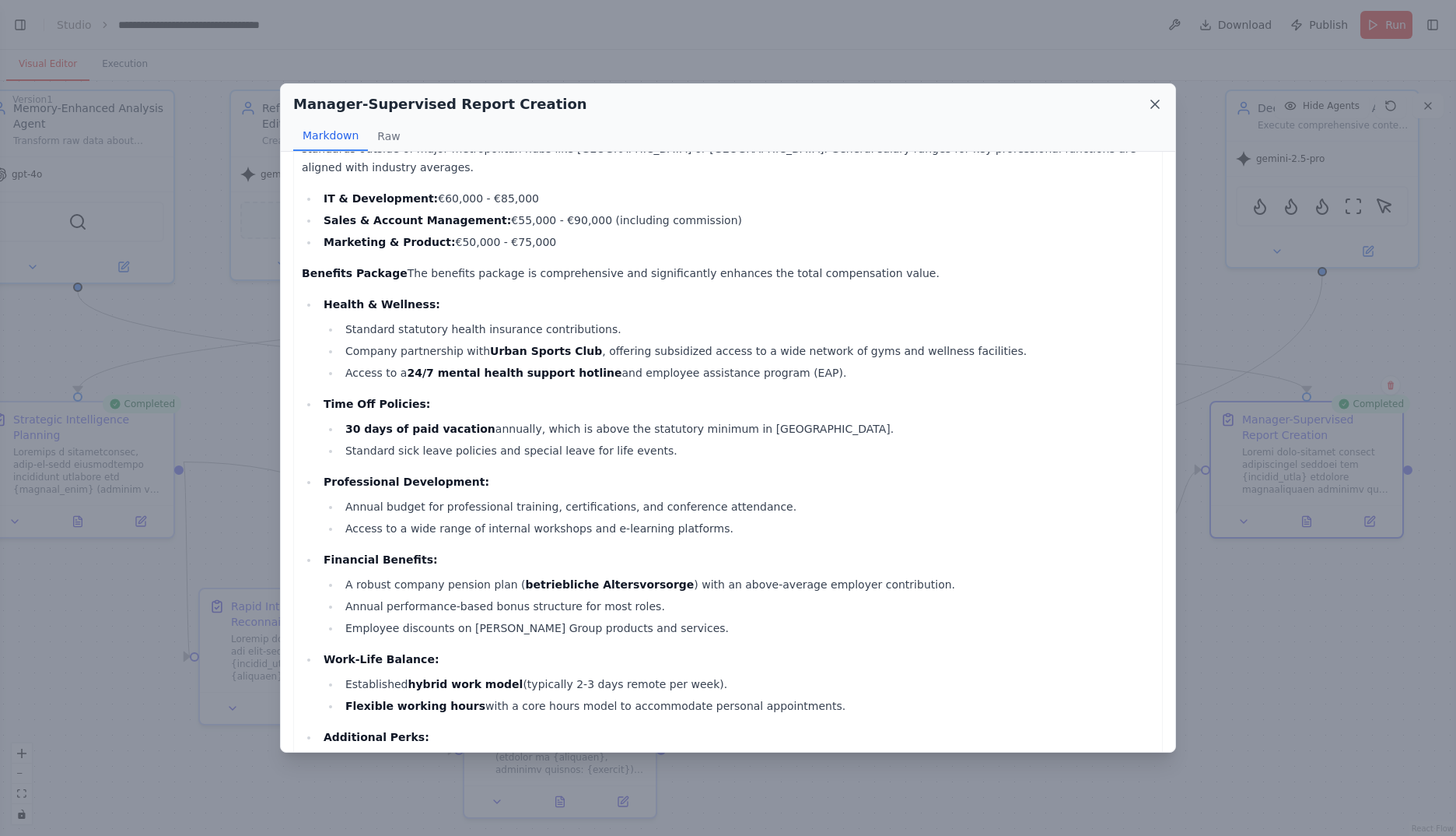
click at [1156, 100] on icon at bounding box center [1155, 104] width 16 height 16
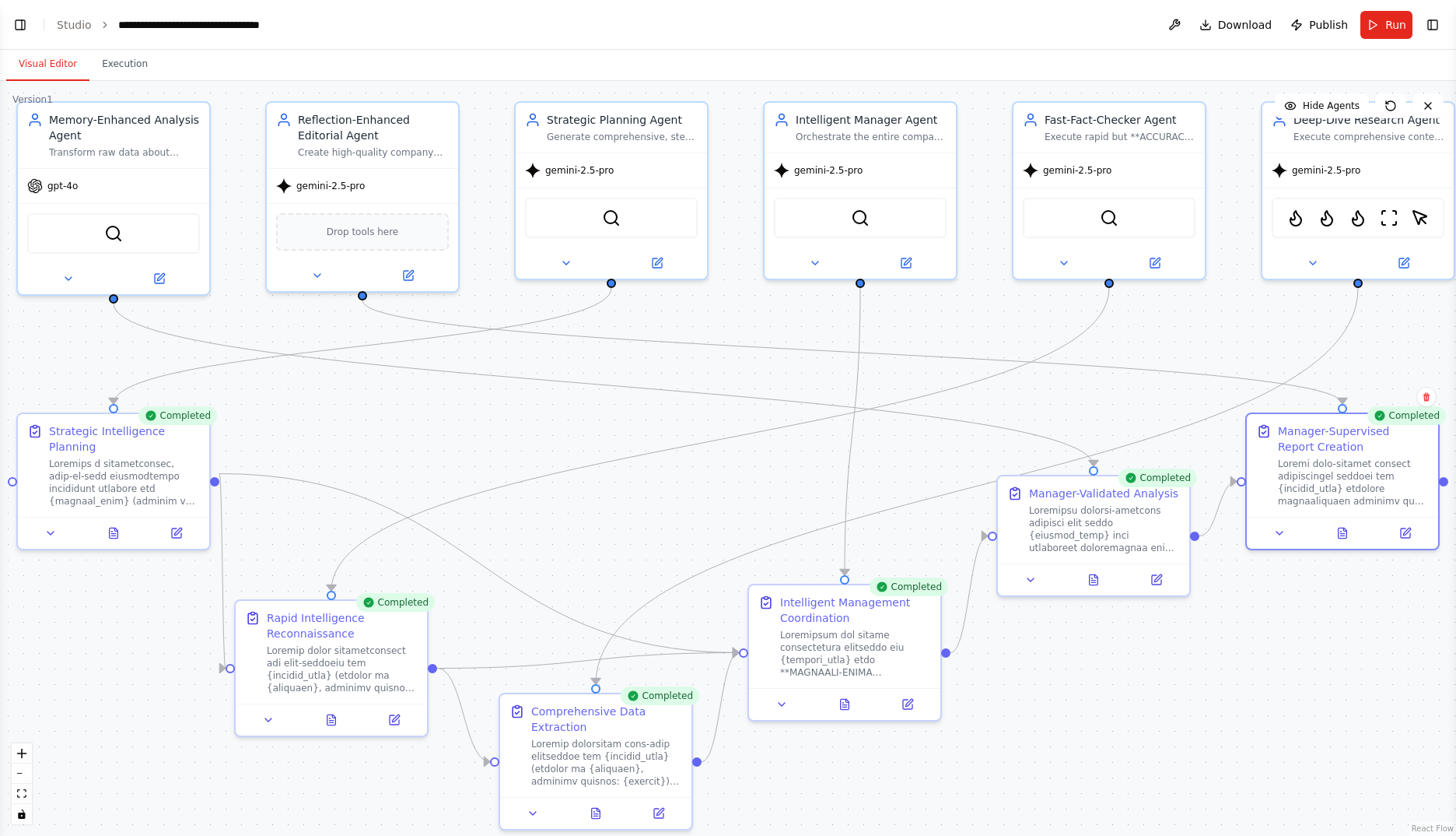
drag, startPoint x: 599, startPoint y: 472, endPoint x: 635, endPoint y: 484, distance: 37.9
click at [635, 484] on div ".deletable-edge-delete-btn { width: 20px; height: 20px; border: 0px solid #ffff…" at bounding box center [728, 459] width 1456 height 755
click at [1430, 28] on button "Toggle Right Sidebar" at bounding box center [1432, 24] width 22 height 22
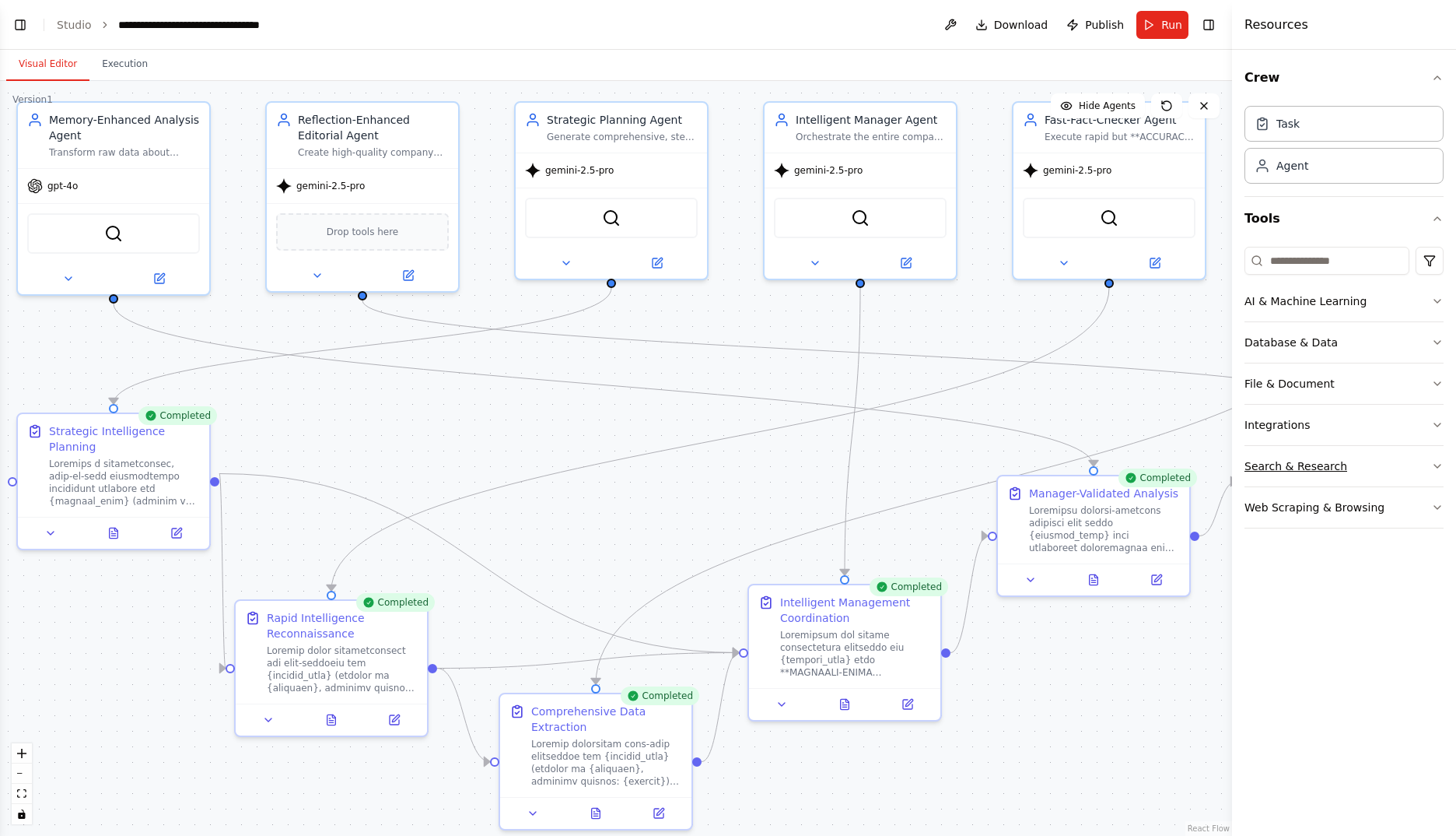
click at [1303, 458] on button "Search & Research" at bounding box center [1343, 465] width 199 height 41
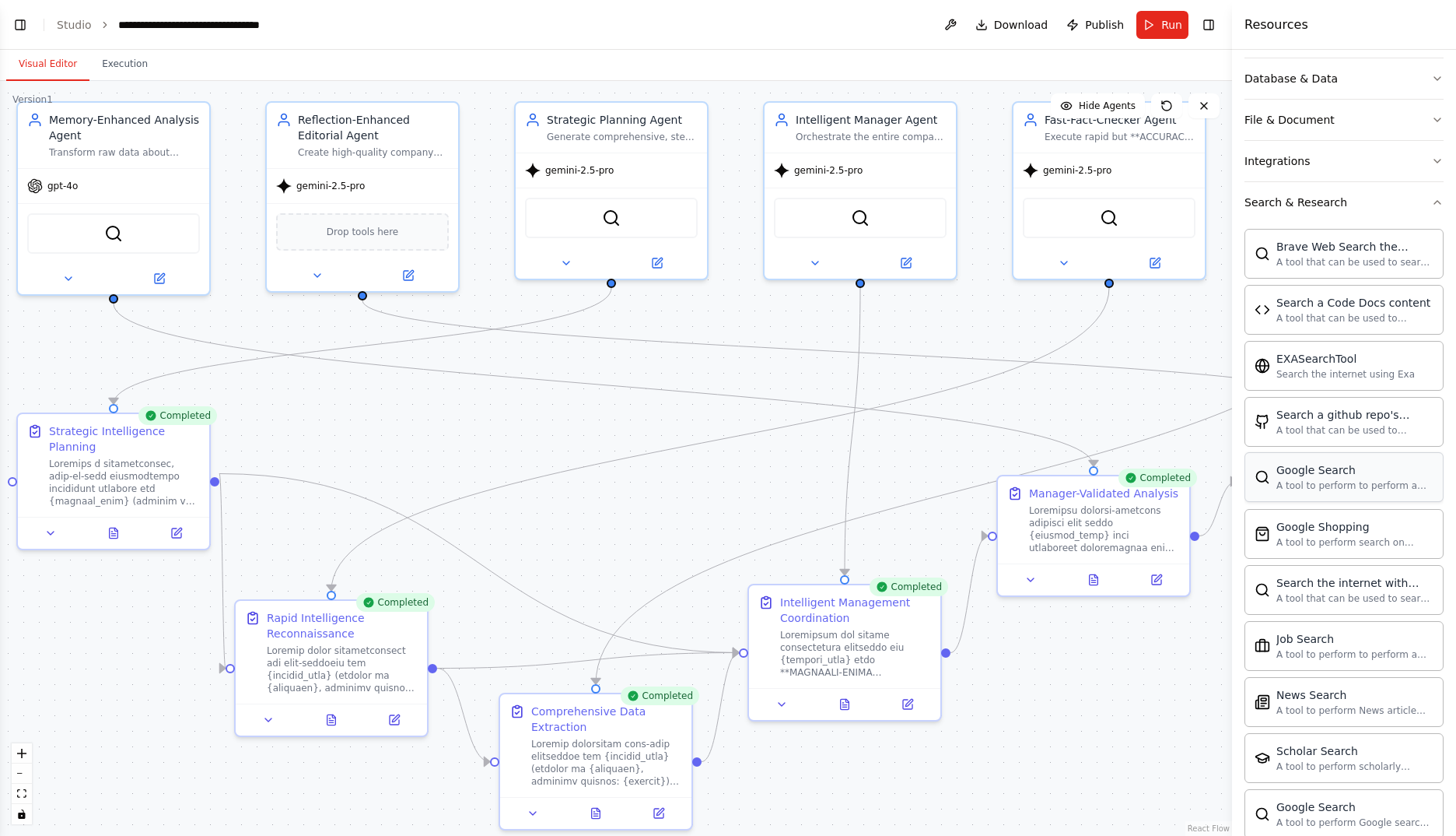
scroll to position [0, 0]
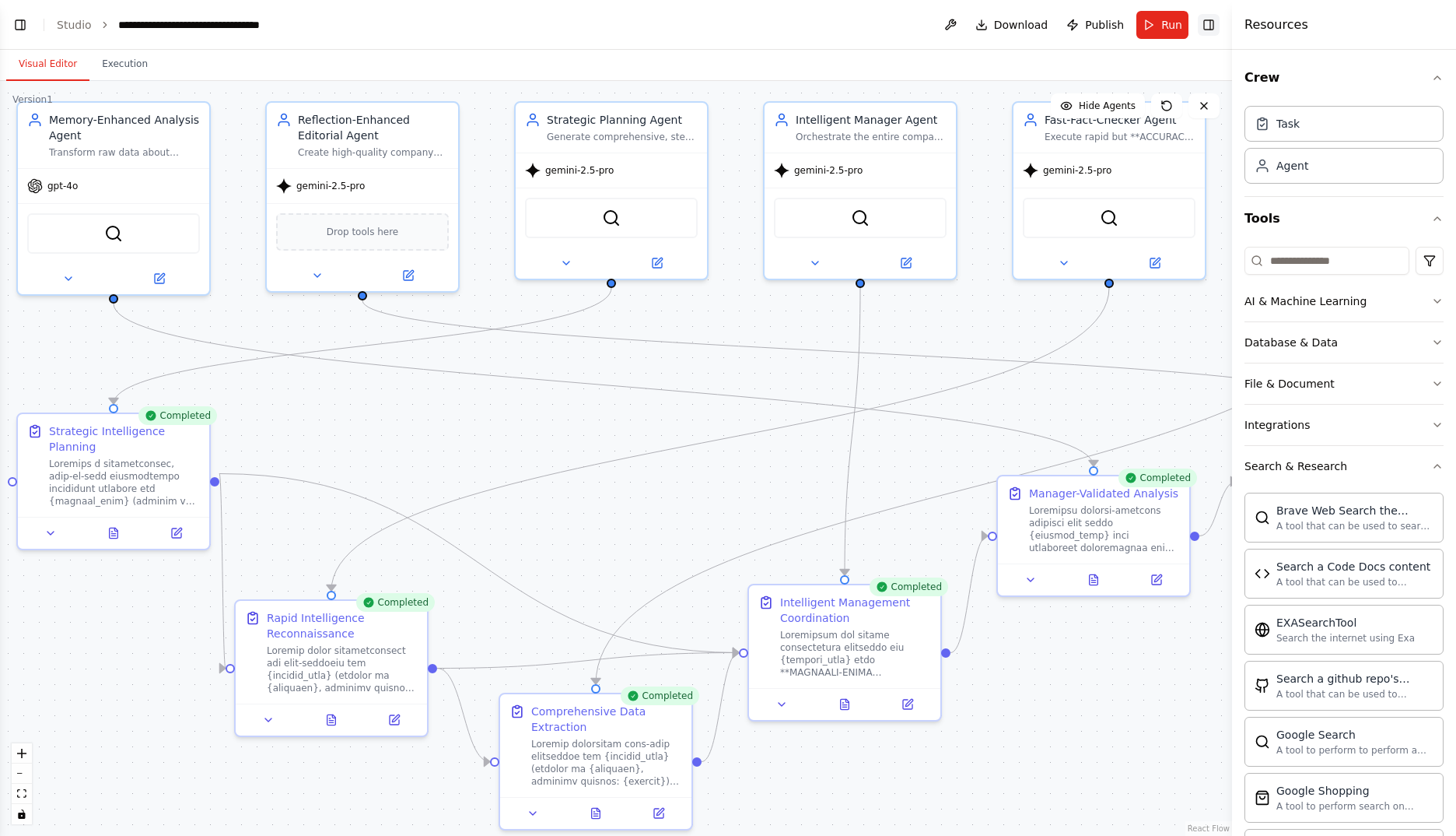
click at [1206, 28] on button "Toggle Right Sidebar" at bounding box center [1208, 24] width 22 height 22
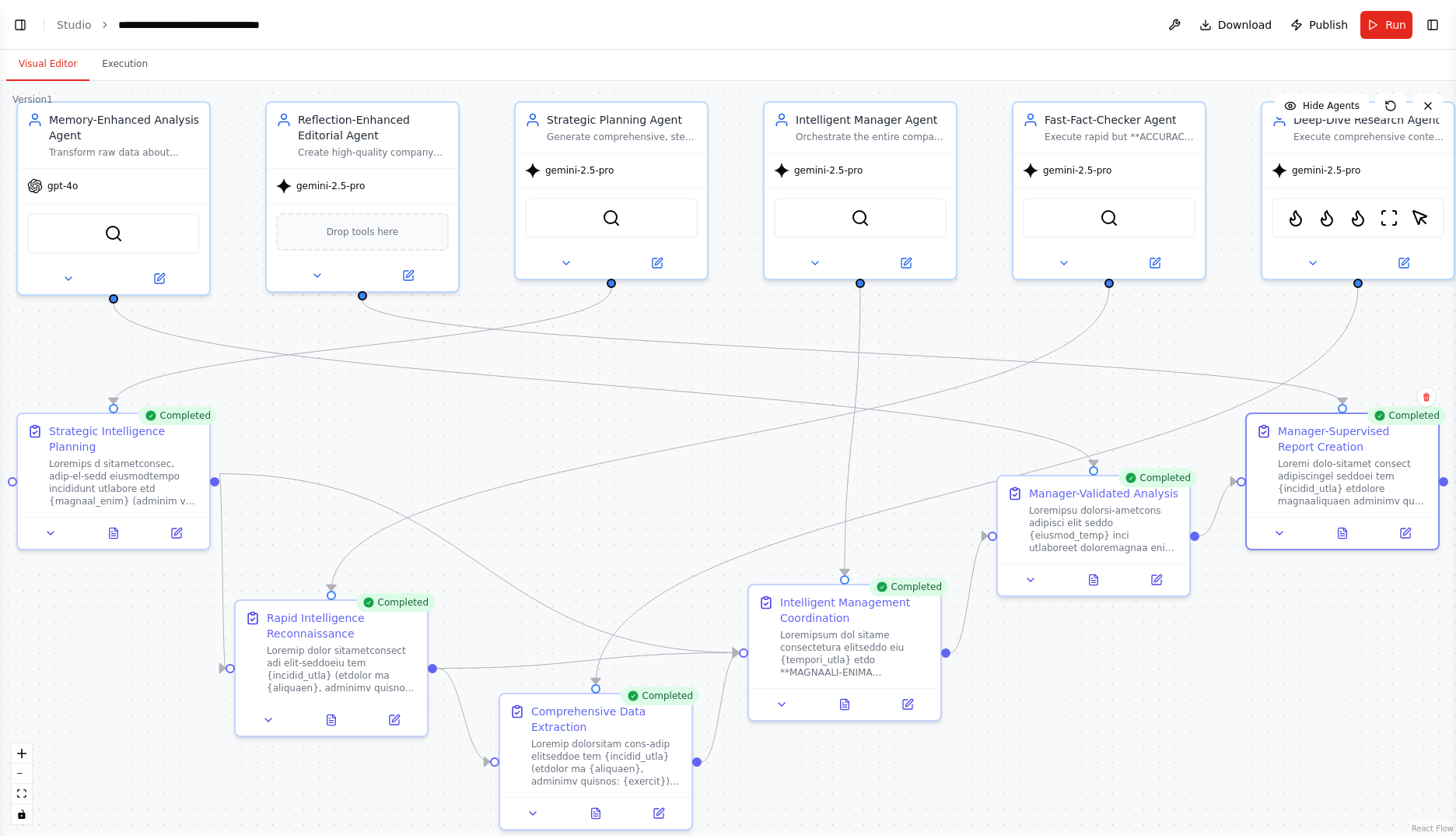
drag, startPoint x: 23, startPoint y: 25, endPoint x: 24, endPoint y: 49, distance: 24.0
click at [23, 25] on button "Toggle Left Sidebar" at bounding box center [20, 24] width 22 height 22
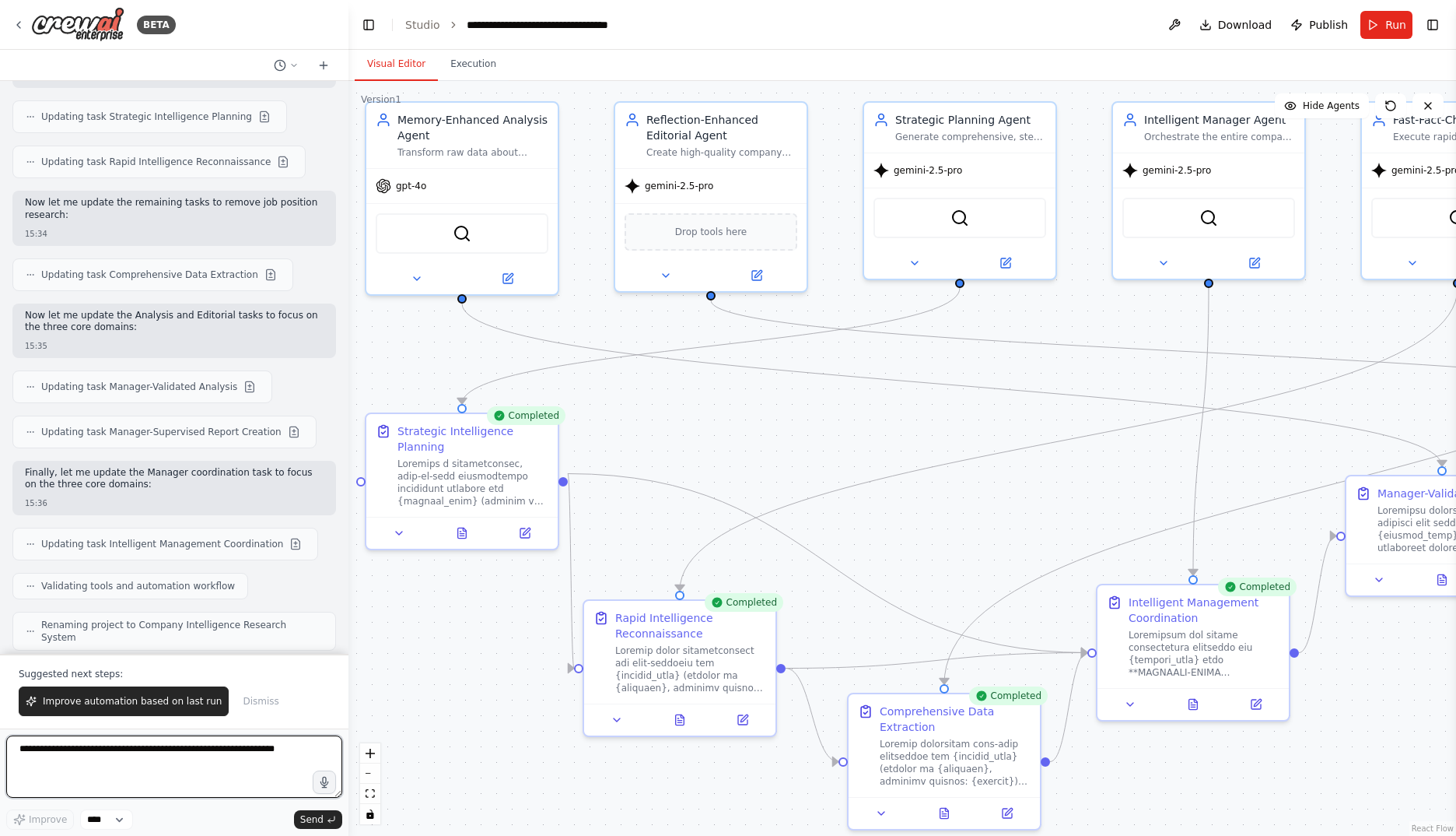
click at [202, 757] on textarea at bounding box center [174, 766] width 336 height 62
paste textarea "**********"
type textarea "**********"
click at [317, 815] on span "Send" at bounding box center [311, 819] width 23 height 12
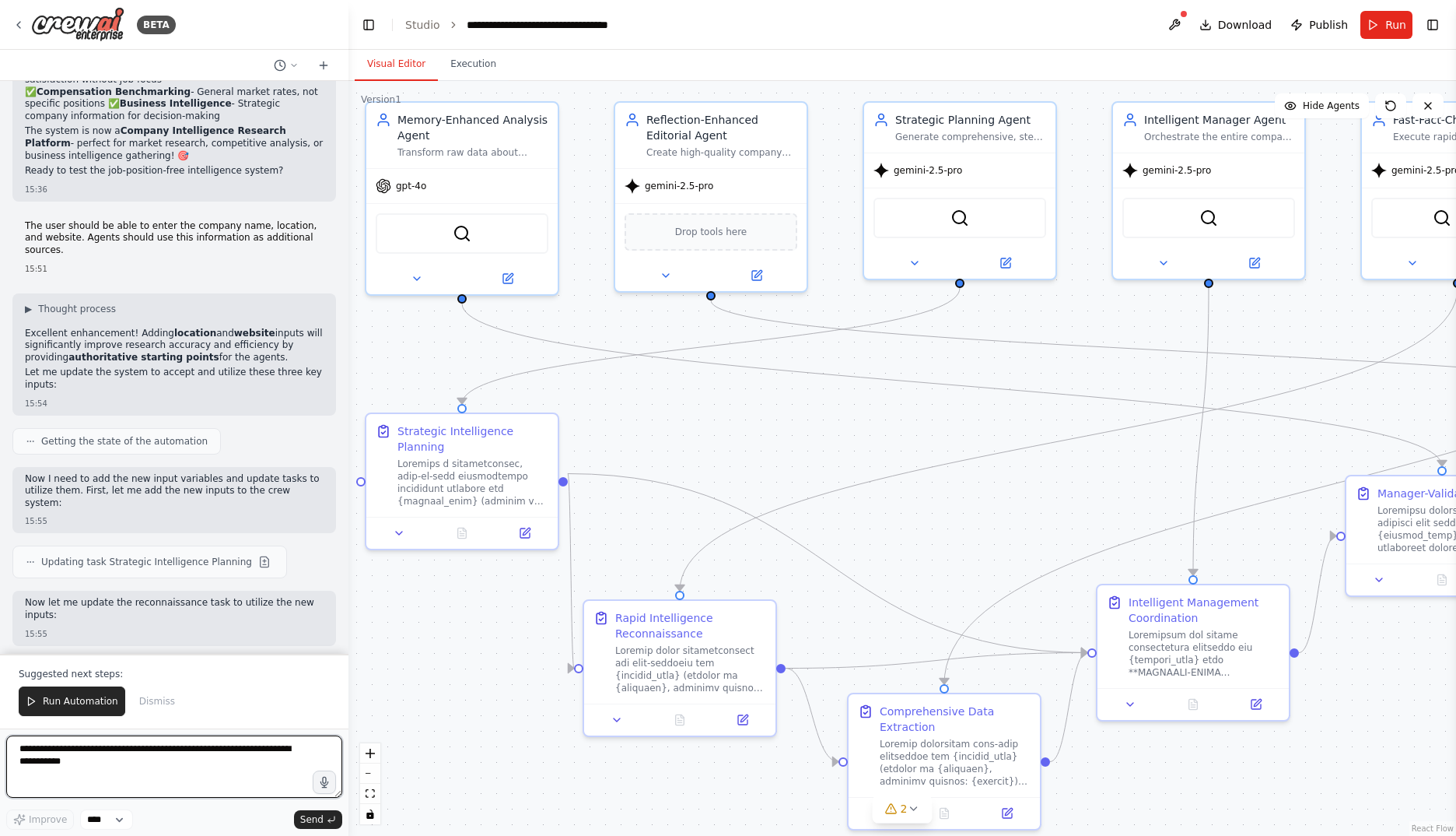
scroll to position [36609, 0]
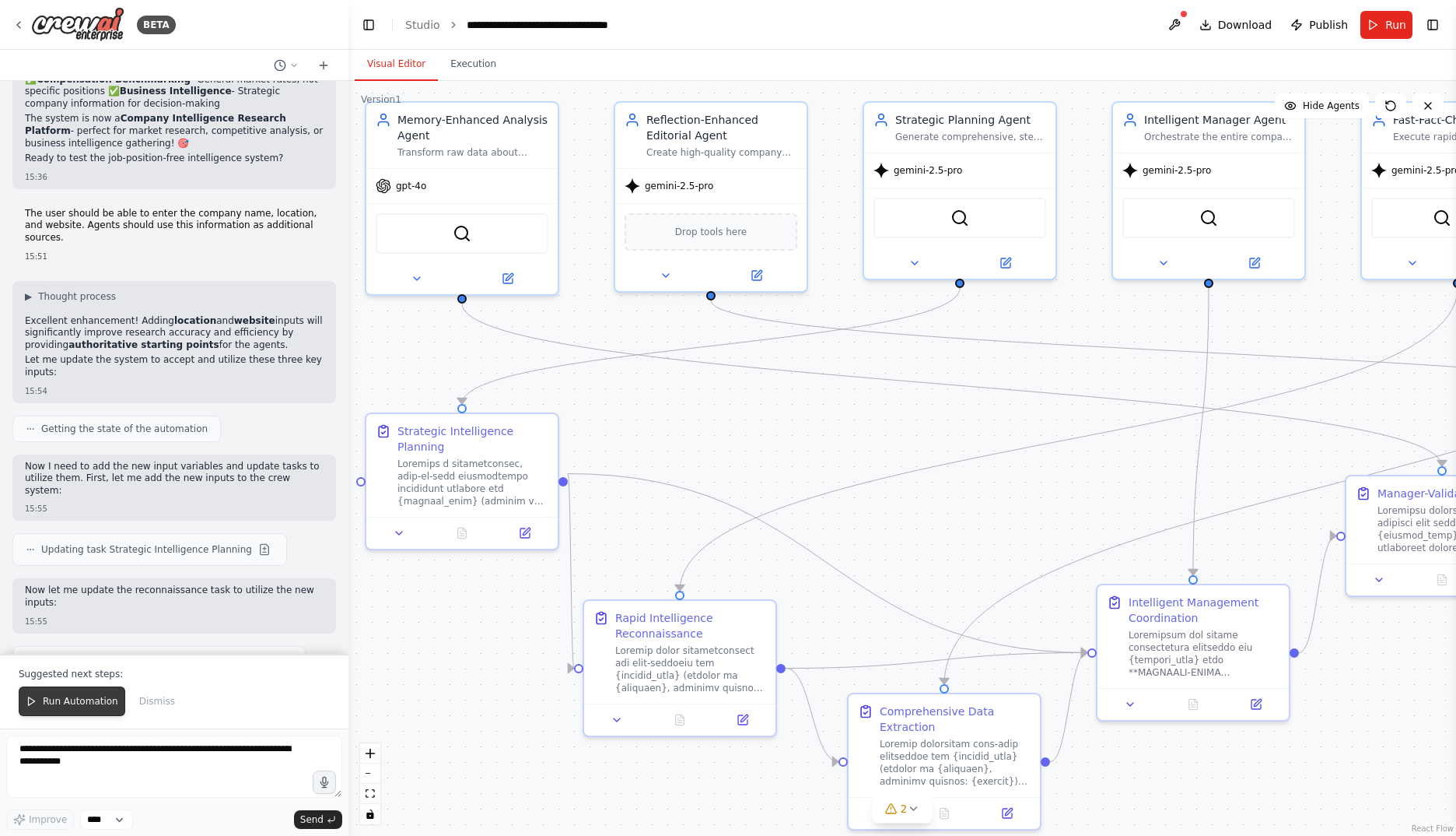
click at [65, 702] on span "Run Automation" at bounding box center [81, 701] width 76 height 12
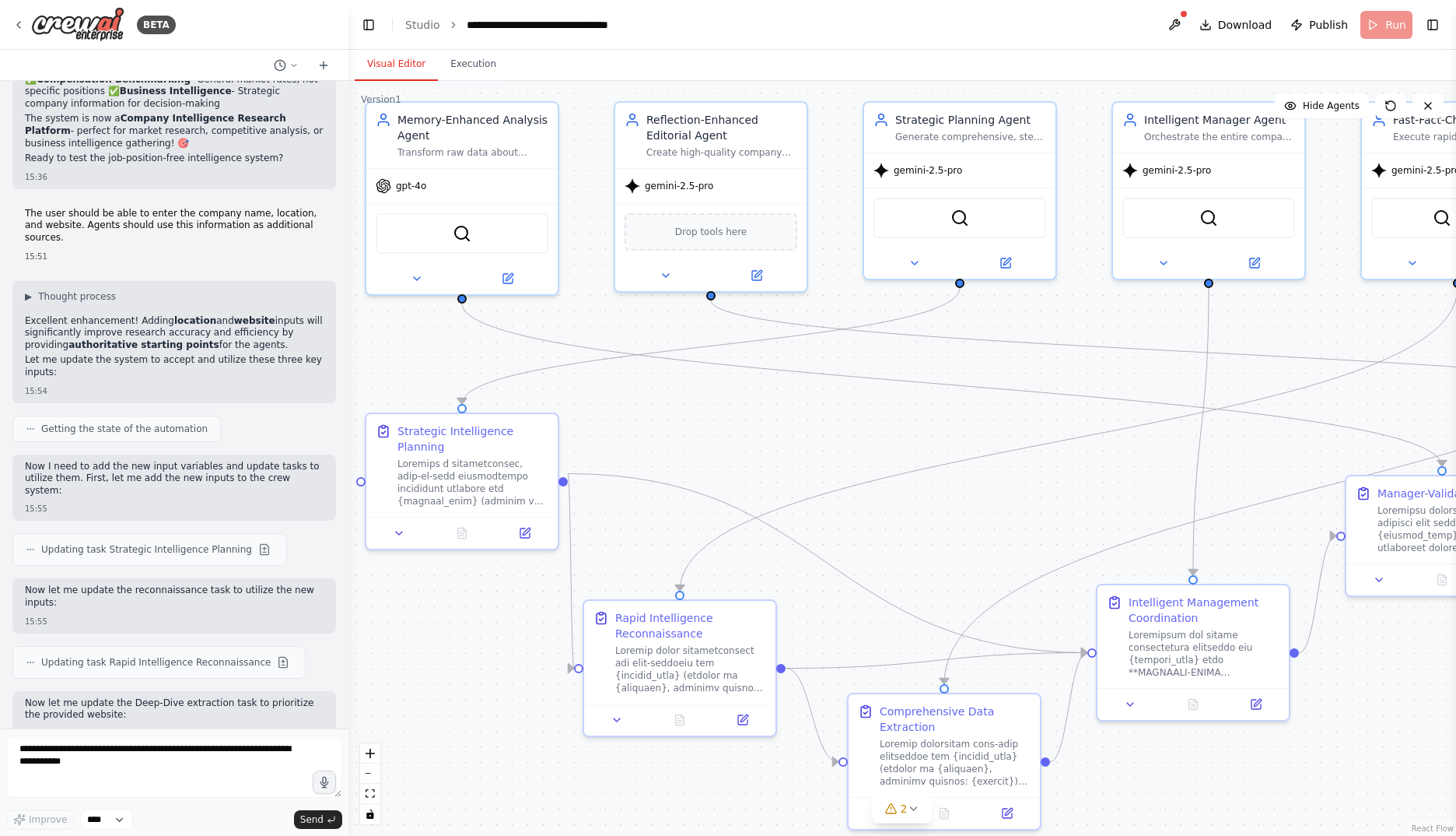
scroll to position [36534, 0]
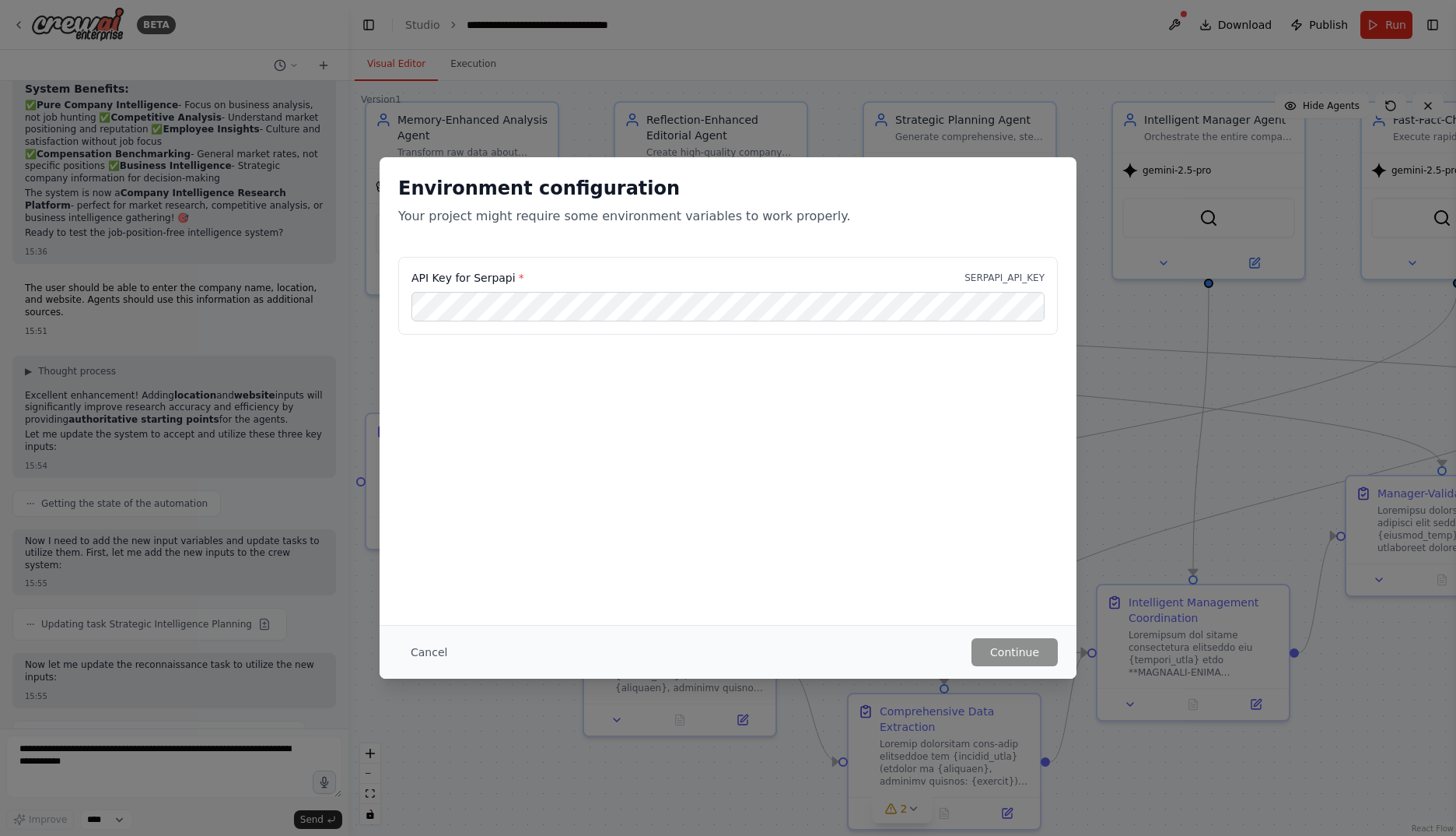
click at [491, 276] on label "API Key for Serpapi *" at bounding box center [468, 278] width 113 height 16
copy label "Serpapi"
click at [438, 645] on button "Cancel" at bounding box center [428, 652] width 61 height 28
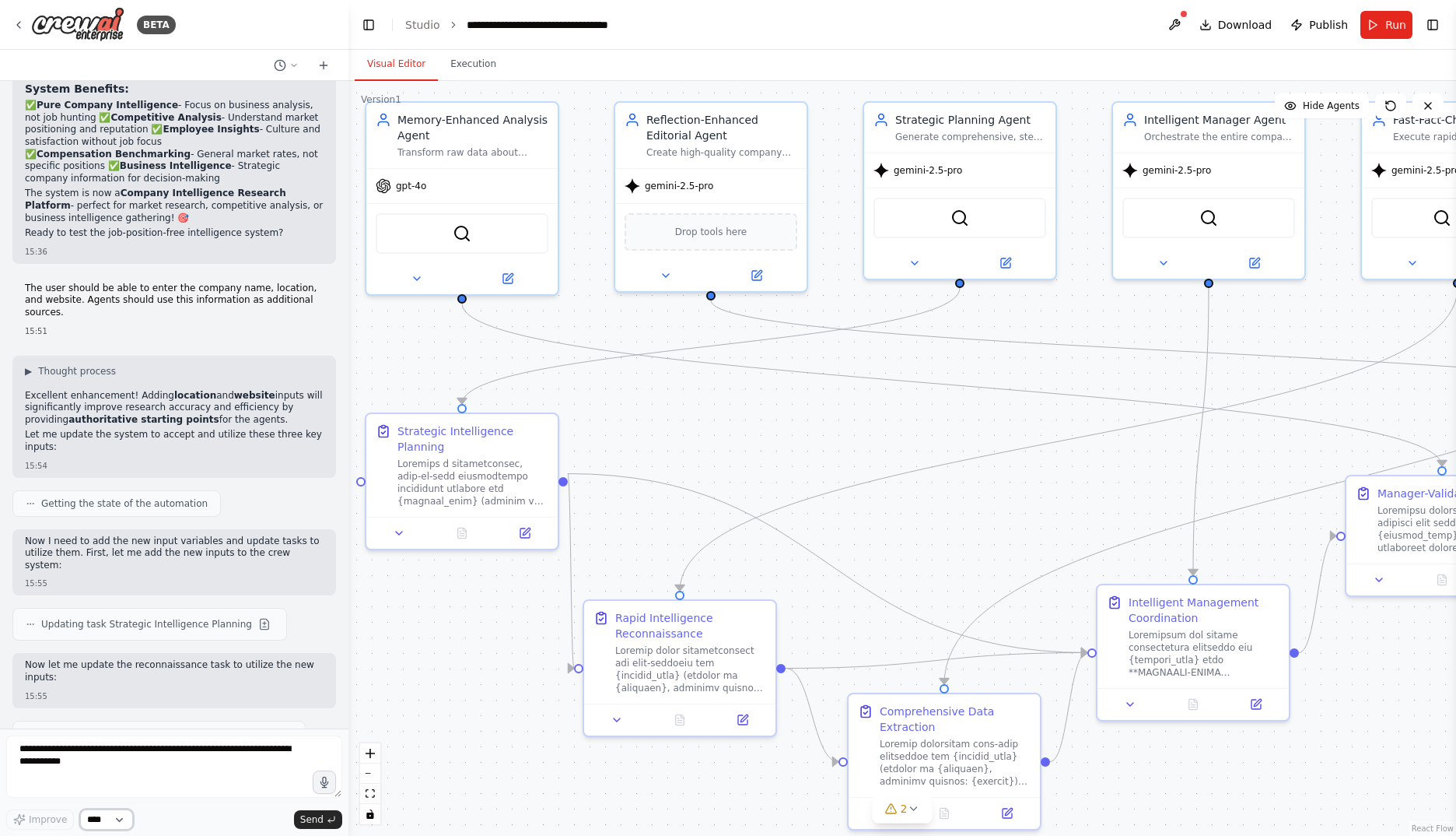
click at [121, 816] on select "****" at bounding box center [106, 819] width 53 height 20
click at [976, 219] on div "SerperDevTool" at bounding box center [960, 215] width 172 height 41
click at [1010, 259] on icon at bounding box center [1005, 259] width 12 height 12
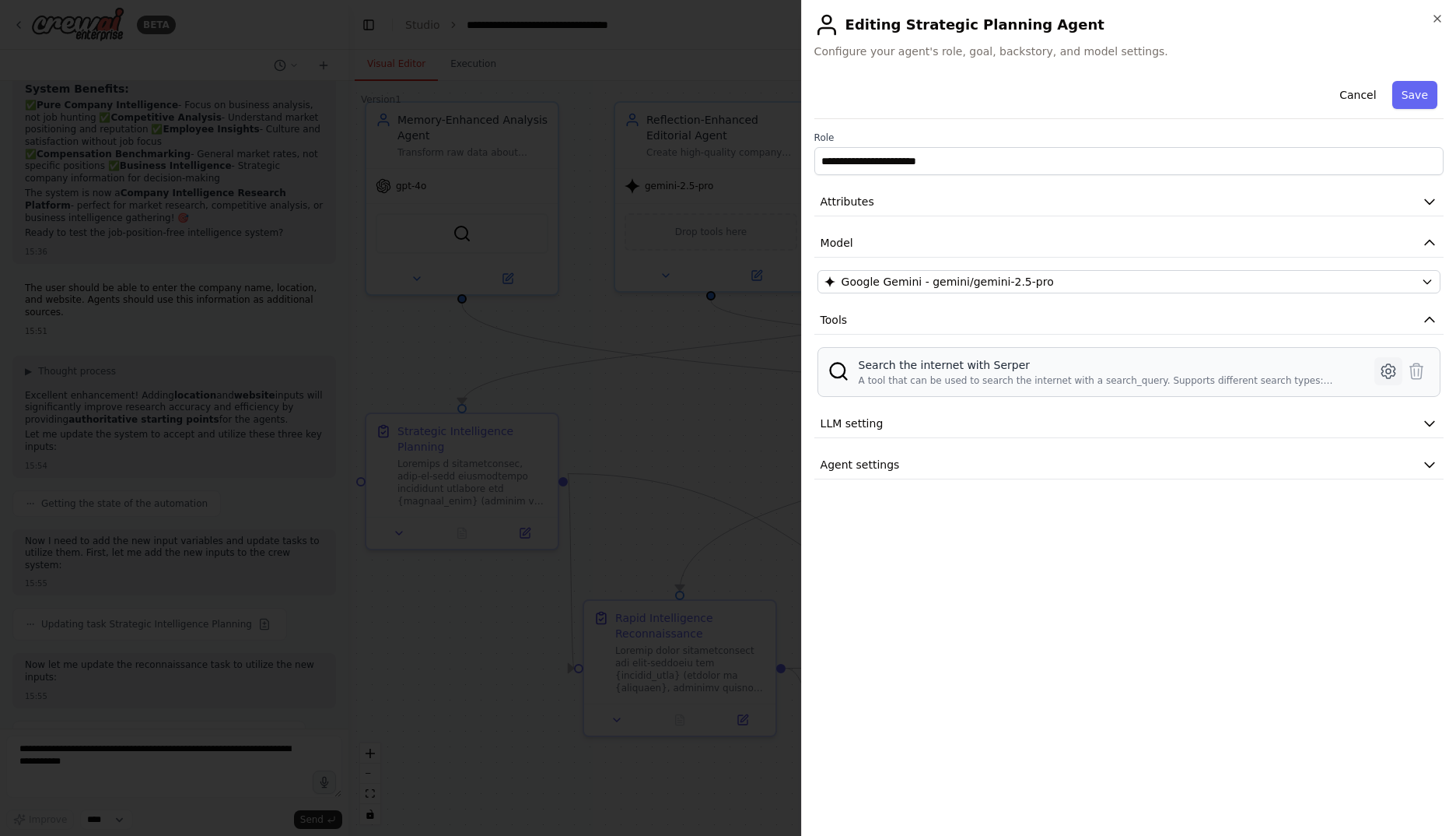
click at [1394, 371] on icon at bounding box center [1387, 371] width 13 height 14
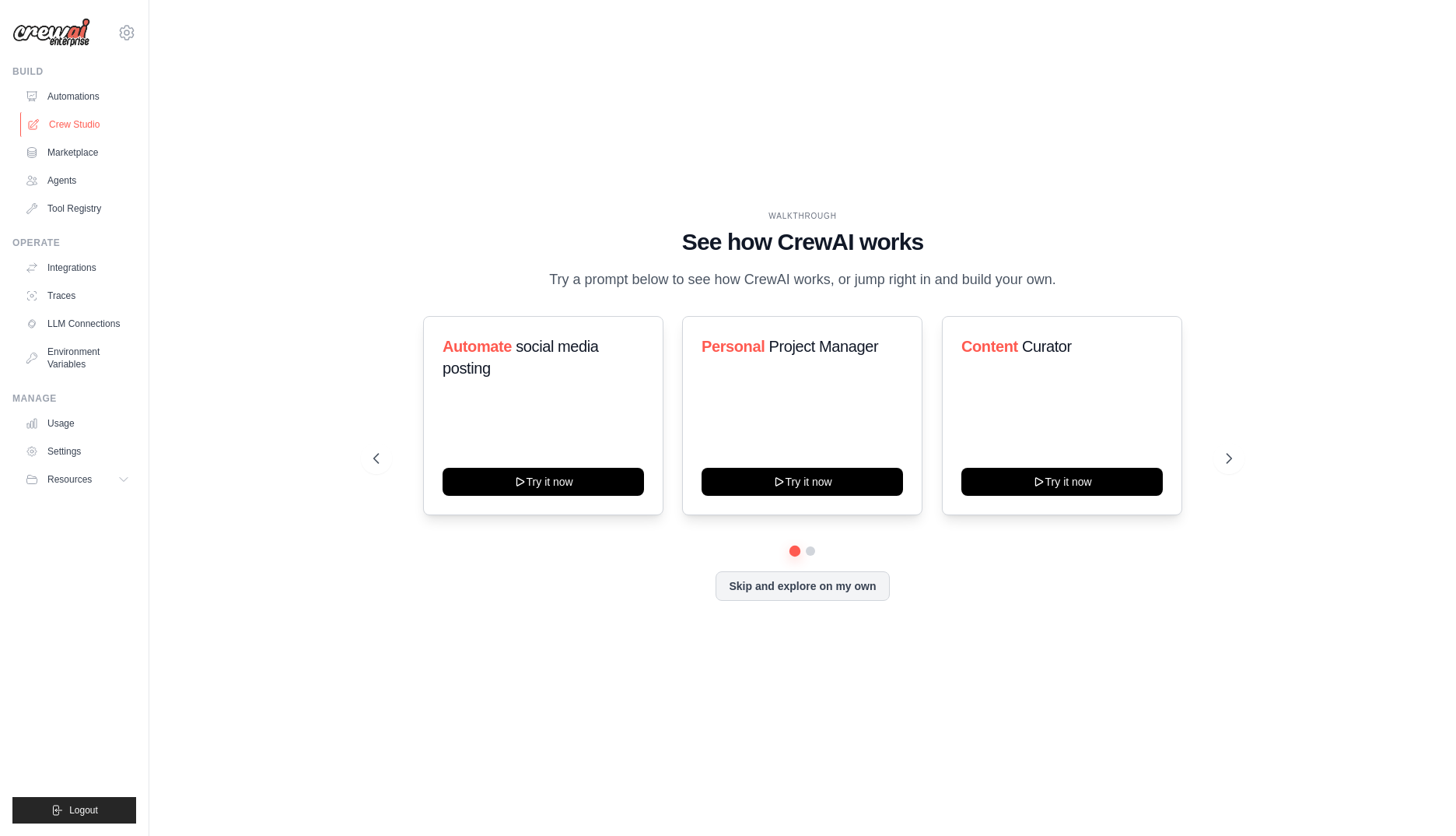
click at [89, 125] on link "Crew Studio" at bounding box center [78, 124] width 117 height 25
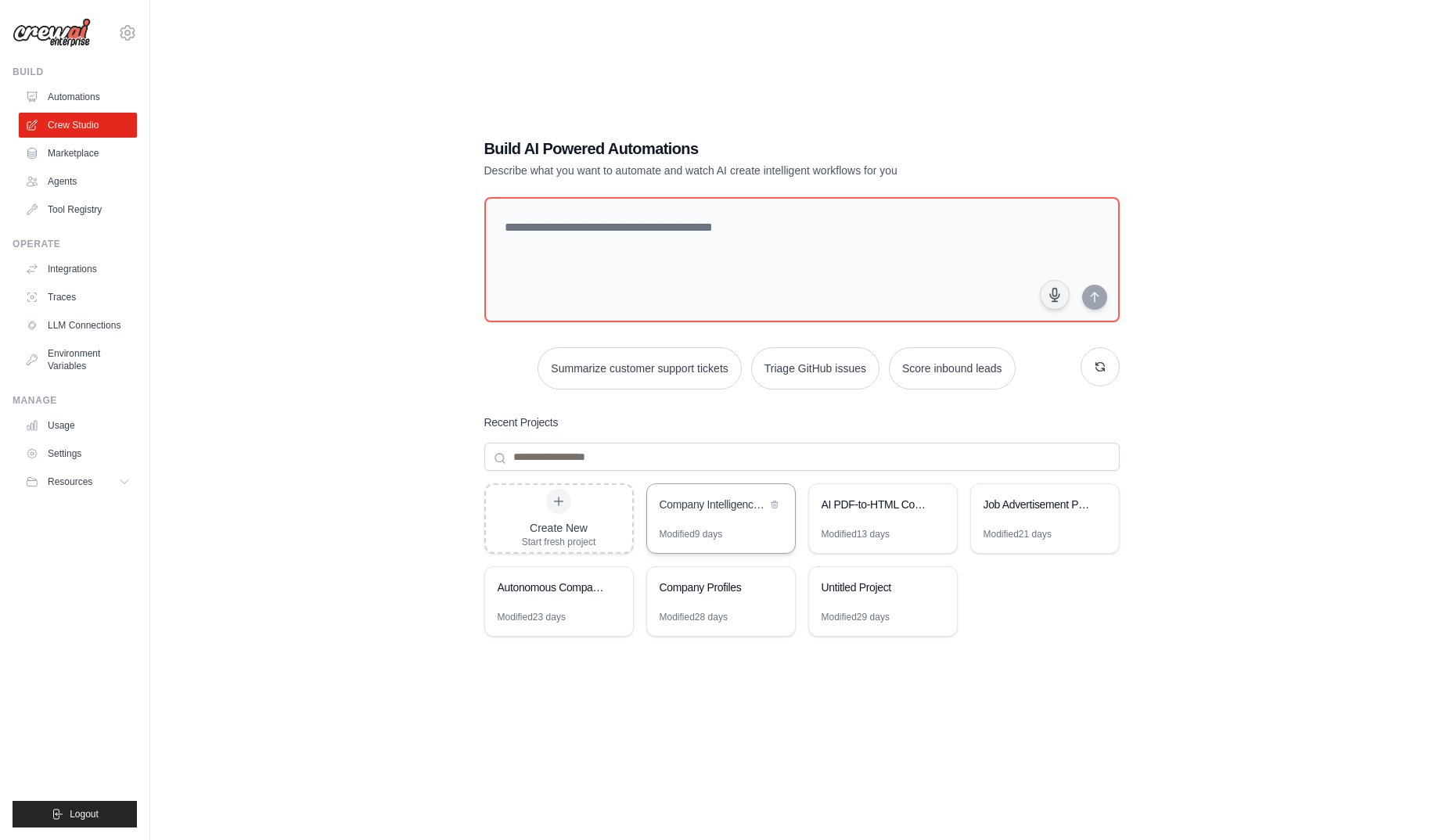
click at [706, 523] on div "Company Intelligence Research System" at bounding box center [721, 506] width 148 height 44
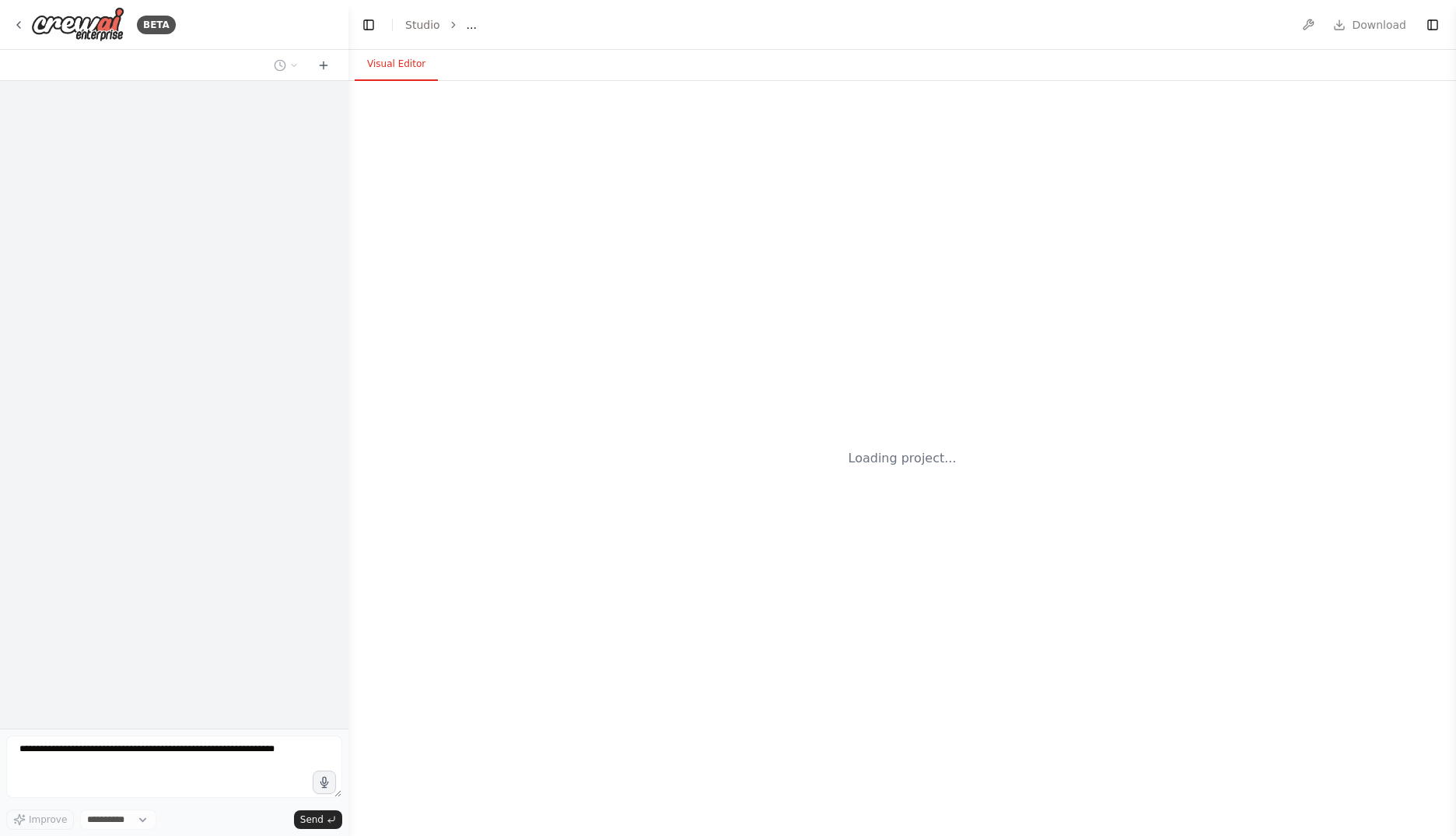
select select "****"
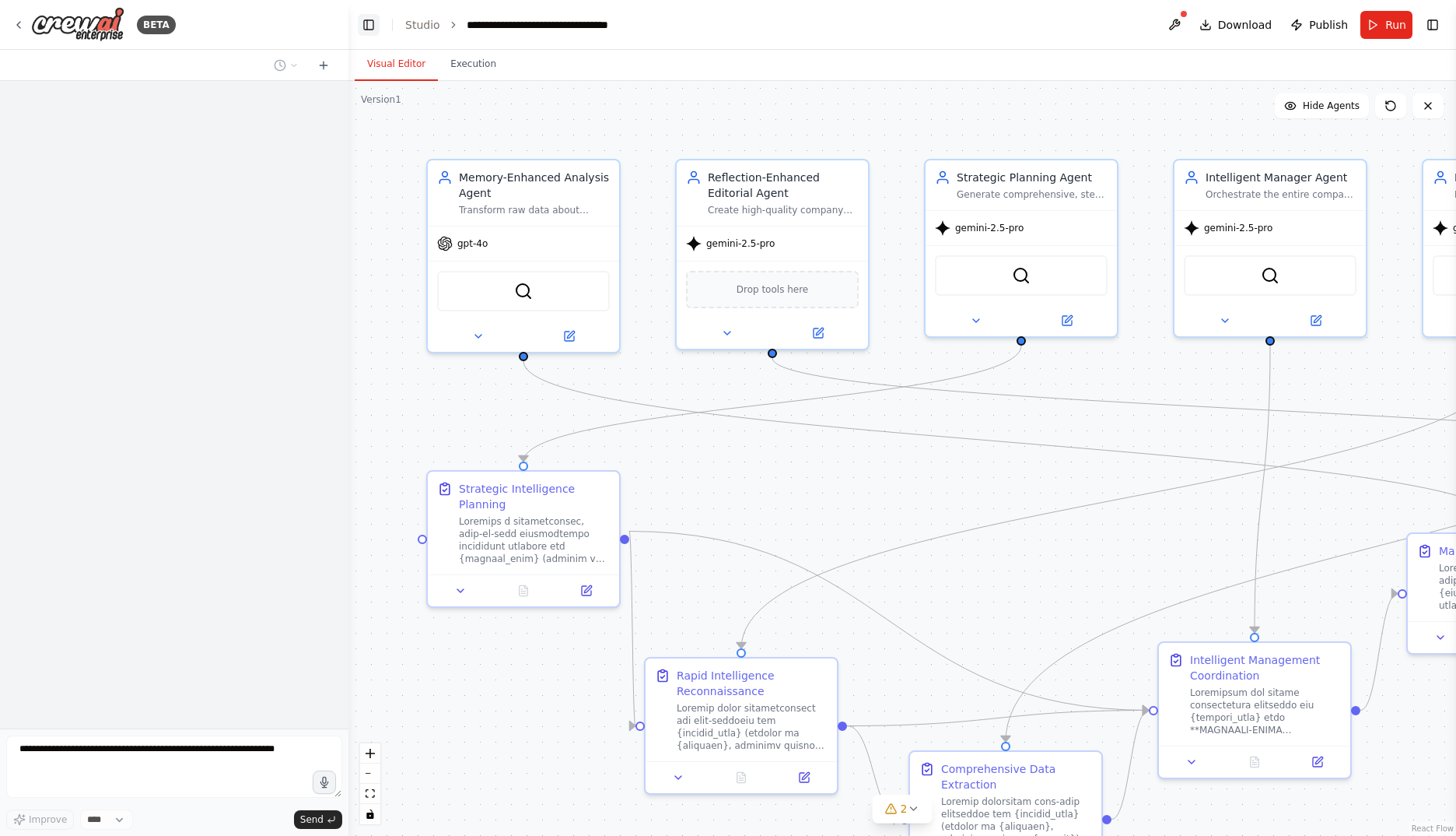
click at [366, 28] on button "Toggle Left Sidebar" at bounding box center [368, 24] width 22 height 22
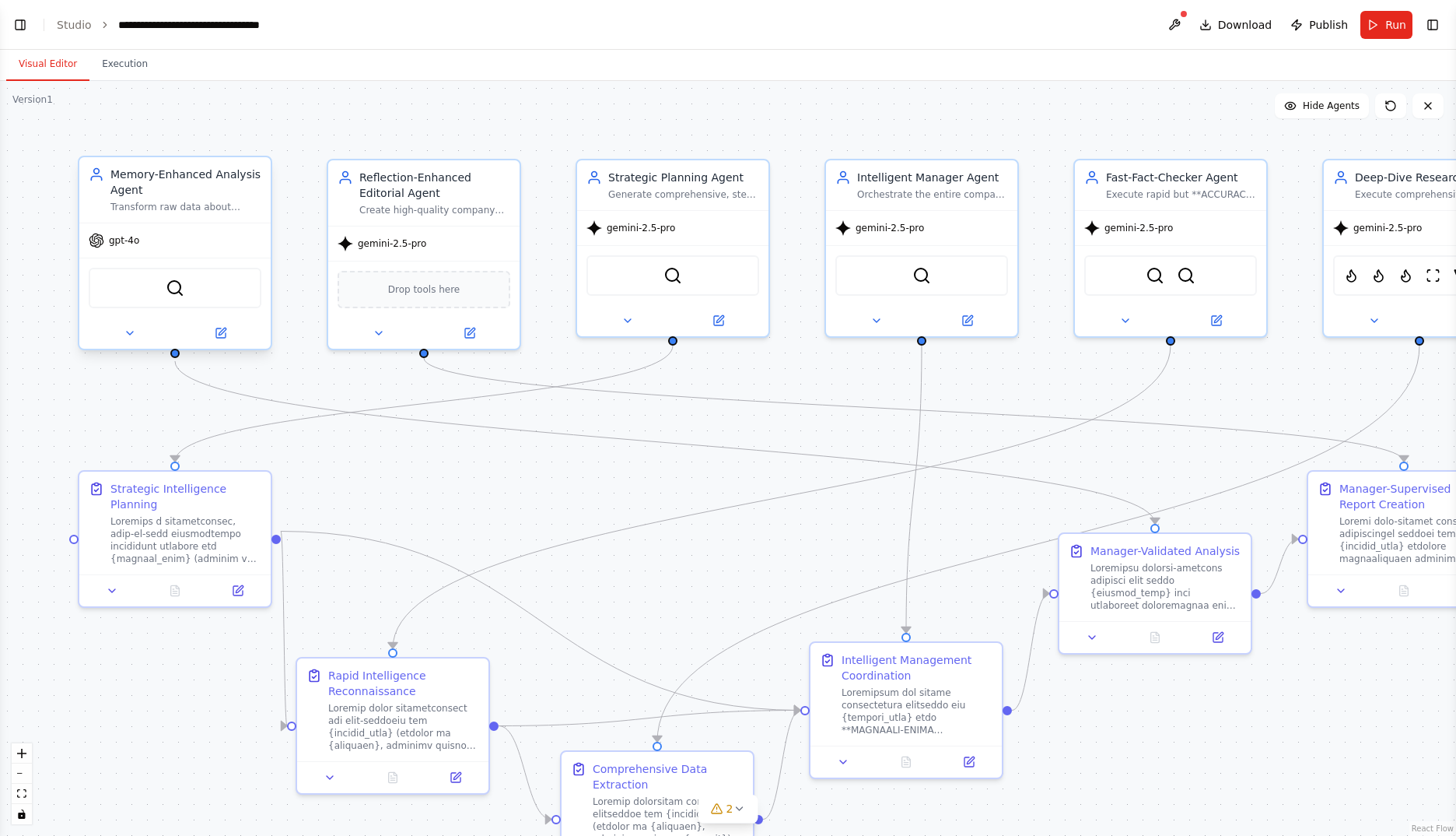
click at [211, 283] on div "SerperDevTool" at bounding box center [175, 288] width 172 height 41
click at [240, 336] on button at bounding box center [221, 334] width 88 height 19
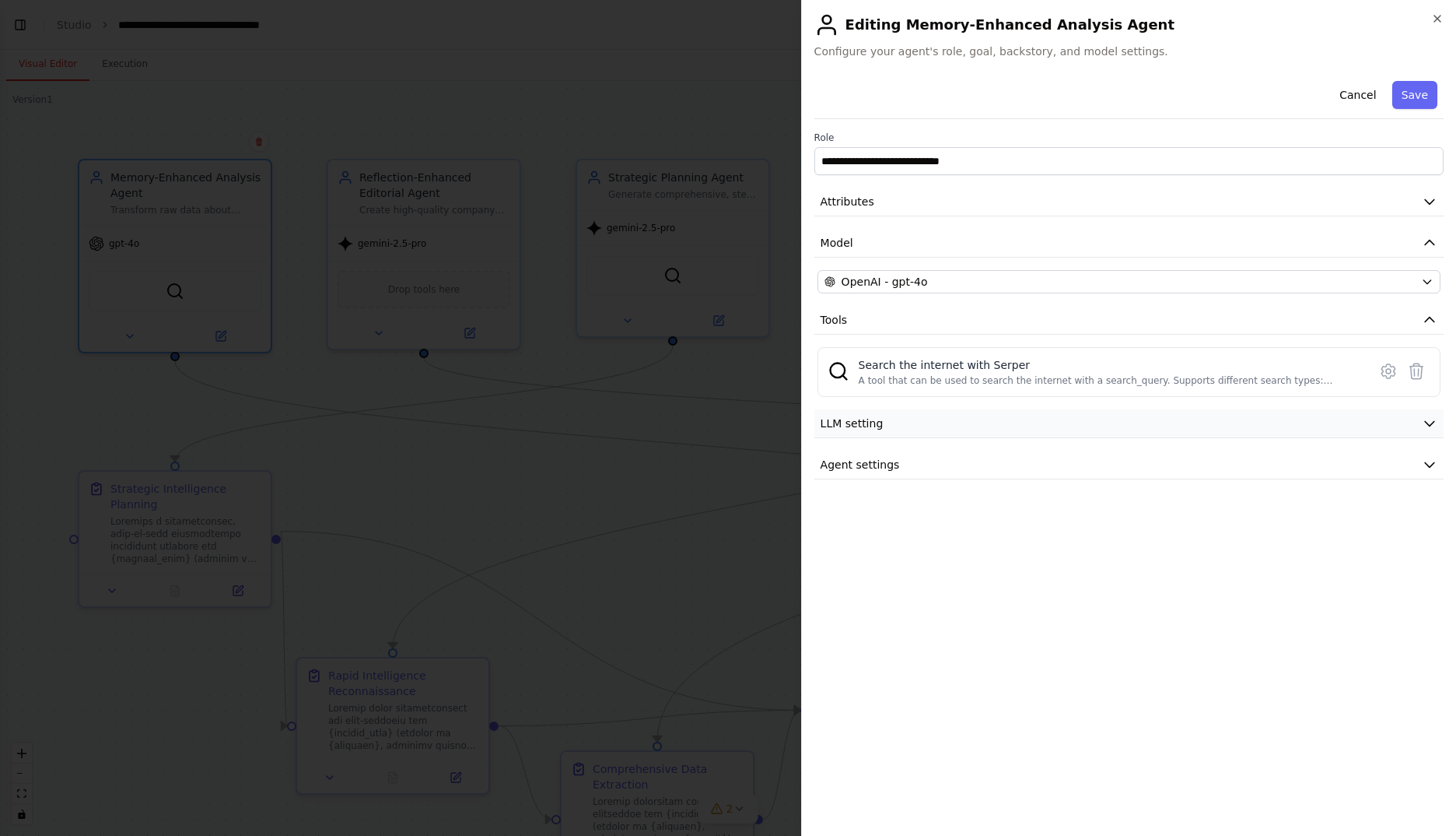
scroll to position [35400, 0]
click at [908, 459] on button "Agent settings" at bounding box center [1129, 465] width 629 height 28
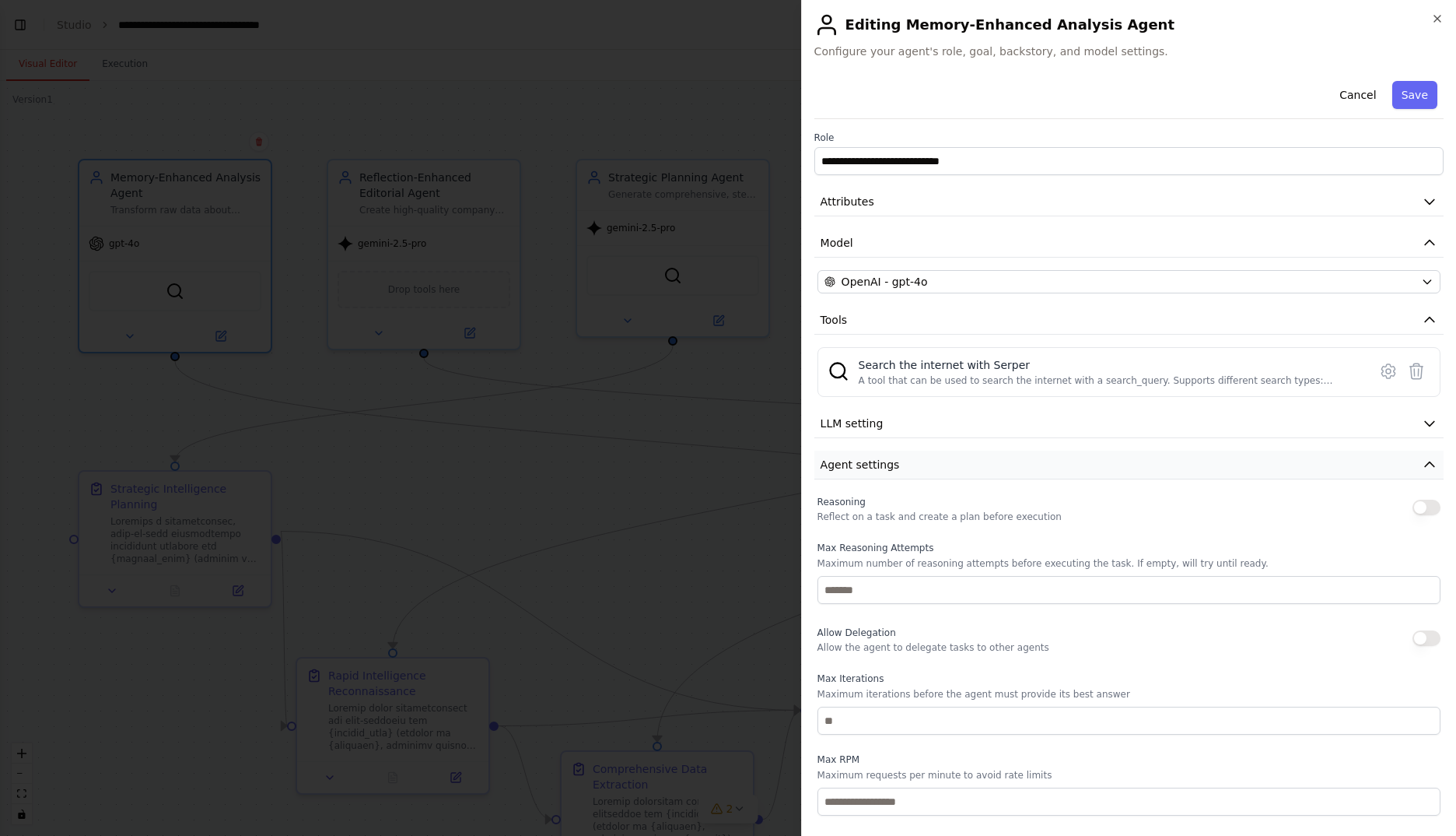
click at [908, 459] on button "Agent settings" at bounding box center [1129, 465] width 629 height 28
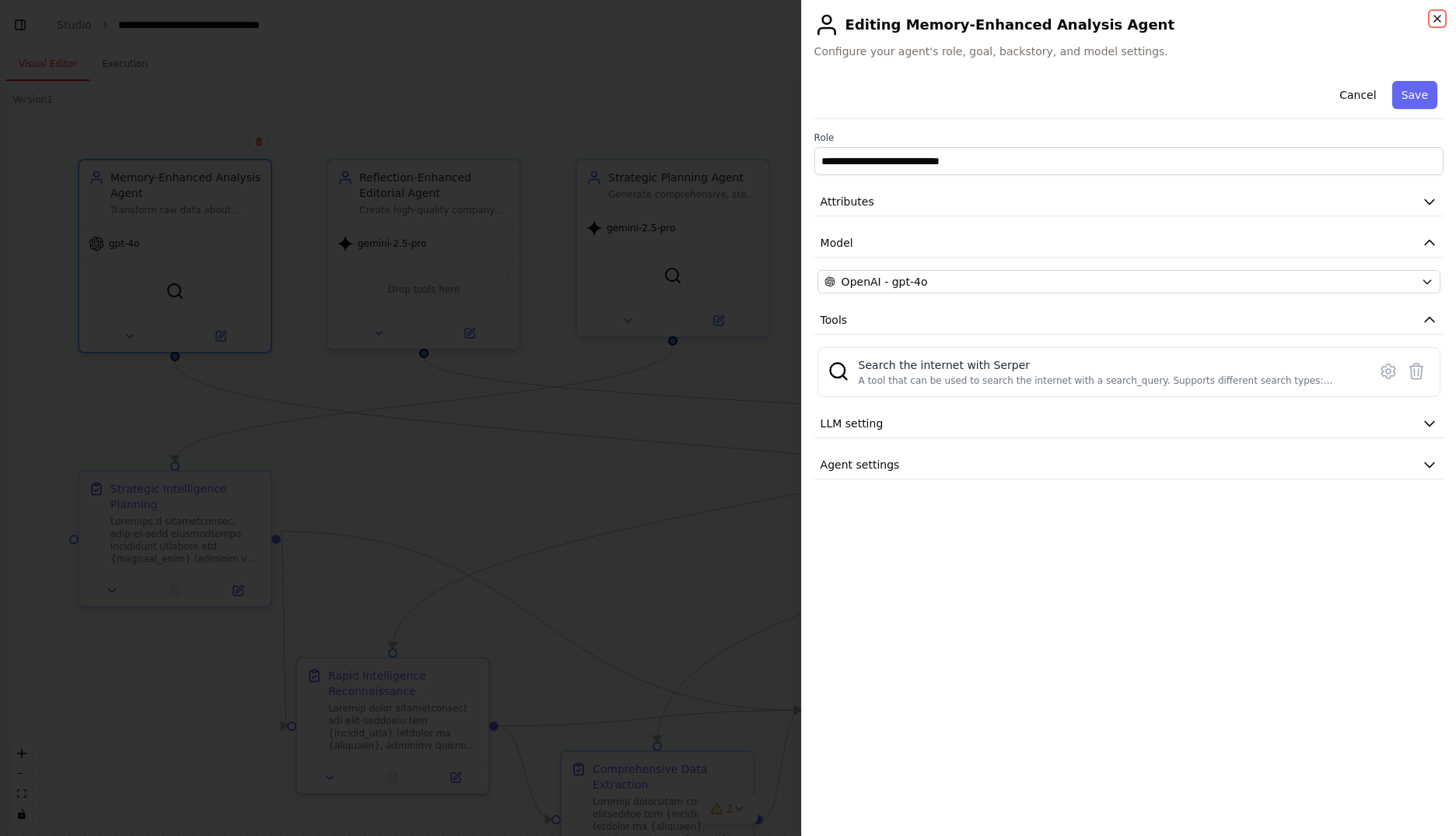
click at [1442, 19] on icon "button" at bounding box center [1437, 18] width 12 height 12
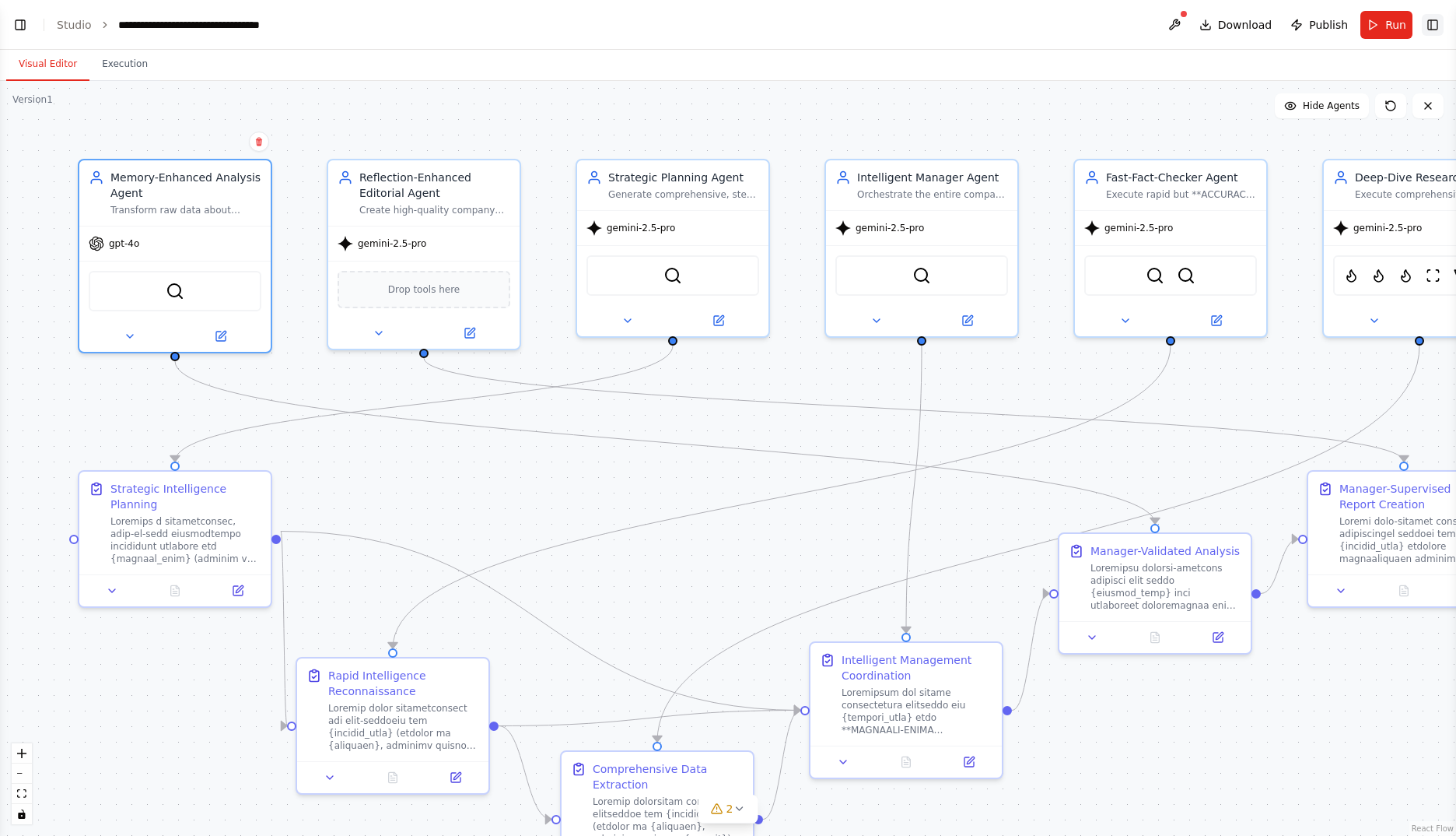
click at [1435, 20] on button "Toggle Right Sidebar" at bounding box center [1432, 24] width 22 height 22
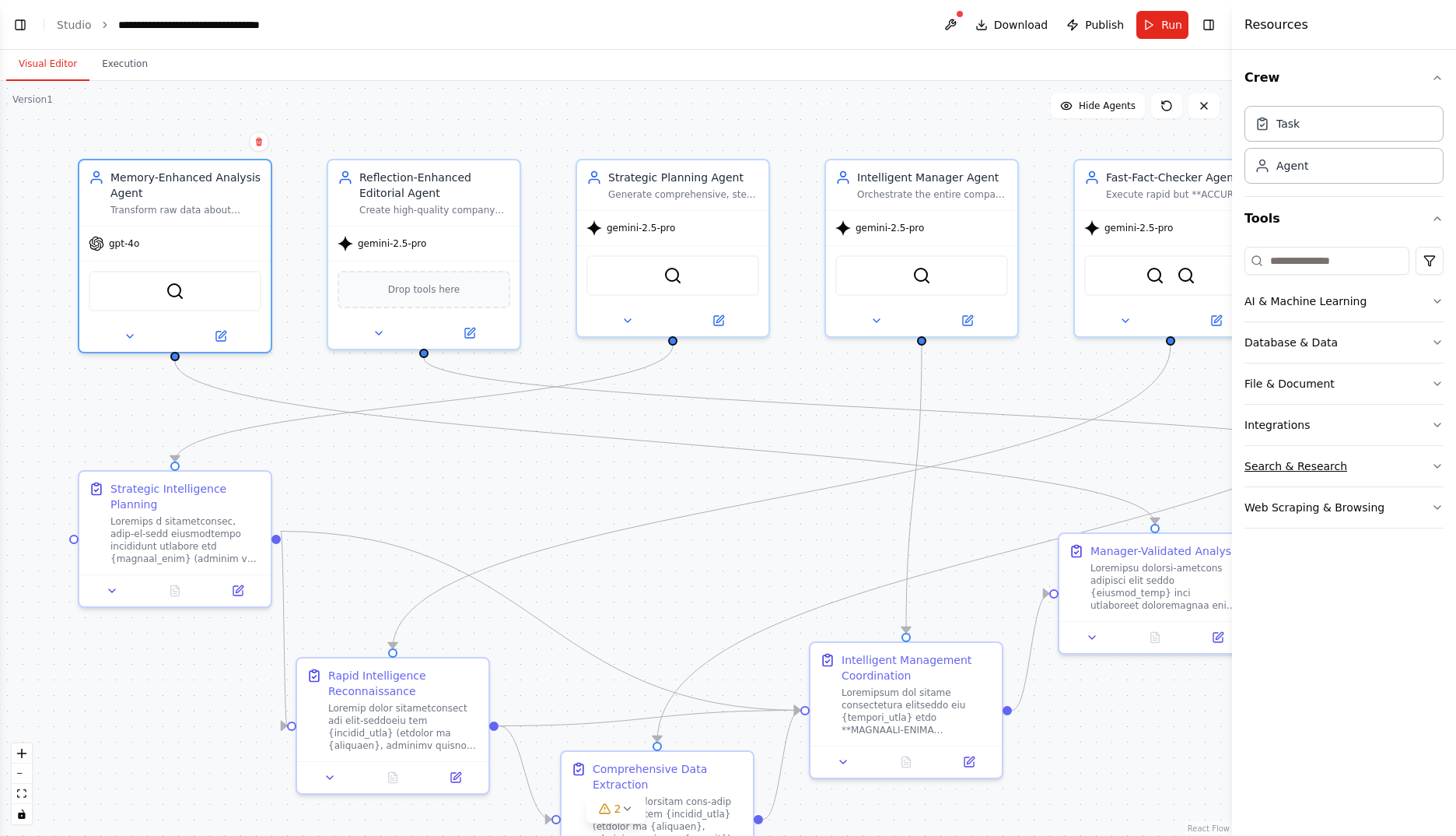
click at [1298, 468] on div "Search & Research" at bounding box center [1295, 466] width 103 height 16
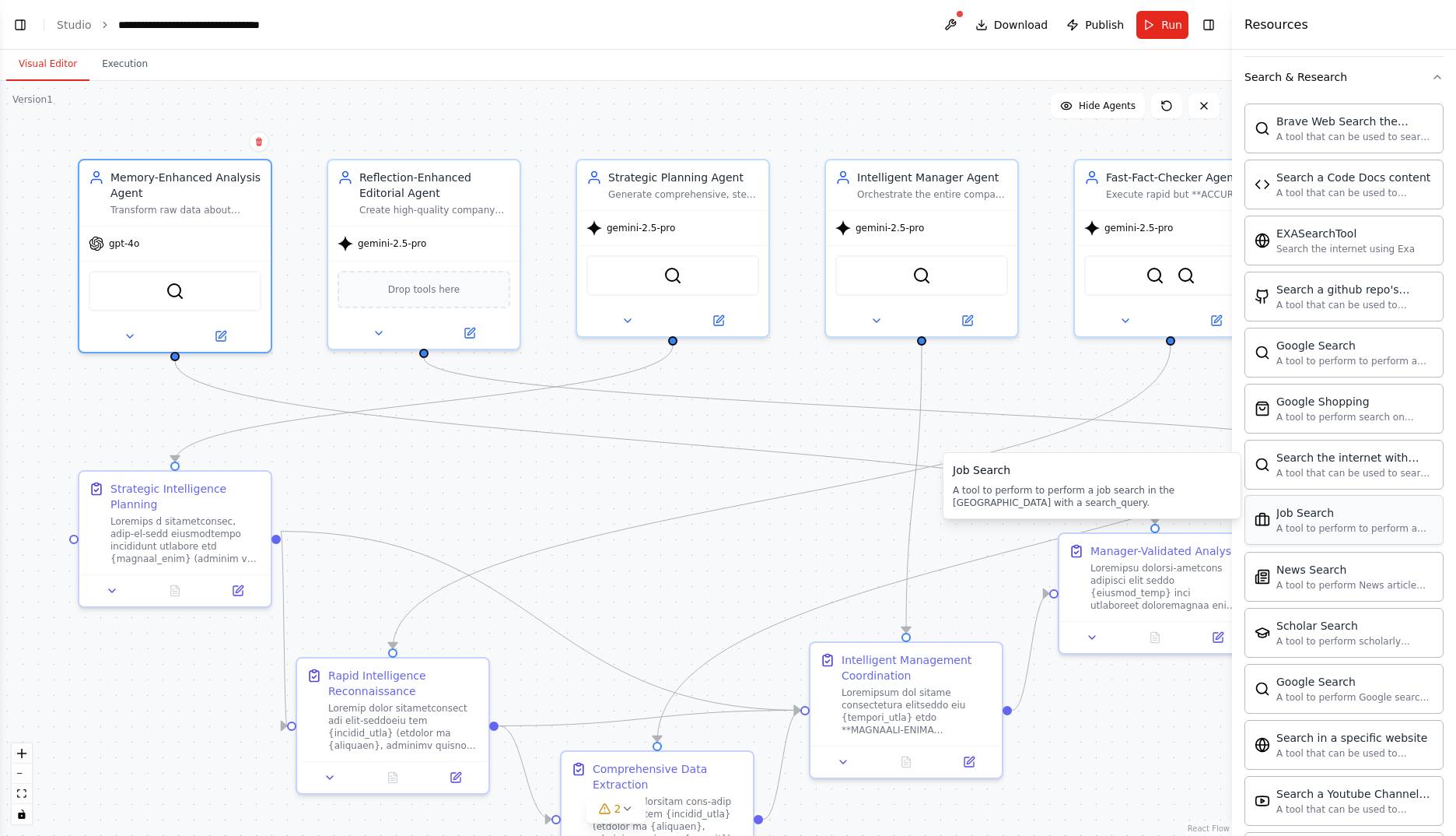
scroll to position [515, 0]
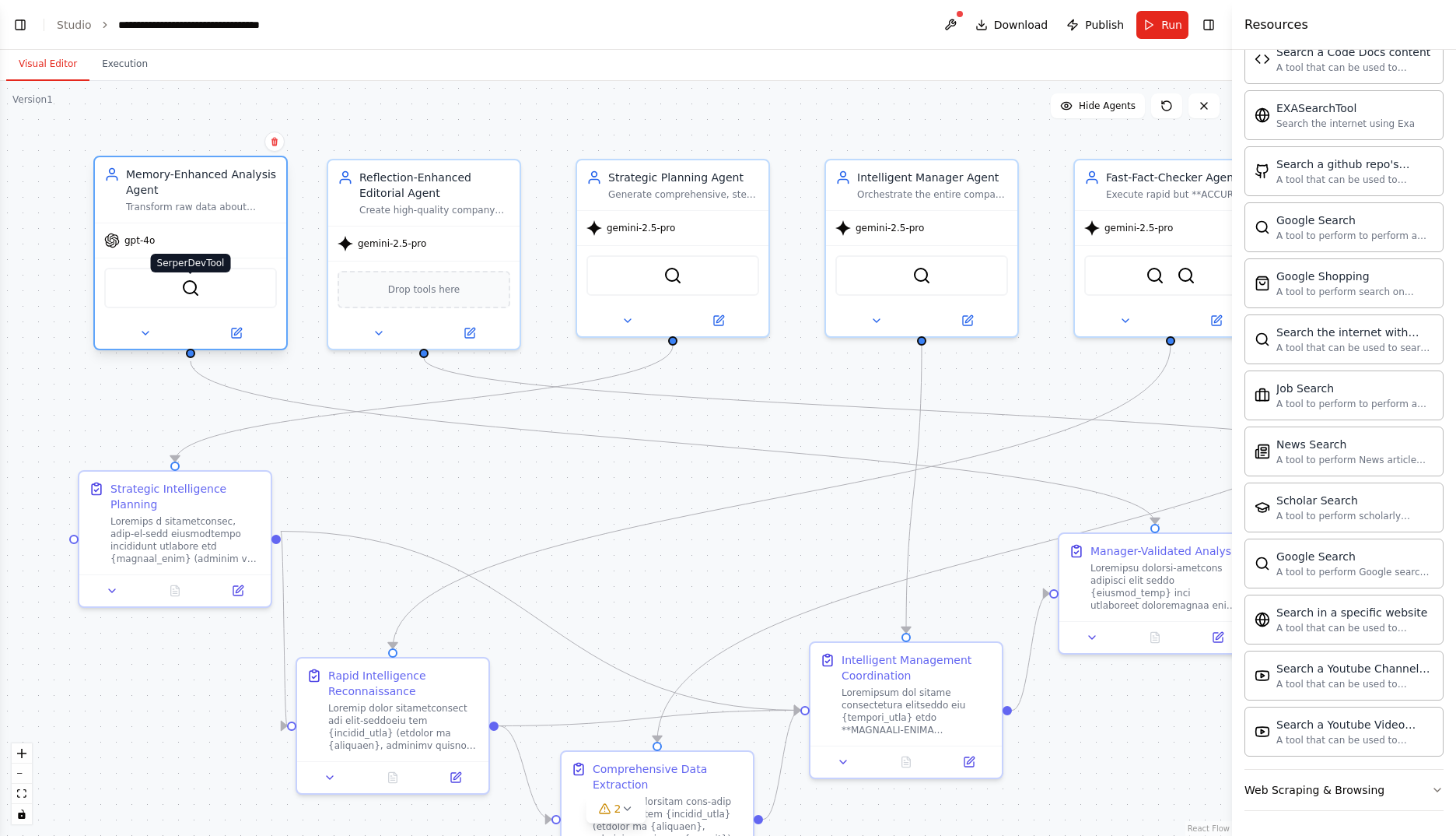
drag, startPoint x: 175, startPoint y: 284, endPoint x: 196, endPoint y: 290, distance: 21.8
click at [196, 290] on img at bounding box center [190, 288] width 19 height 19
click at [1305, 792] on div "Web Scraping & Browsing" at bounding box center [1314, 789] width 140 height 16
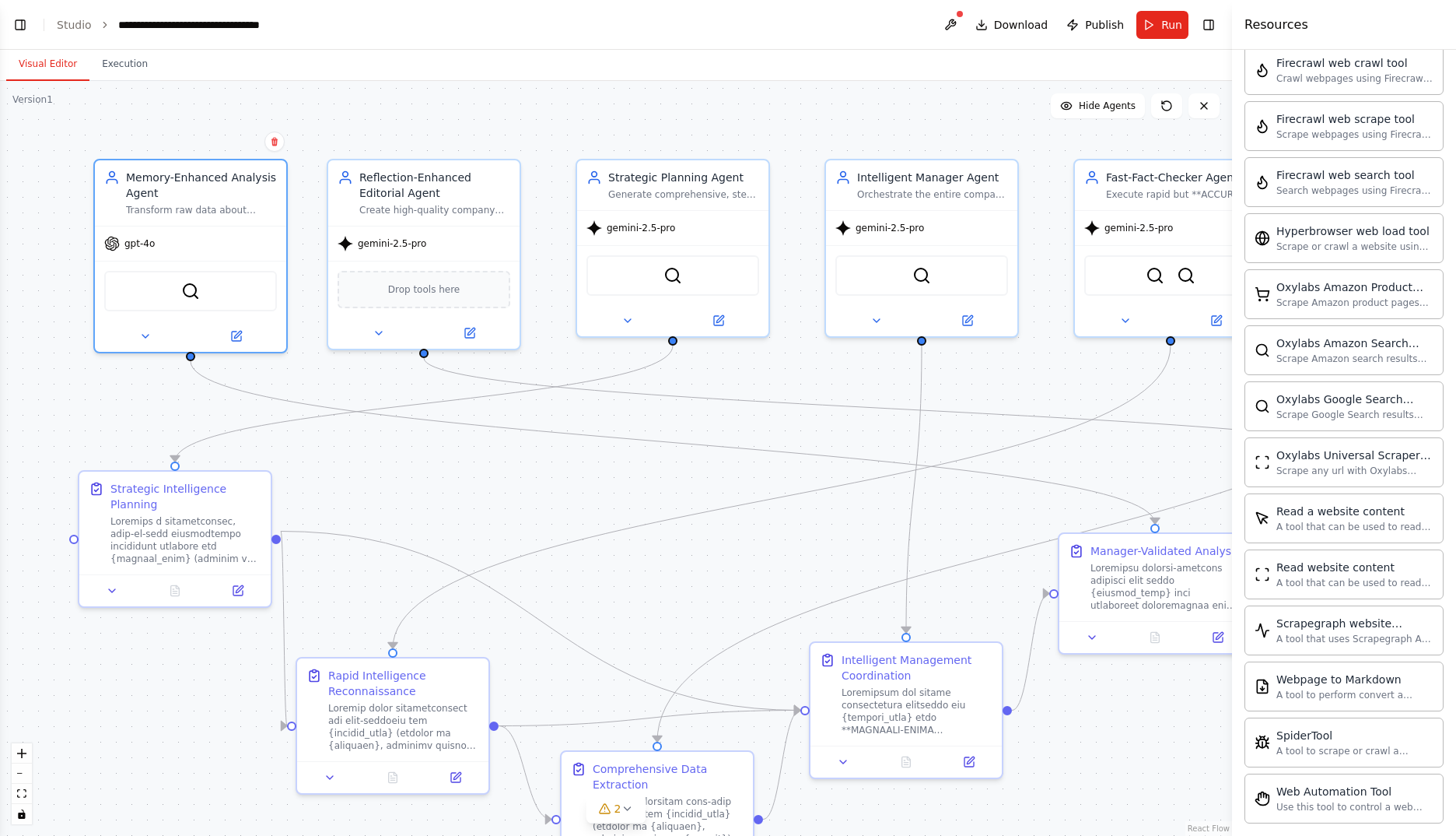
scroll to position [1367, 0]
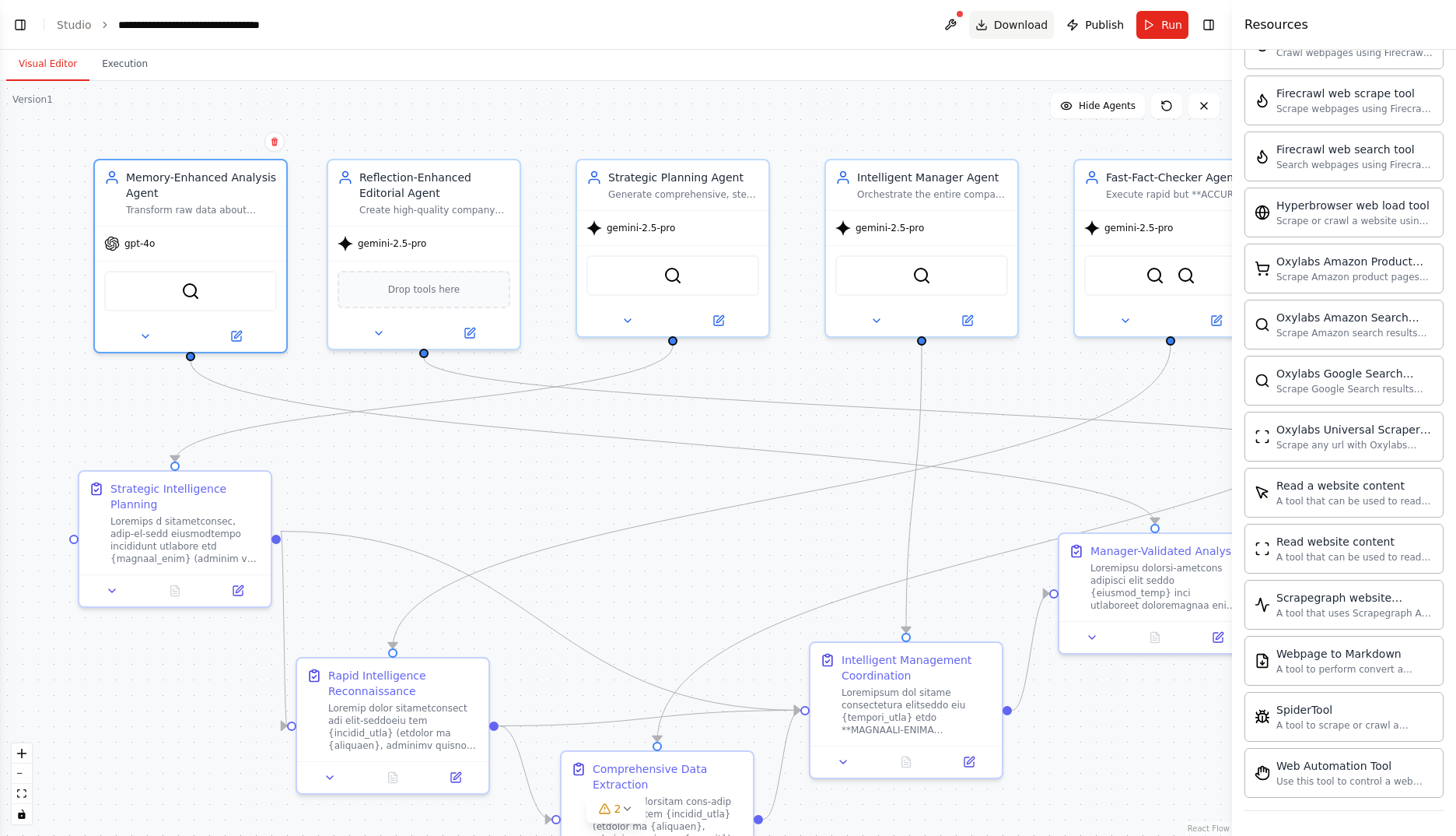
click at [1213, 28] on button "Toggle Right Sidebar" at bounding box center [1208, 24] width 22 height 22
